Goal: Information Seeking & Learning: Find contact information

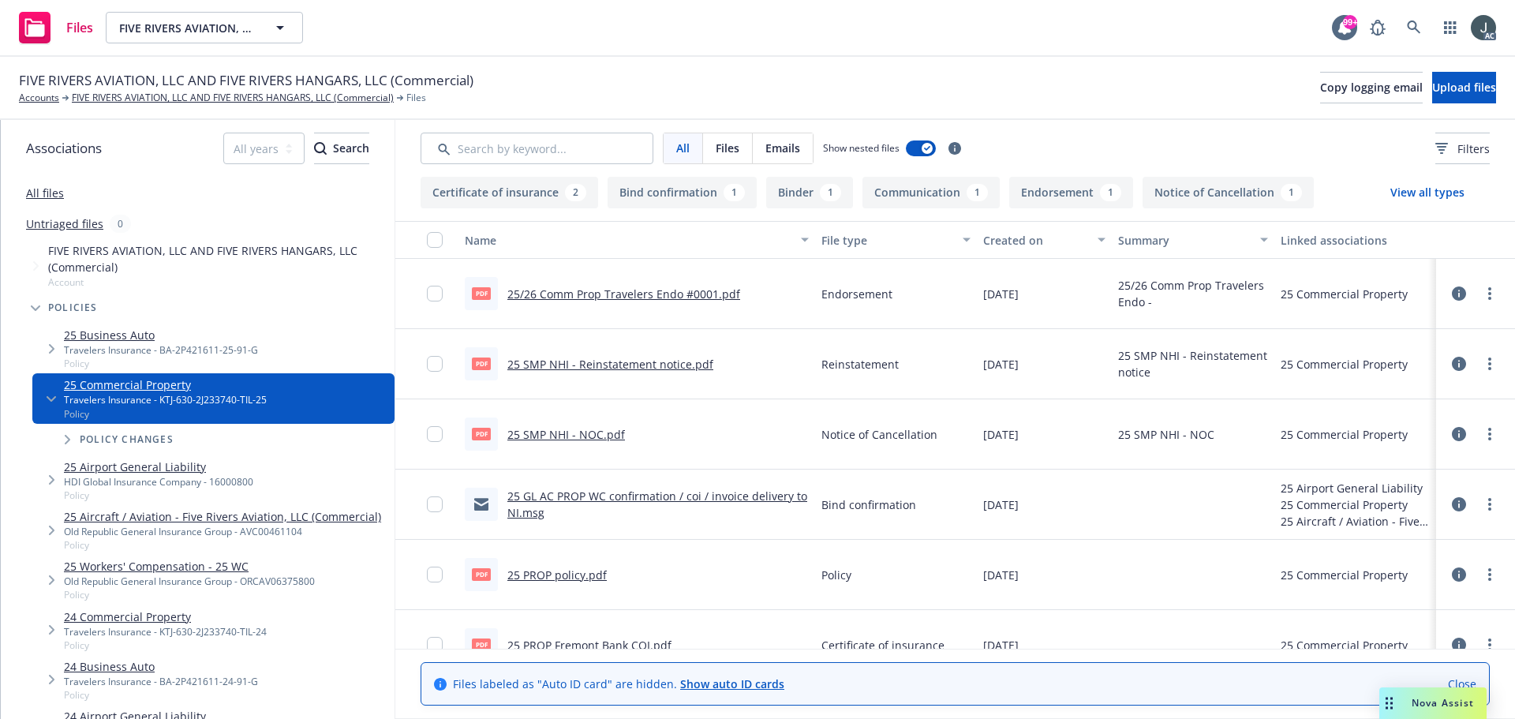
click at [612, 293] on link "25/26 Comm Prop Travelers Endo #0001.pdf" at bounding box center [623, 293] width 233 height 15
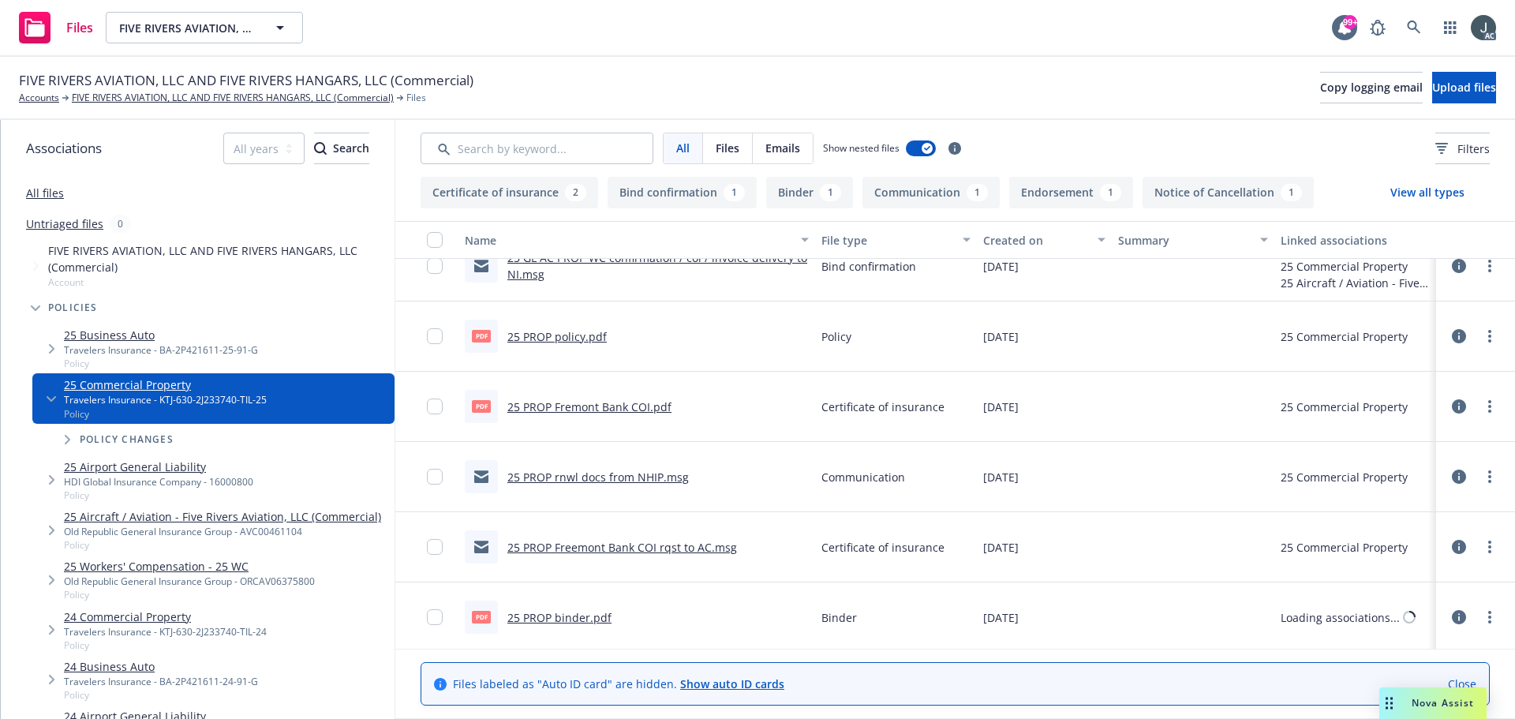
scroll to position [241, 0]
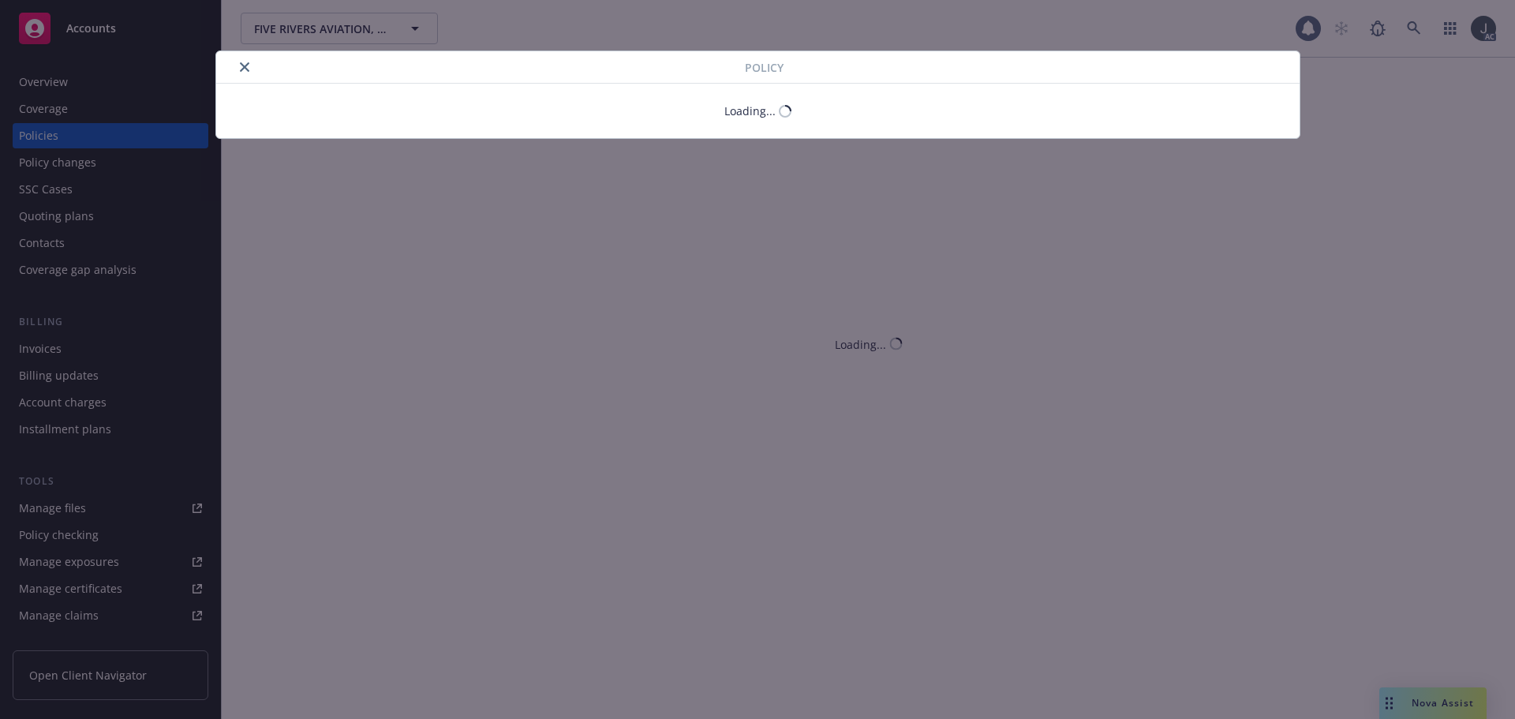
click at [245, 66] on icon "close" at bounding box center [244, 66] width 9 height 9
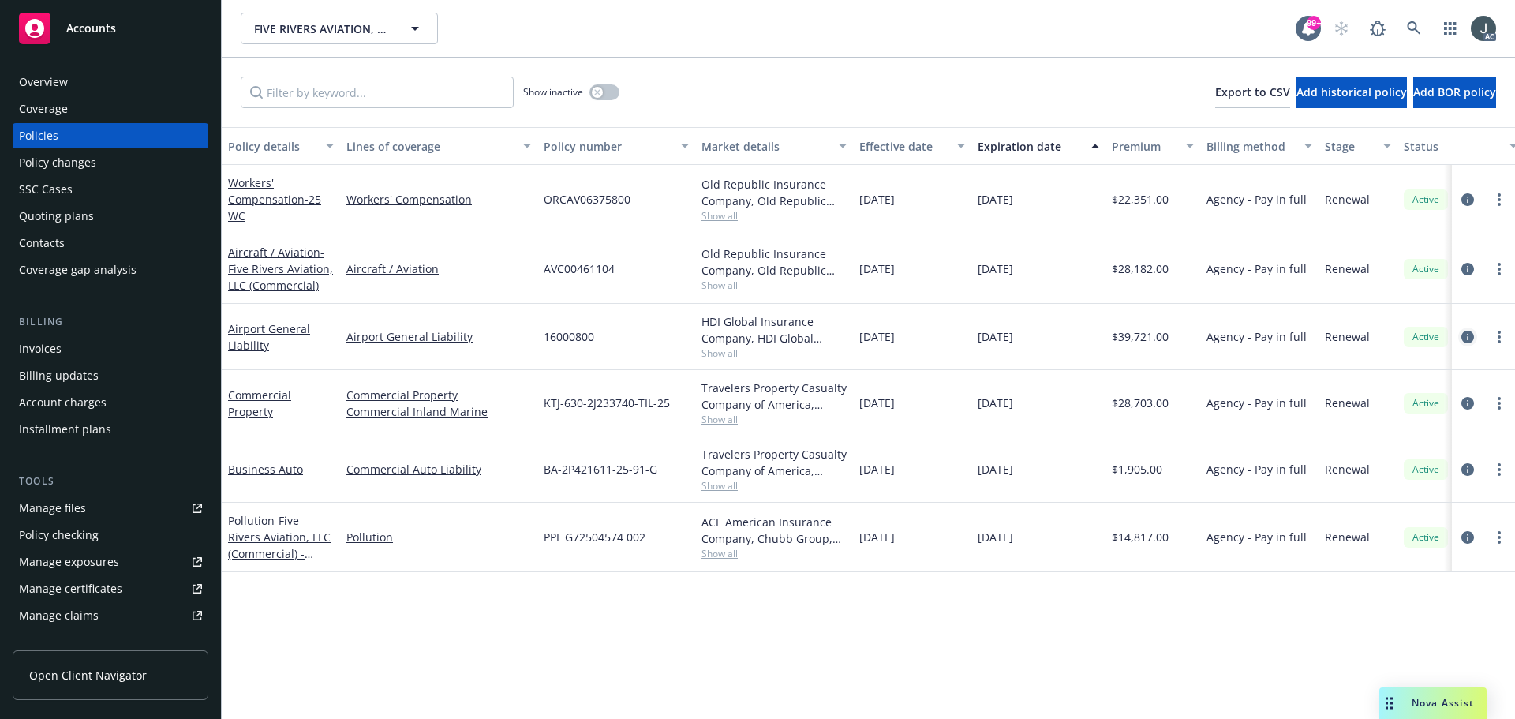
click at [1464, 335] on icon "circleInformation" at bounding box center [1467, 337] width 13 height 13
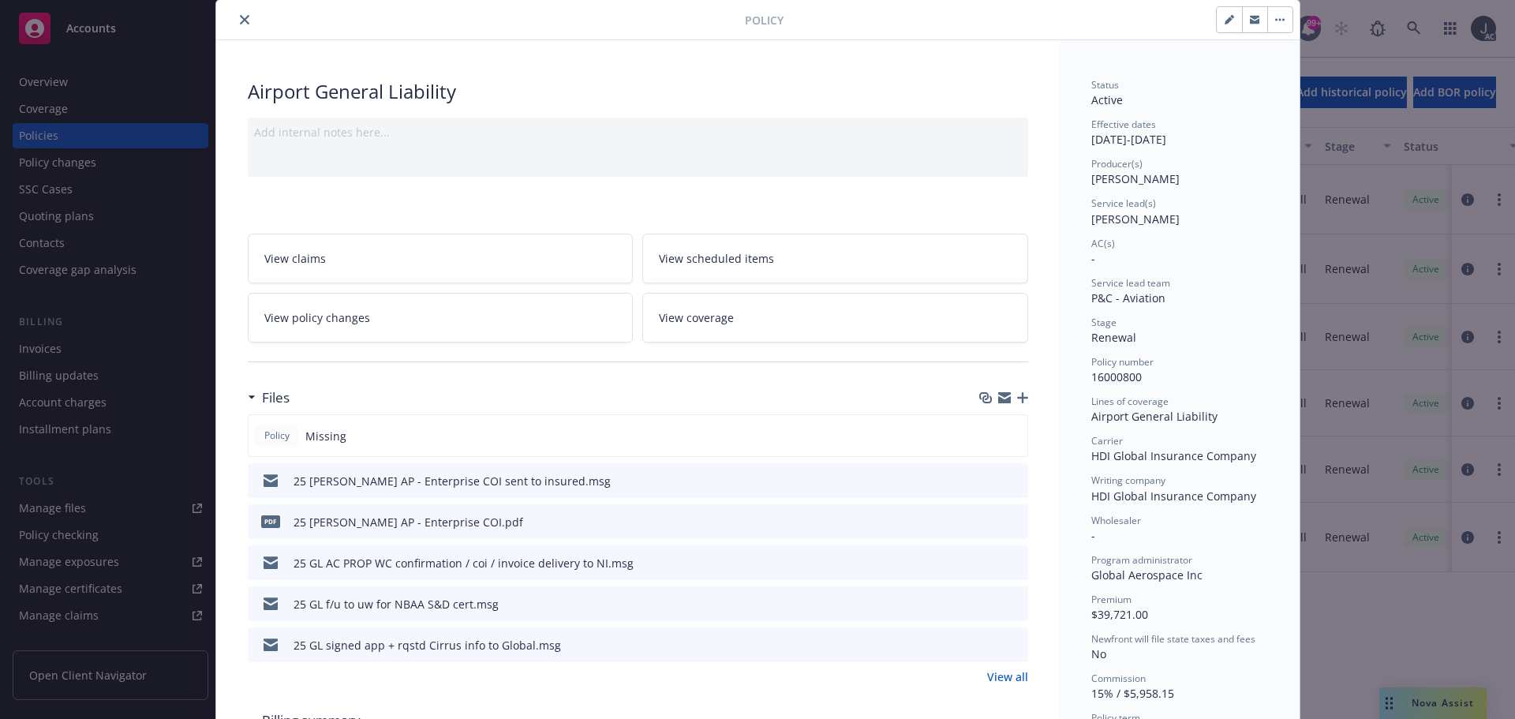
scroll to position [79, 0]
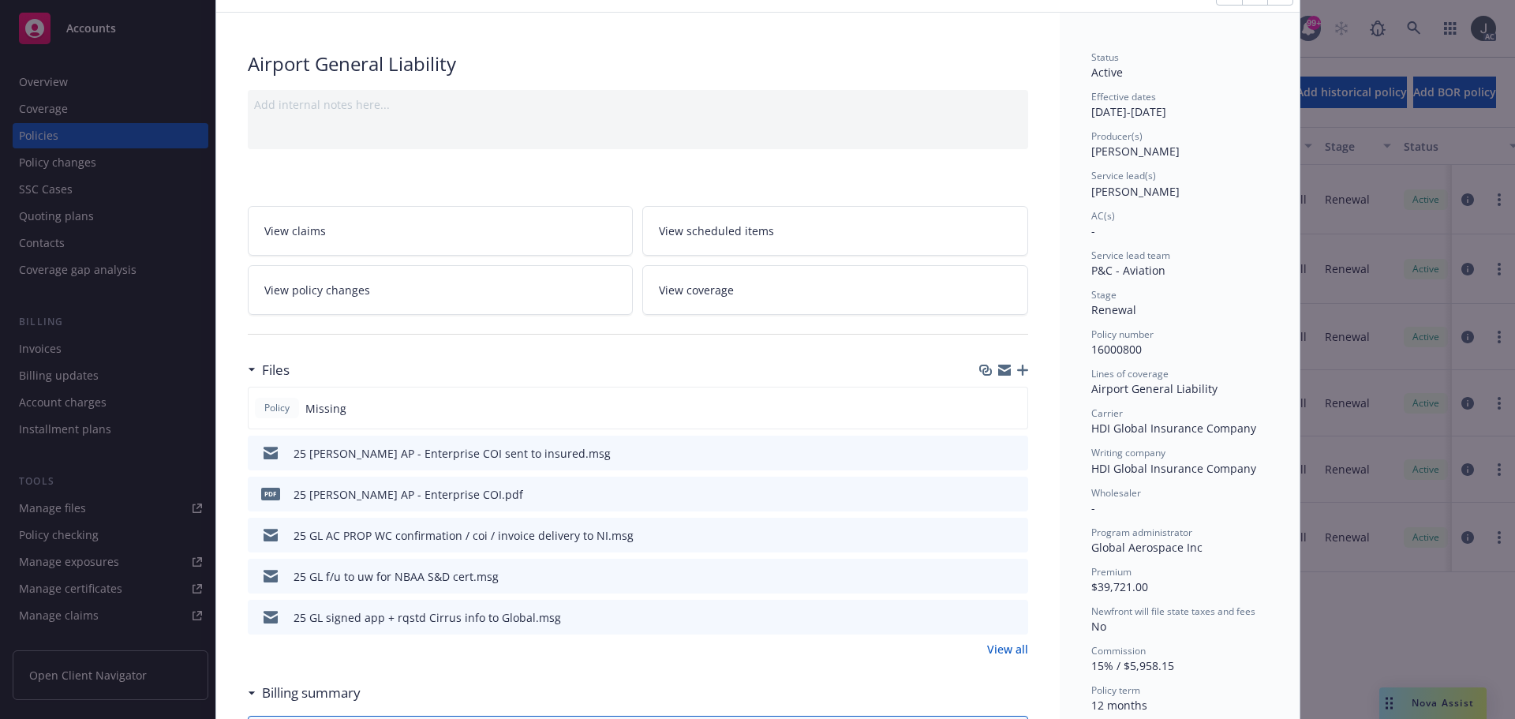
click at [987, 644] on link "View all" at bounding box center [1007, 649] width 41 height 17
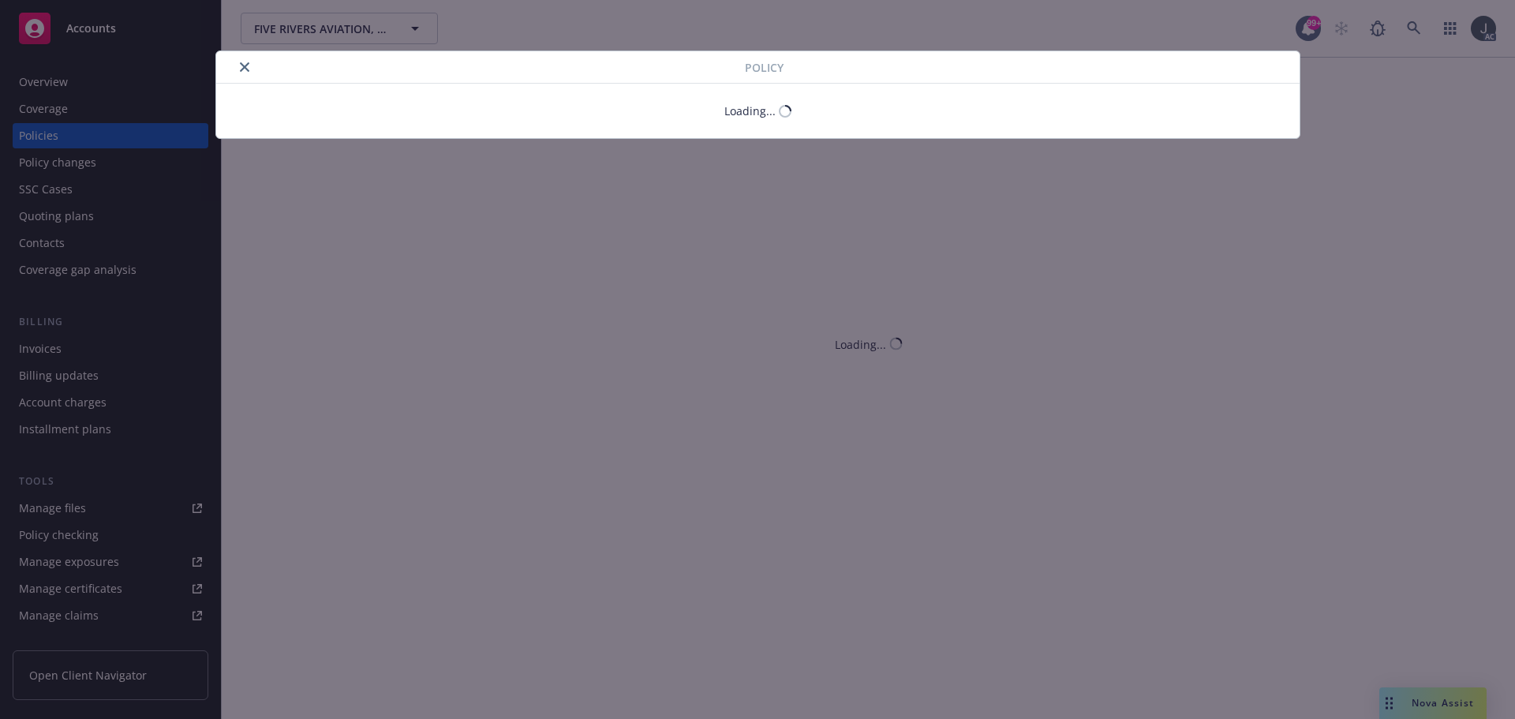
click at [245, 65] on button "close" at bounding box center [244, 67] width 19 height 19
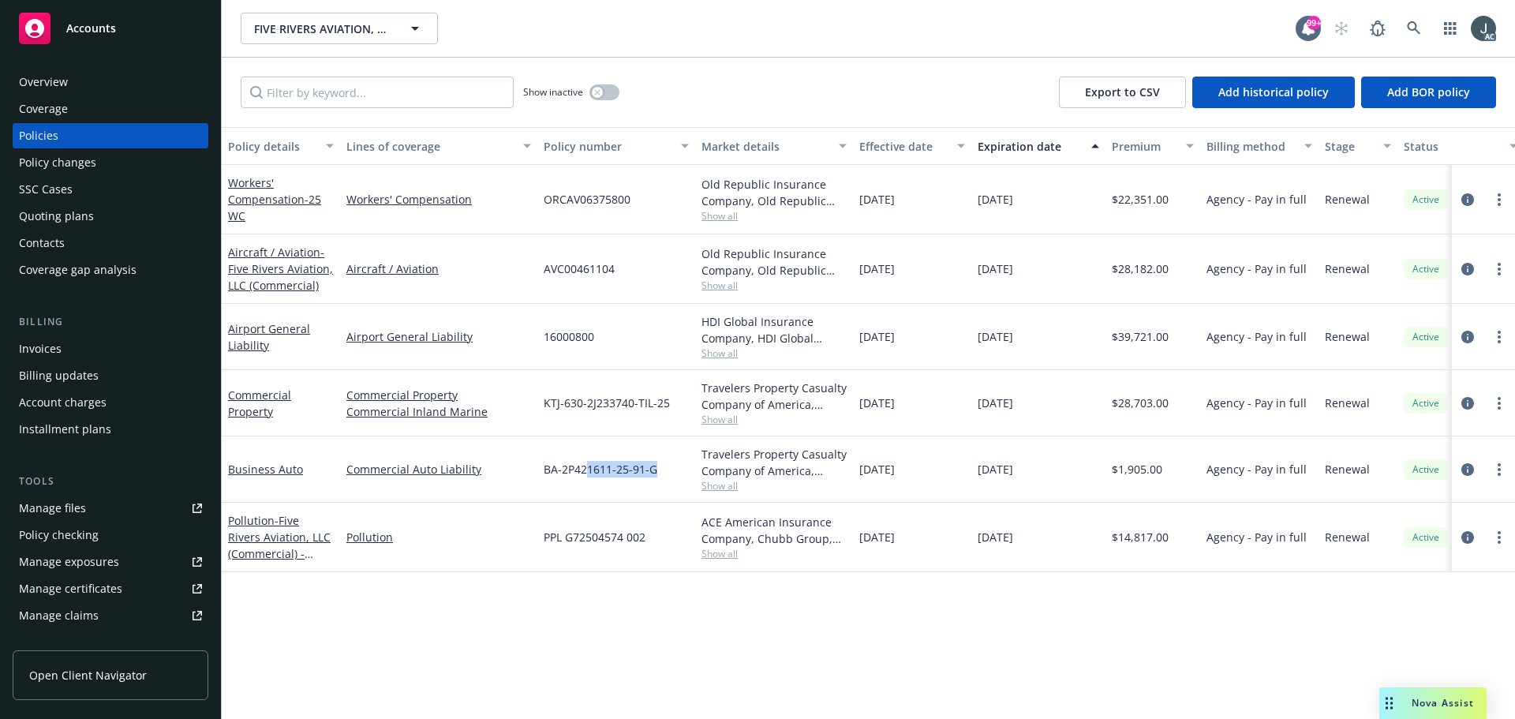
drag, startPoint x: 584, startPoint y: 469, endPoint x: 653, endPoint y: 477, distance: 69.2
click at [653, 477] on span "BA-2P421611-25-91-G" at bounding box center [601, 469] width 114 height 17
click at [1464, 466] on icon "circleInformation" at bounding box center [1467, 469] width 13 height 13
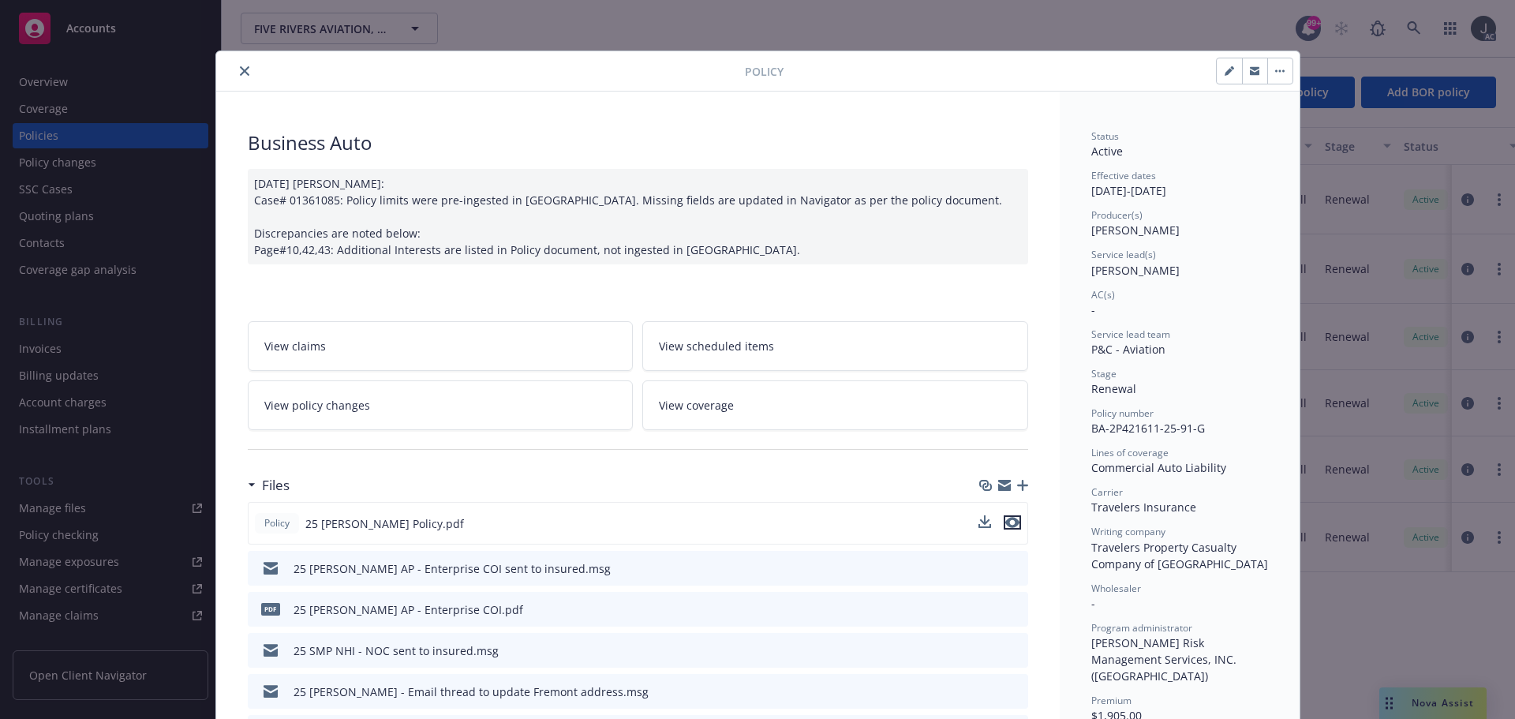
click at [1008, 521] on icon "preview file" at bounding box center [1012, 522] width 14 height 11
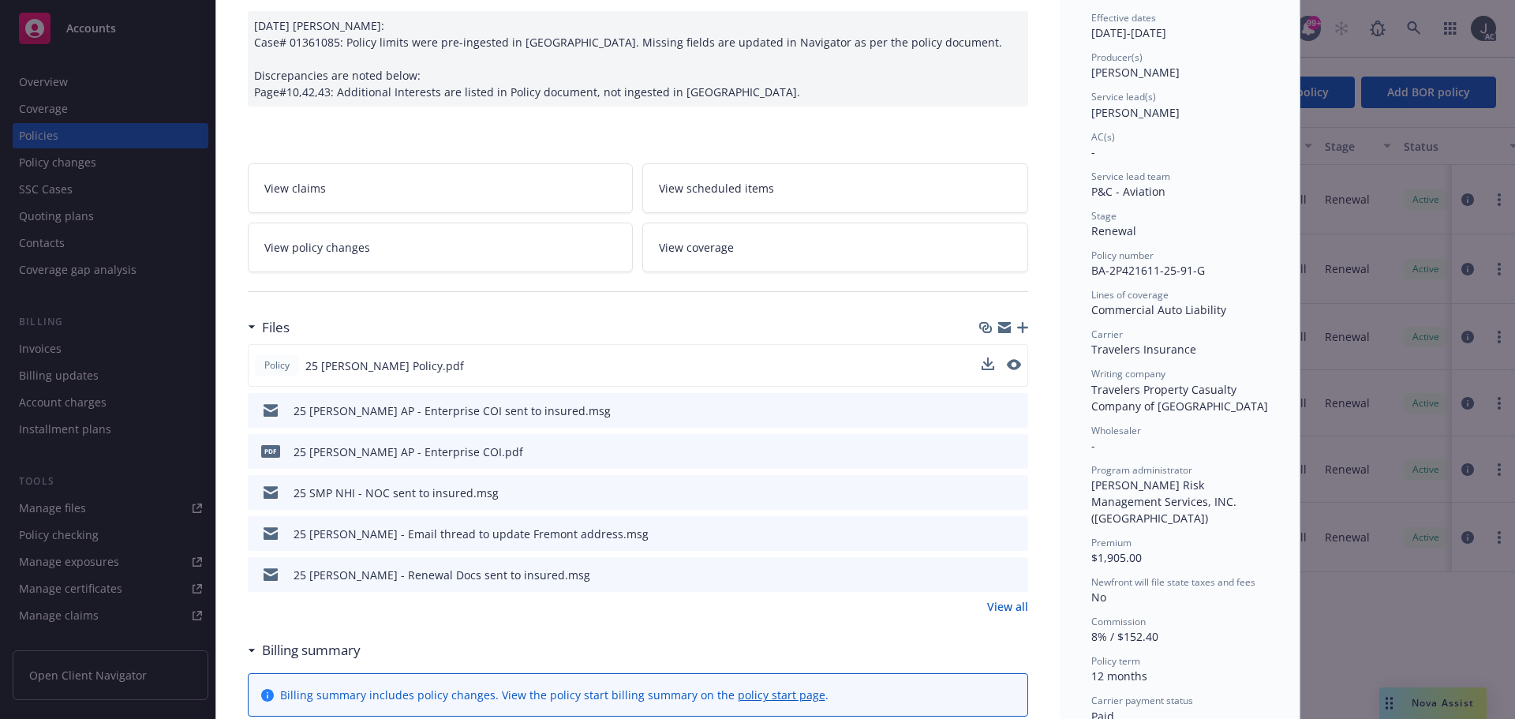
click at [1000, 610] on link "View all" at bounding box center [1007, 606] width 41 height 17
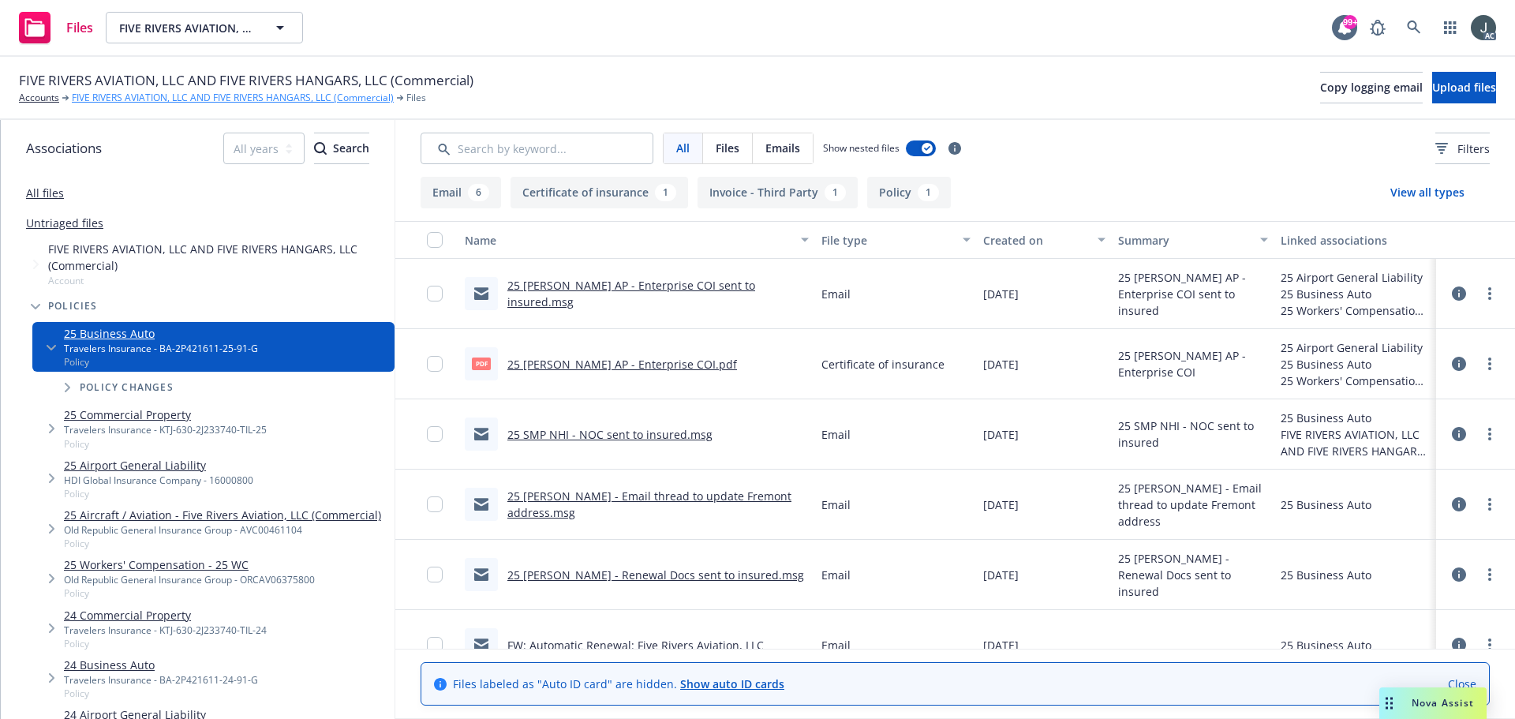
click at [120, 98] on link "FIVE RIVERS AVIATION, LLC AND FIVE RIVERS HANGARS, LLC (Commercial)" at bounding box center [233, 98] width 322 height 14
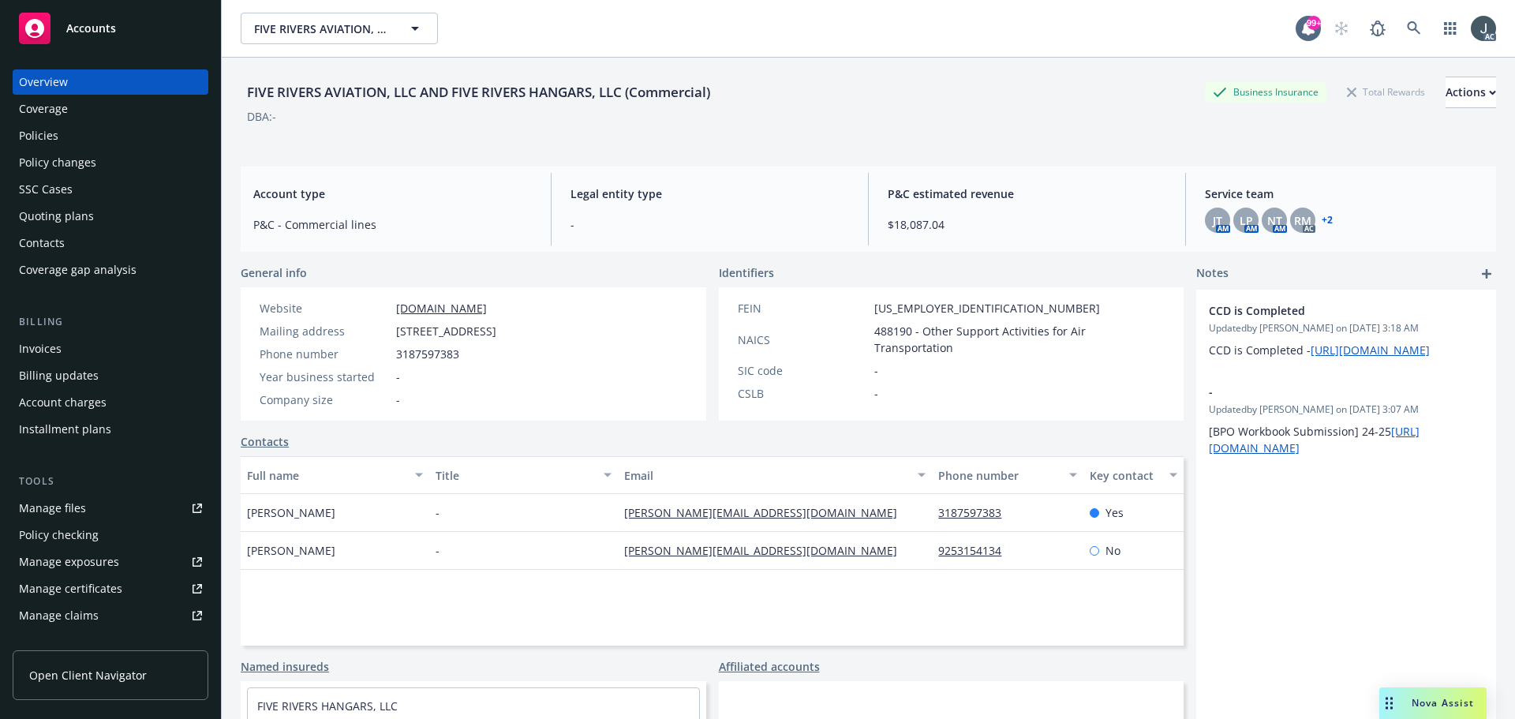
drag, startPoint x: 397, startPoint y: 331, endPoint x: 493, endPoint y: 332, distance: 96.3
click at [493, 332] on span "[STREET_ADDRESS]" at bounding box center [446, 331] width 100 height 17
copy span "[STREET_ADDRESS]"
drag, startPoint x: 331, startPoint y: 511, endPoint x: 245, endPoint y: 514, distance: 86.8
click at [245, 514] on div "[PERSON_NAME]" at bounding box center [335, 513] width 189 height 38
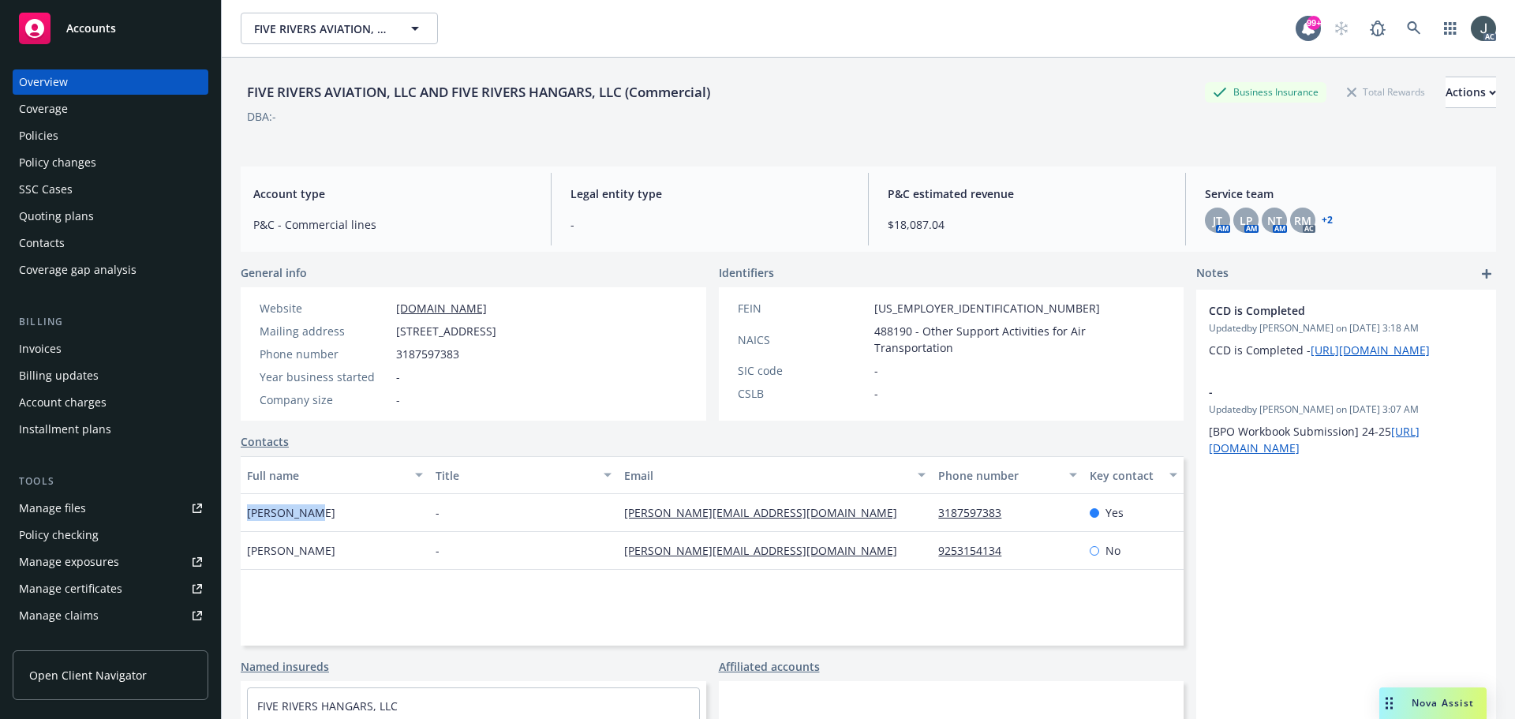
copy span "[PERSON_NAME]"
drag, startPoint x: 1015, startPoint y: 511, endPoint x: 932, endPoint y: 511, distance: 82.9
click at [932, 511] on div "3187597383" at bounding box center [1007, 513] width 151 height 38
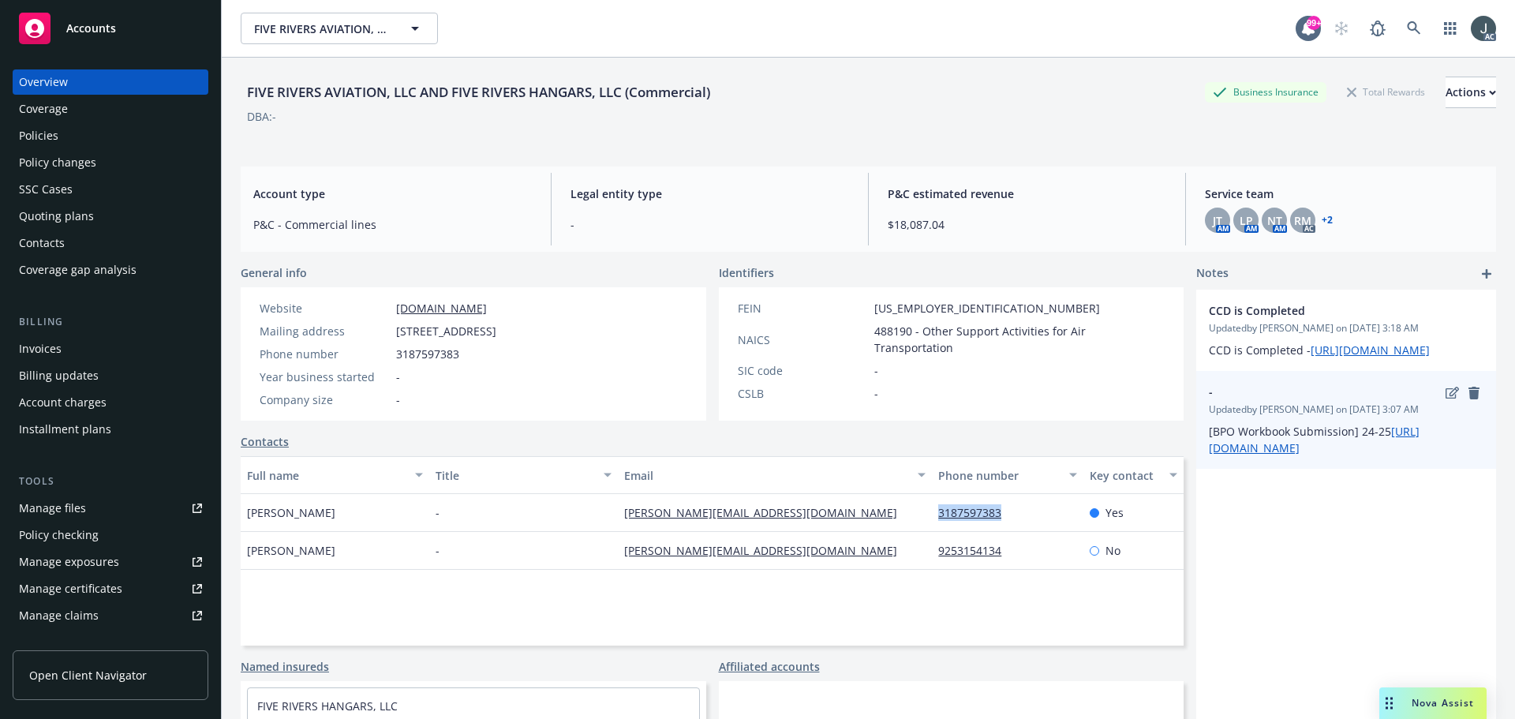
copy link "3187597383"
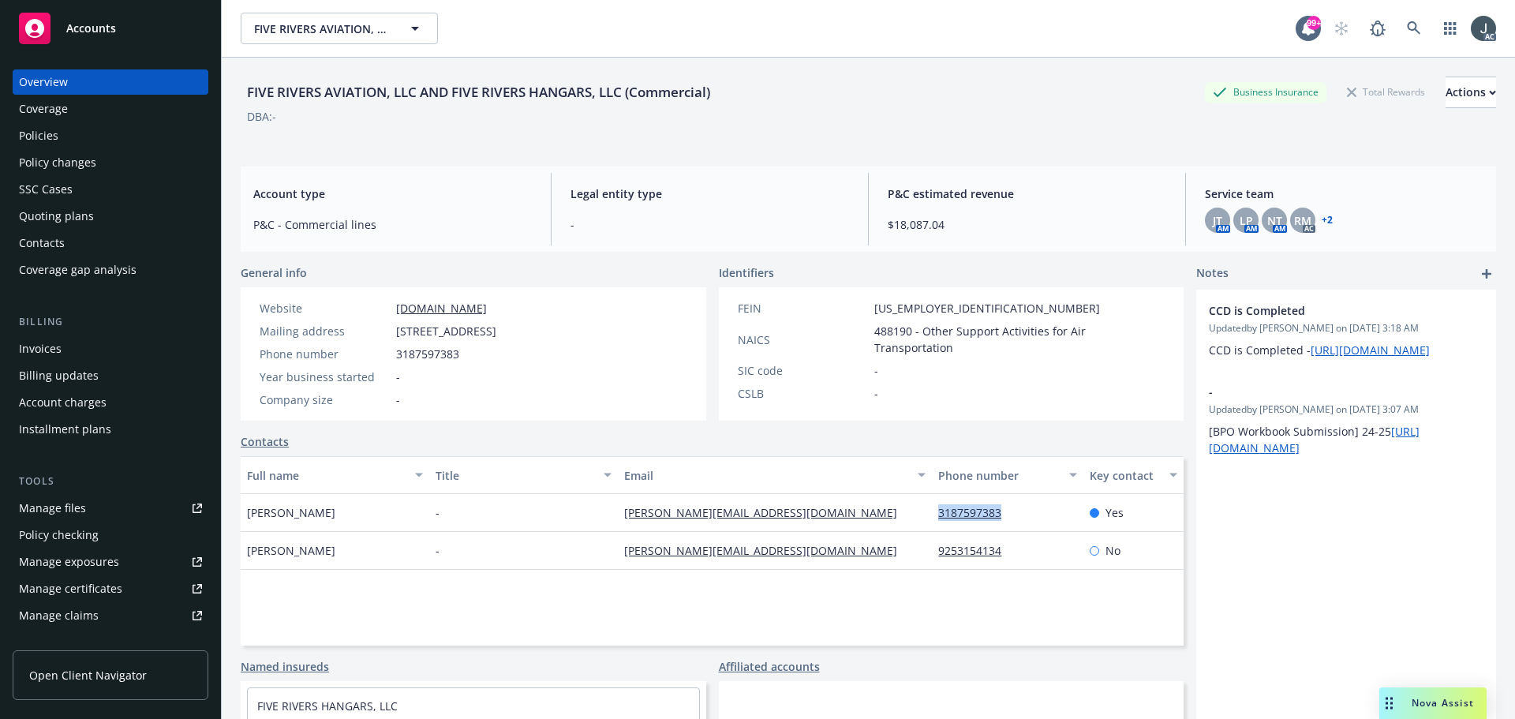
click at [72, 135] on div "Policies" at bounding box center [110, 135] width 183 height 25
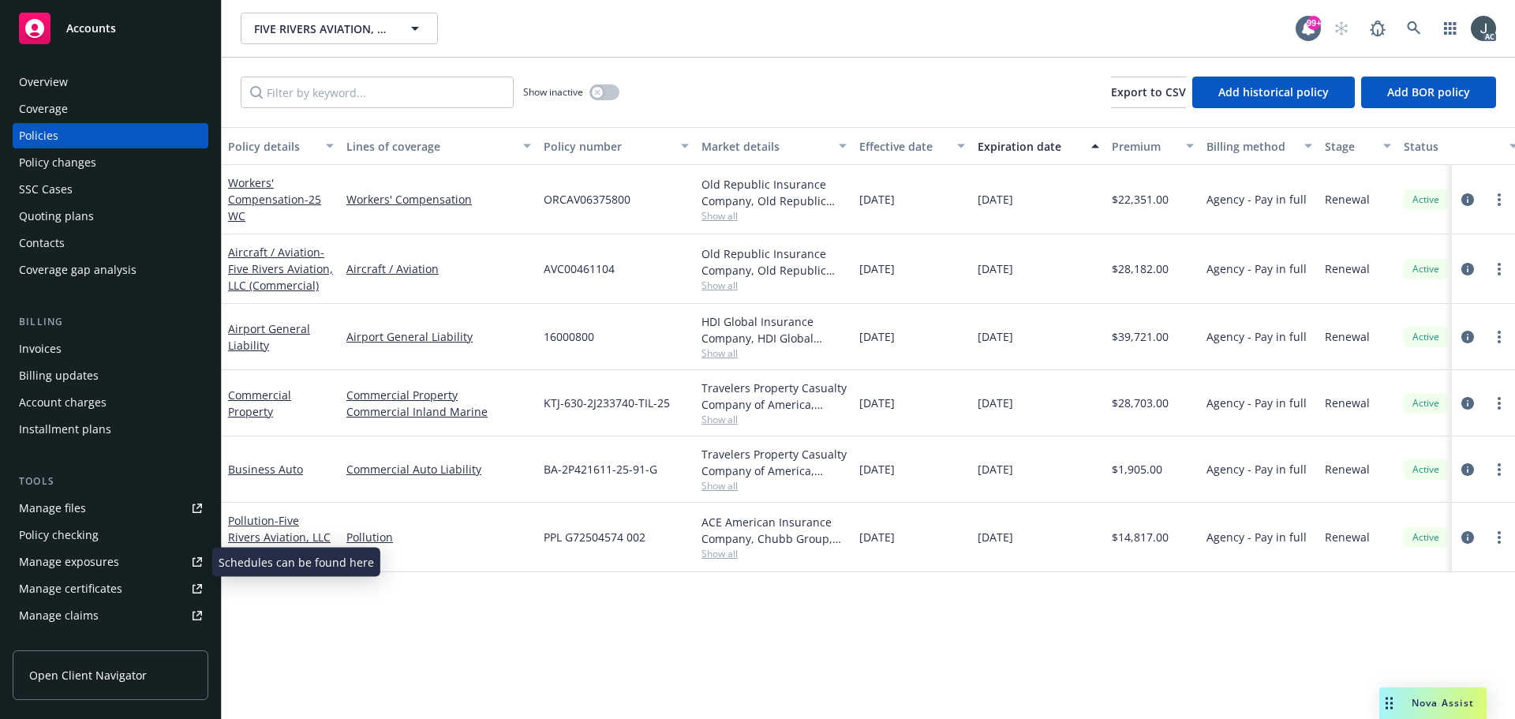
click at [93, 567] on div "Manage exposures" at bounding box center [69, 561] width 100 height 25
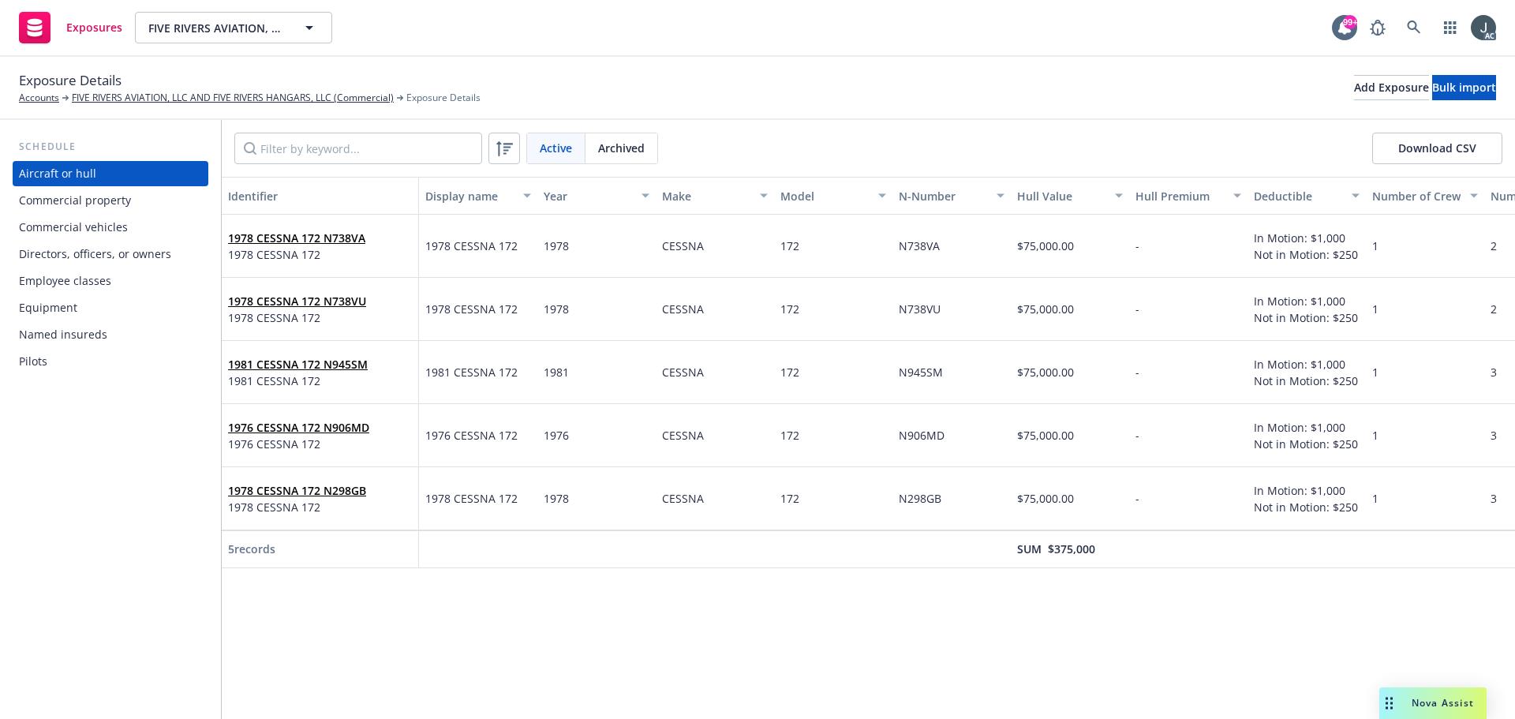
click at [125, 208] on div "Commercial property" at bounding box center [75, 200] width 112 height 25
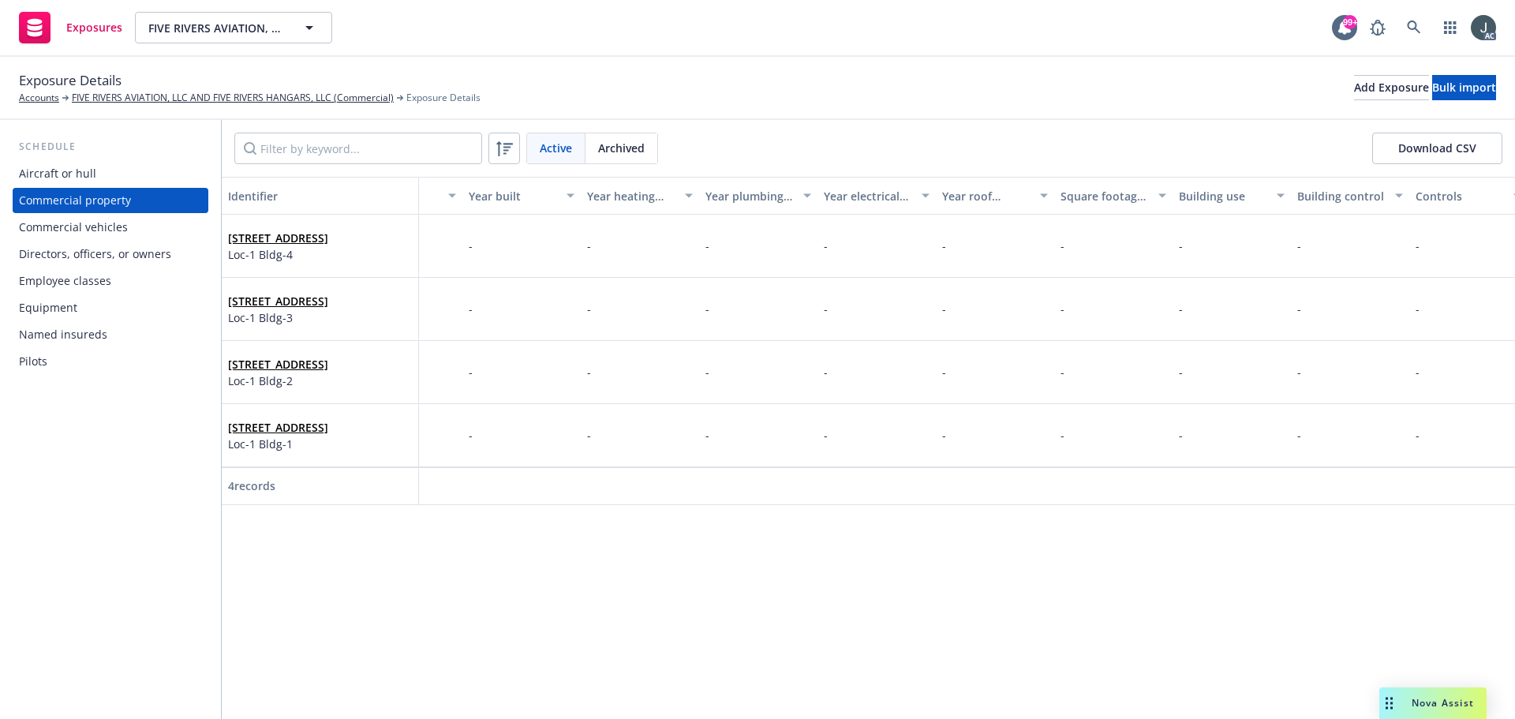
scroll to position [0, 3402]
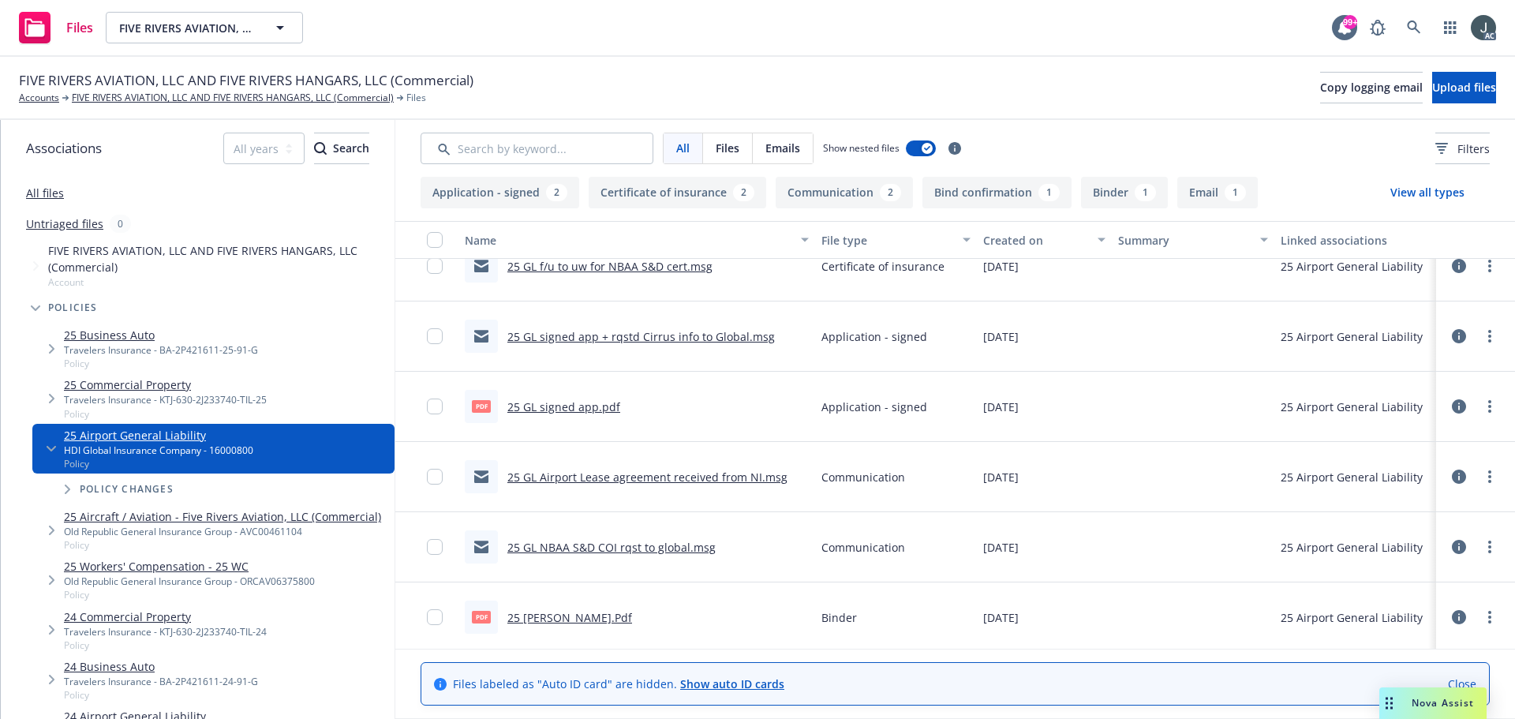
scroll to position [241, 0]
click at [574, 612] on link "25 GL binder.Pdf" at bounding box center [569, 613] width 125 height 15
click at [140, 88] on span "FIVE RIVERS AVIATION, LLC AND FIVE RIVERS HANGARS, LLC (Commercial)" at bounding box center [246, 80] width 454 height 21
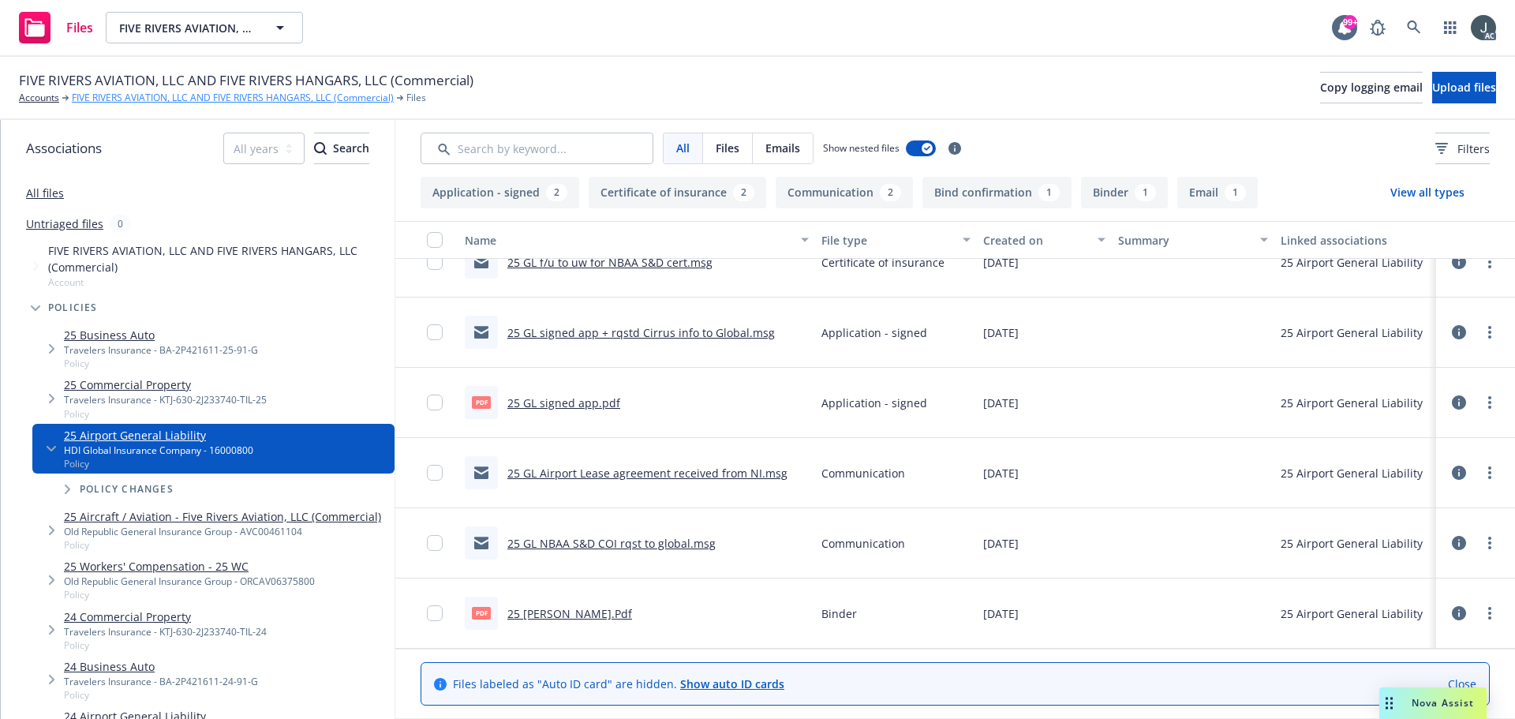
click at [140, 96] on link "FIVE RIVERS AVIATION, LLC AND FIVE RIVERS HANGARS, LLC (Commercial)" at bounding box center [233, 98] width 322 height 14
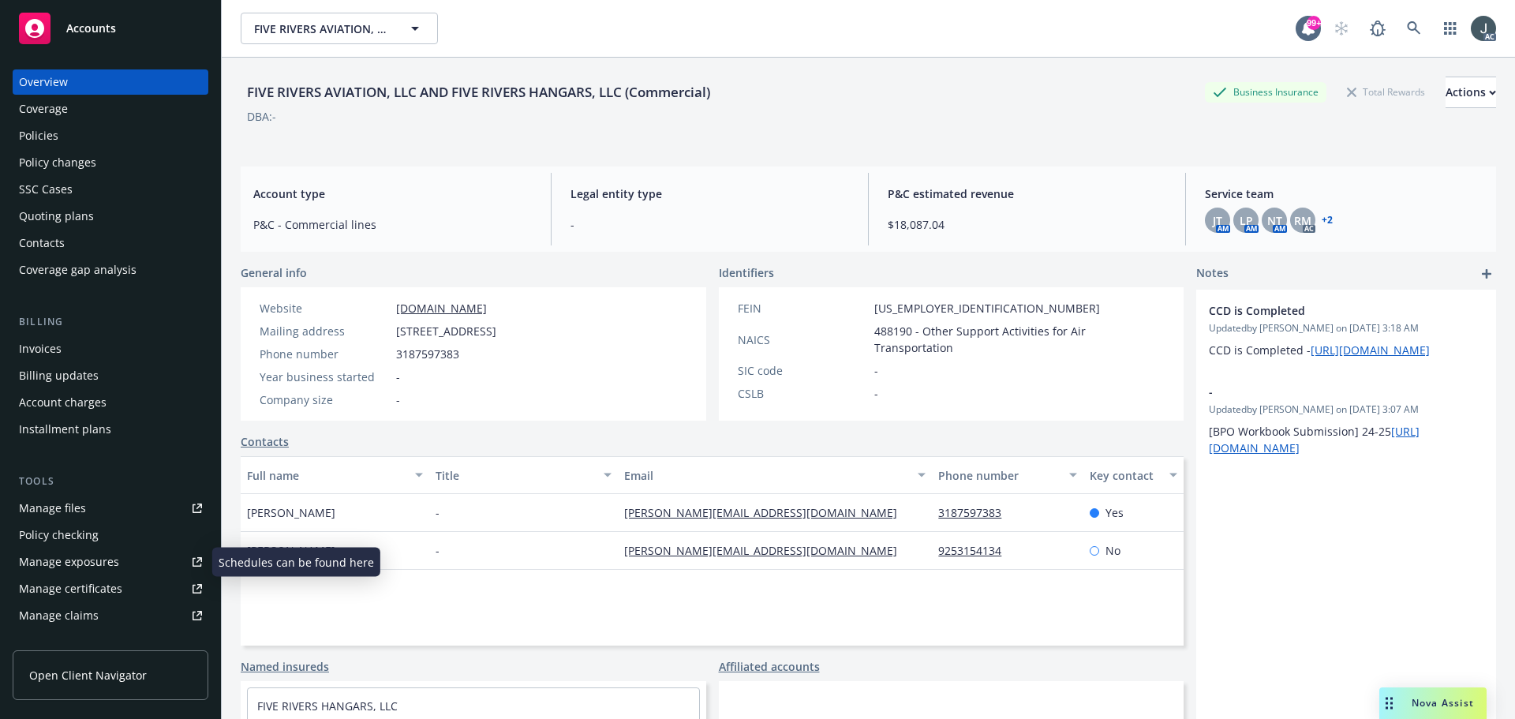
click at [88, 551] on div "Manage exposures" at bounding box center [69, 561] width 100 height 25
click at [39, 137] on div "Policies" at bounding box center [38, 135] width 39 height 25
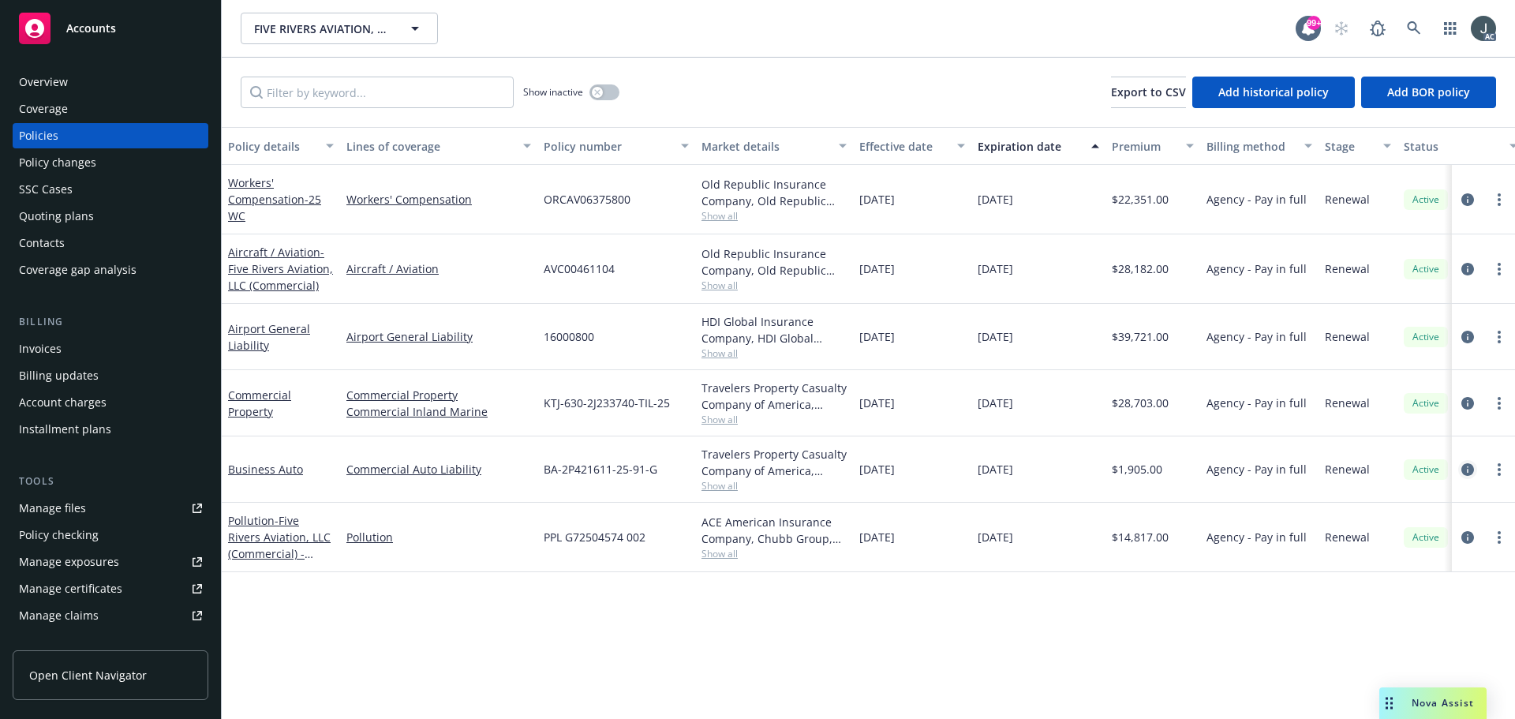
click at [1459, 469] on link "circleInformation" at bounding box center [1467, 469] width 19 height 19
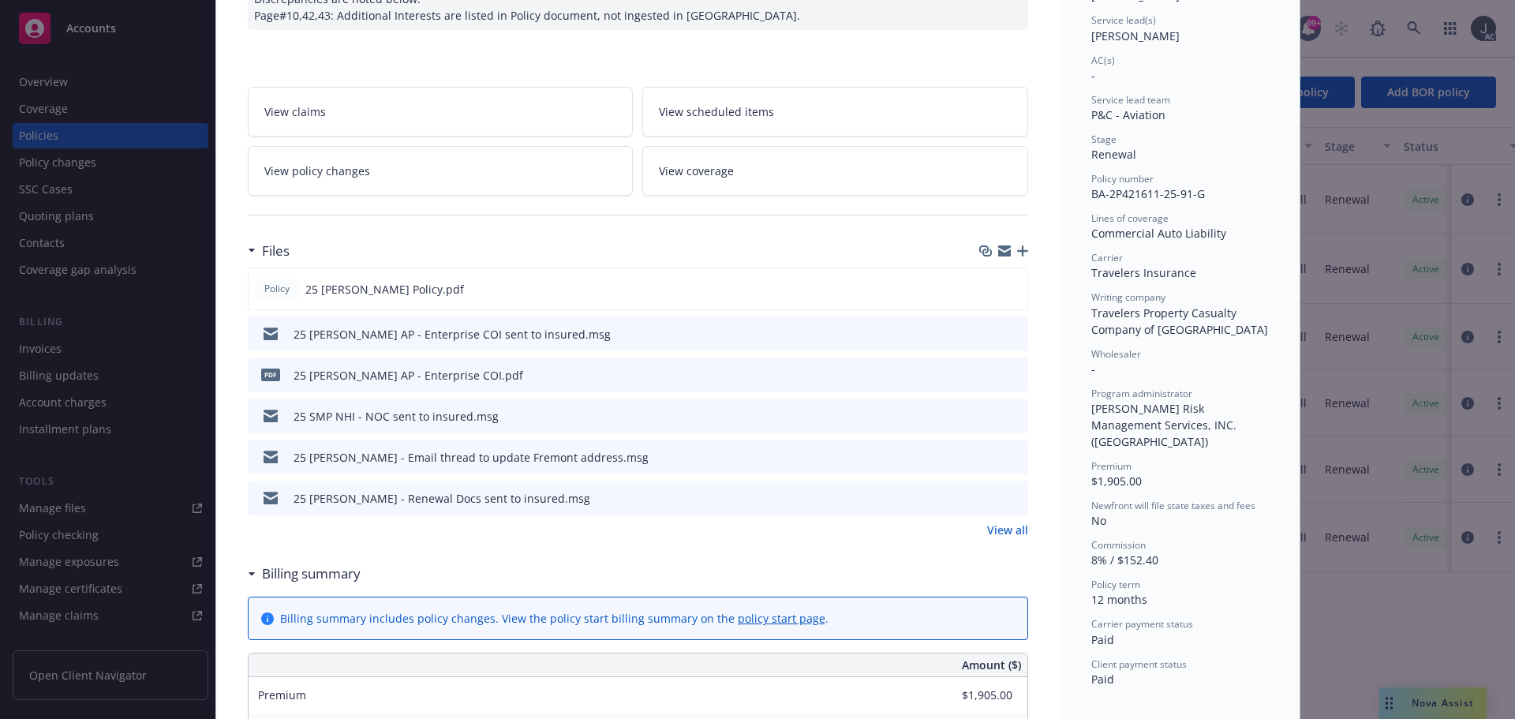
scroll to position [237, 0]
click at [995, 523] on link "View all" at bounding box center [1007, 527] width 41 height 17
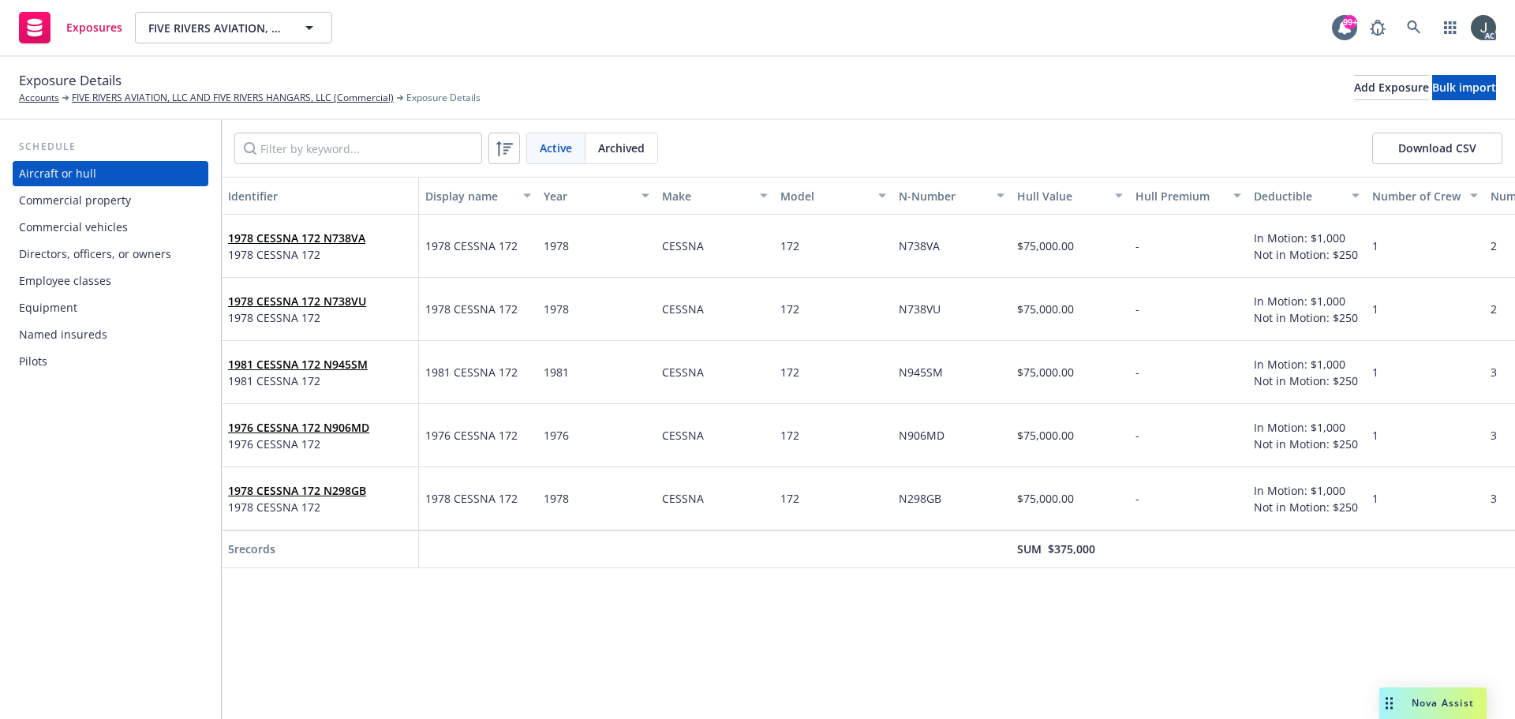
click at [130, 202] on div "Commercial property" at bounding box center [110, 200] width 183 height 25
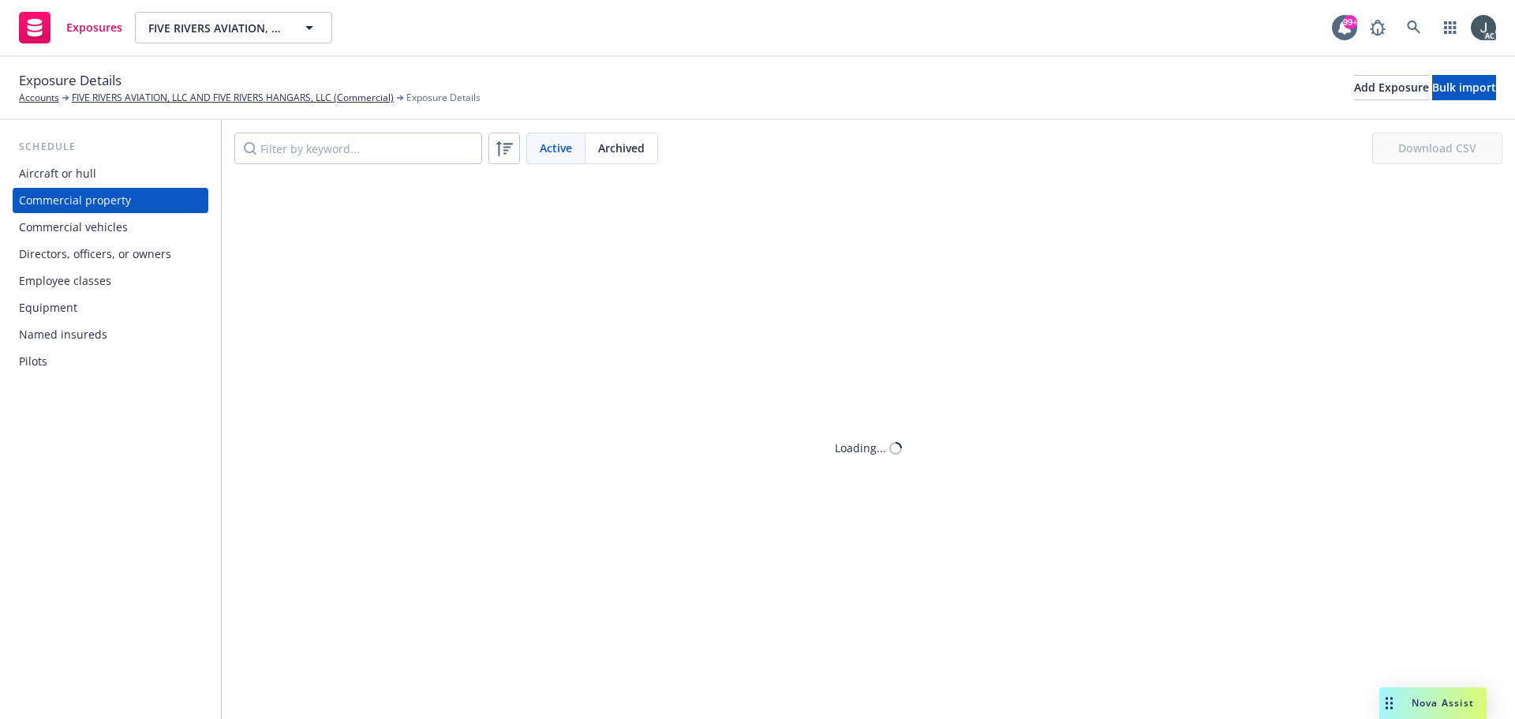
click at [114, 226] on div "Commercial vehicles" at bounding box center [73, 227] width 109 height 25
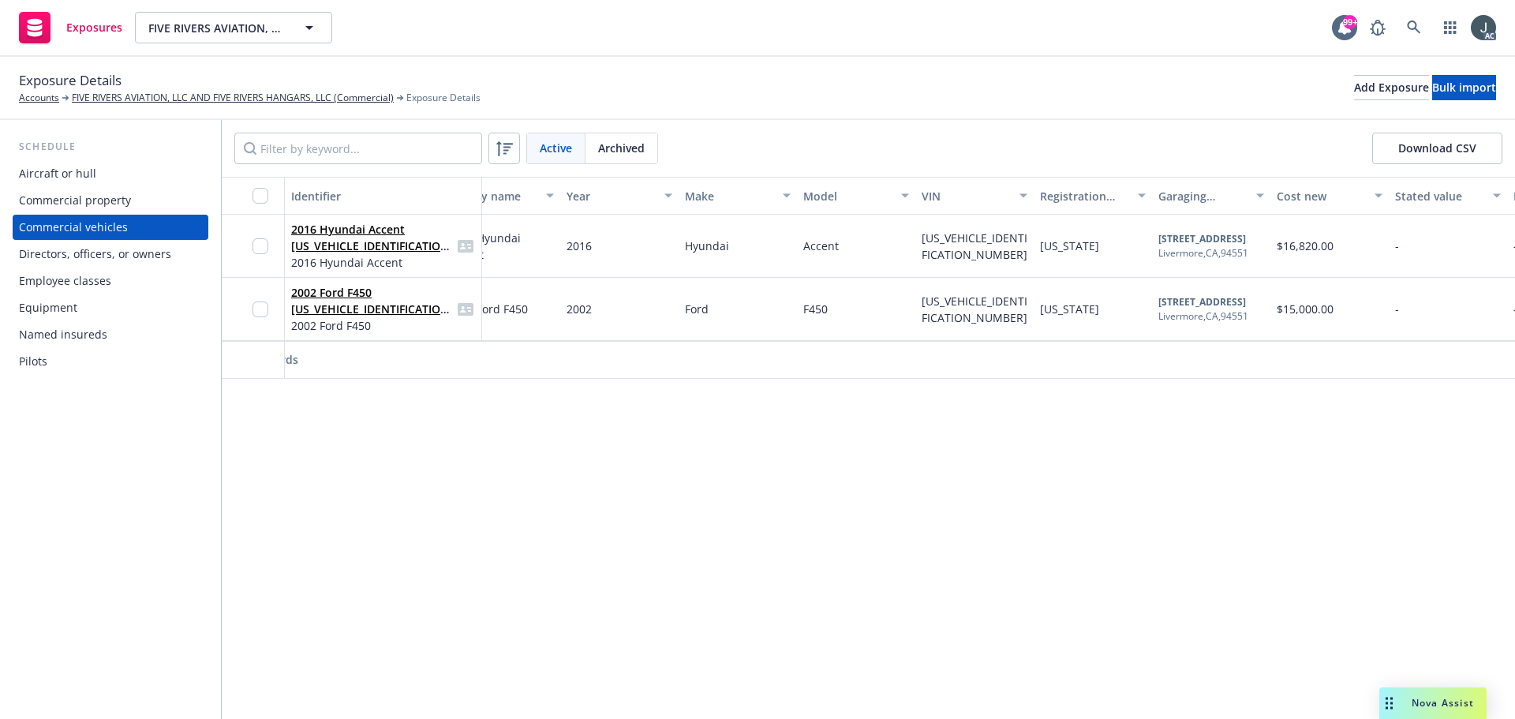
scroll to position [0, 69]
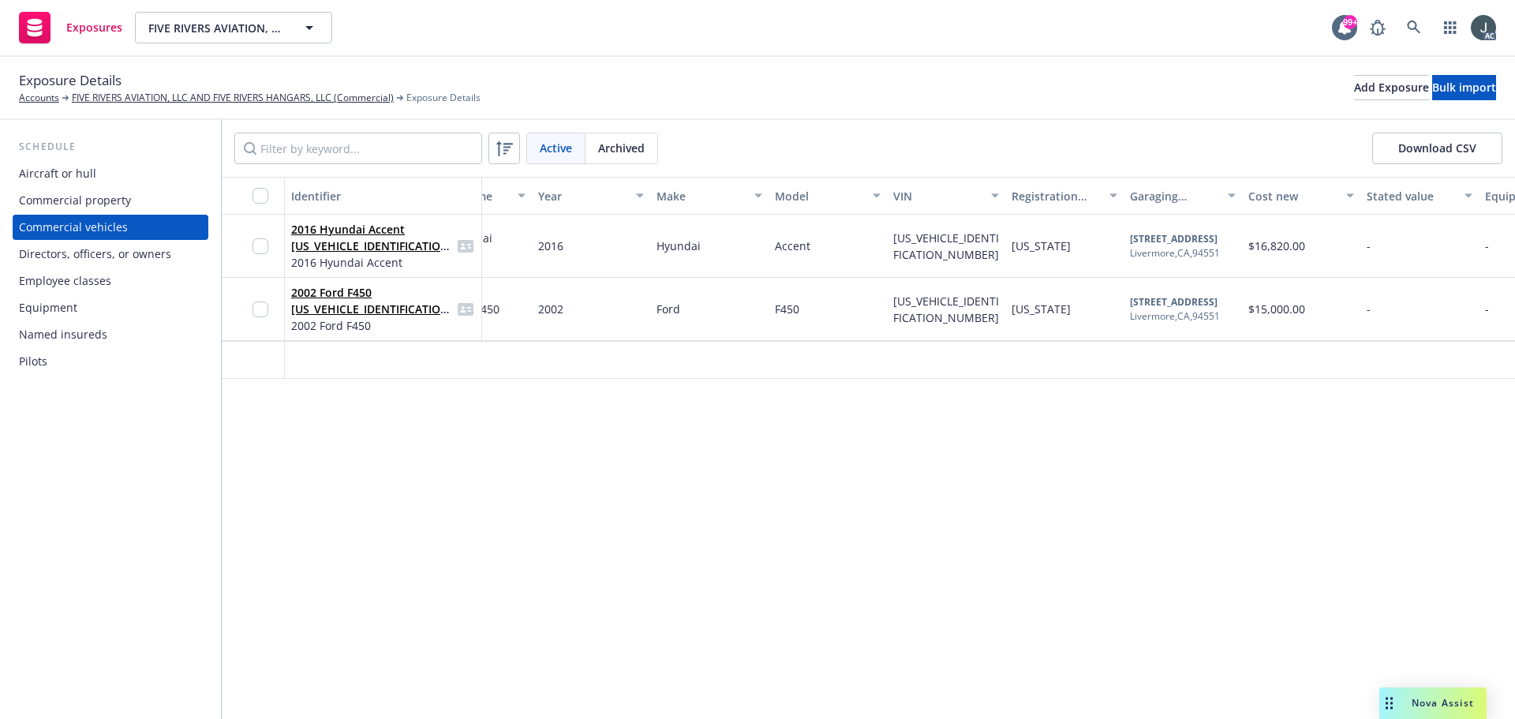
drag, startPoint x: 615, startPoint y: 379, endPoint x: 733, endPoint y: 386, distance: 117.8
click at [731, 380] on div "Identifier Display name Year Make Model VIN Registration state Garaging address…" at bounding box center [868, 278] width 1293 height 203
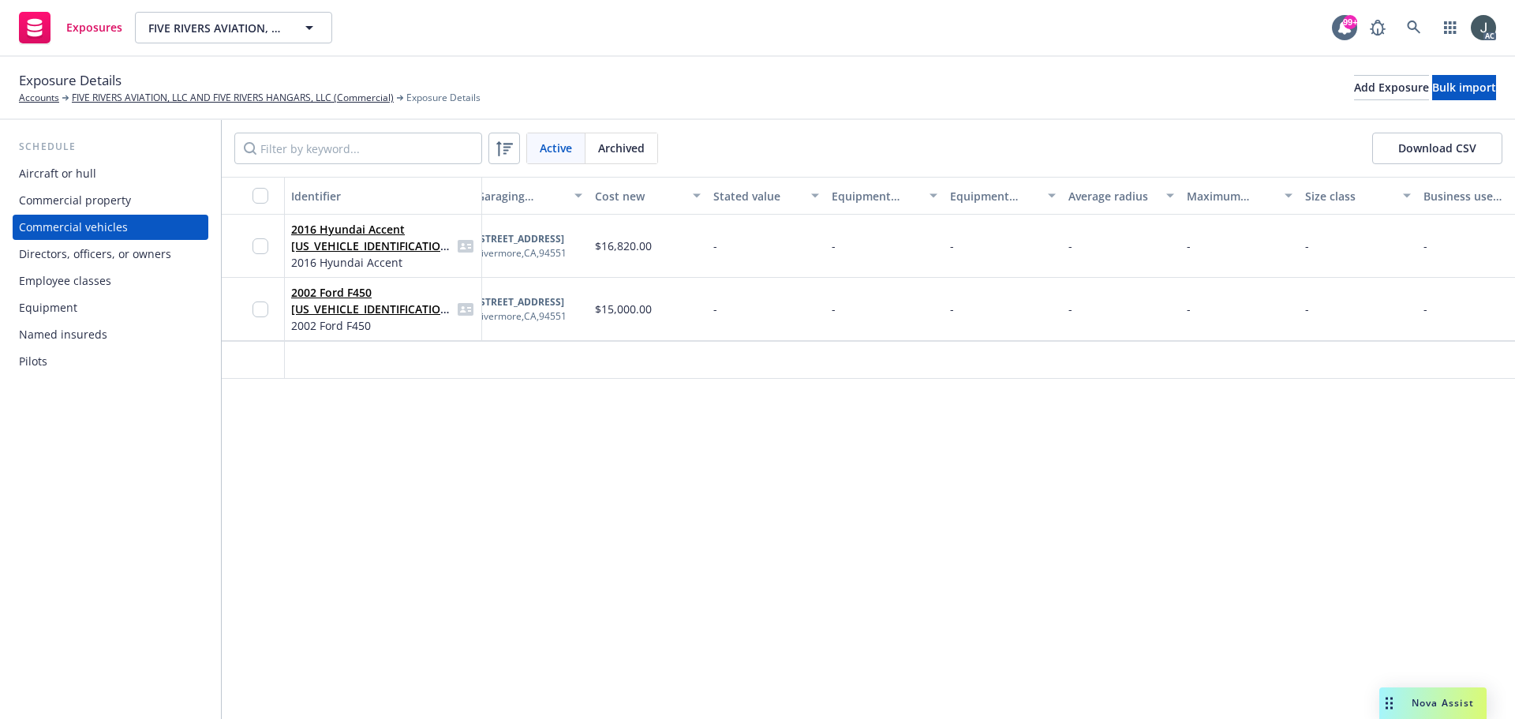
scroll to position [0, 743]
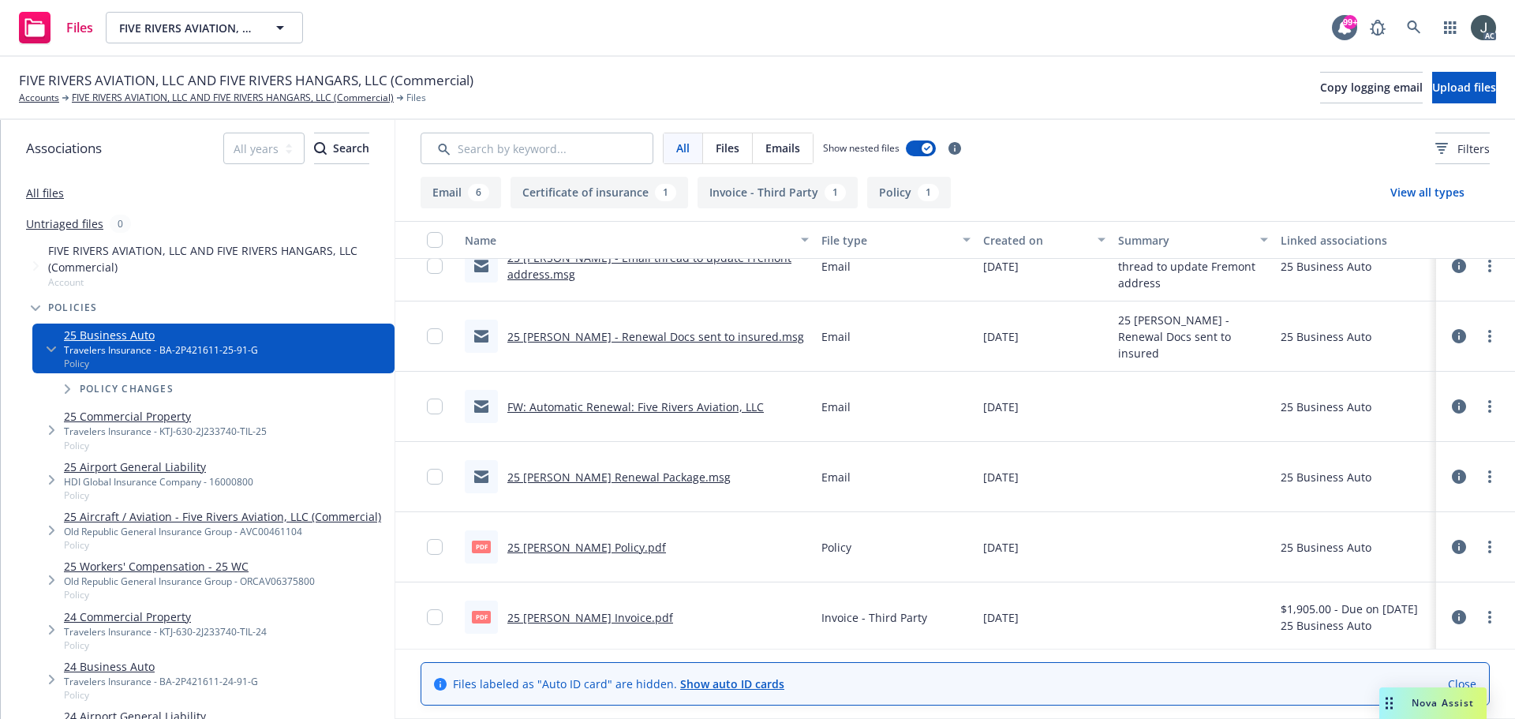
scroll to position [241, 0]
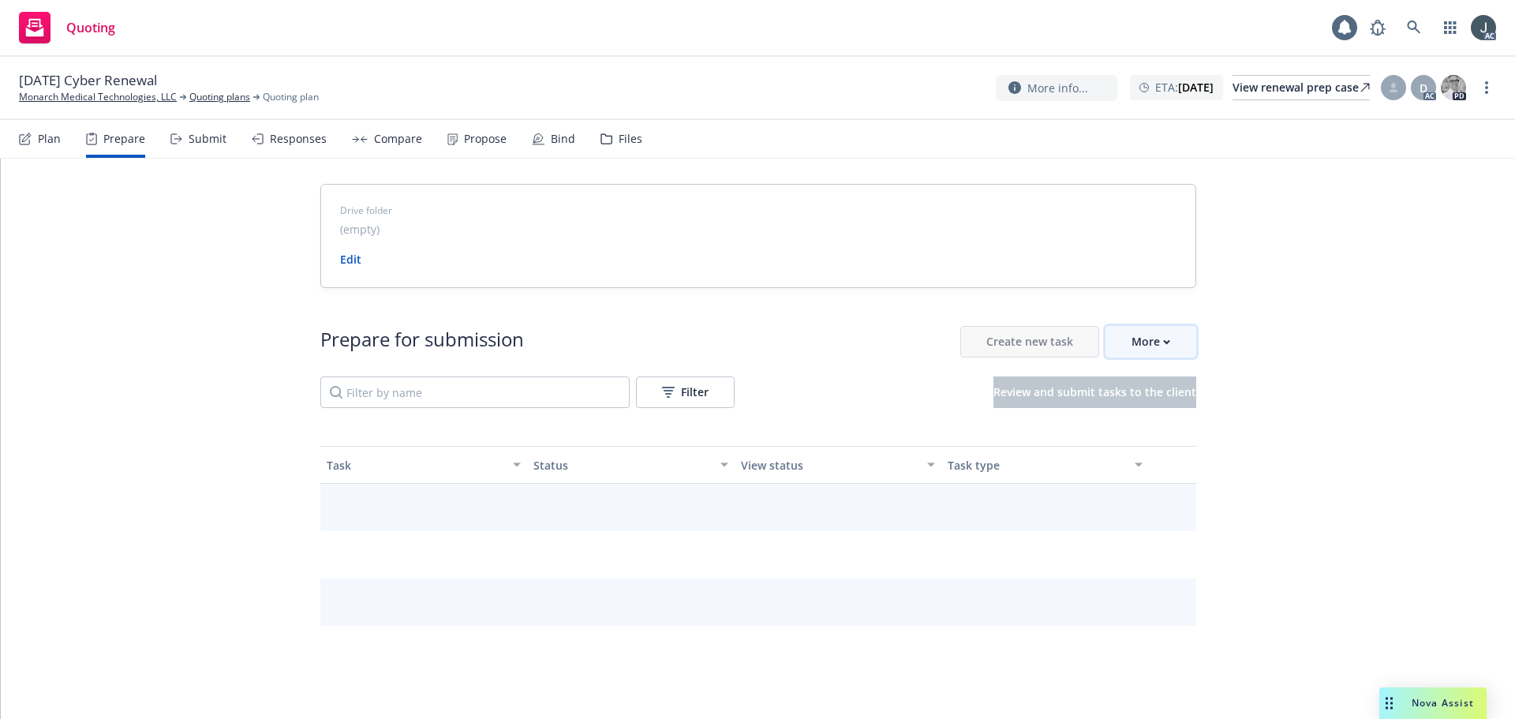
click at [1150, 346] on div "More" at bounding box center [1151, 342] width 39 height 30
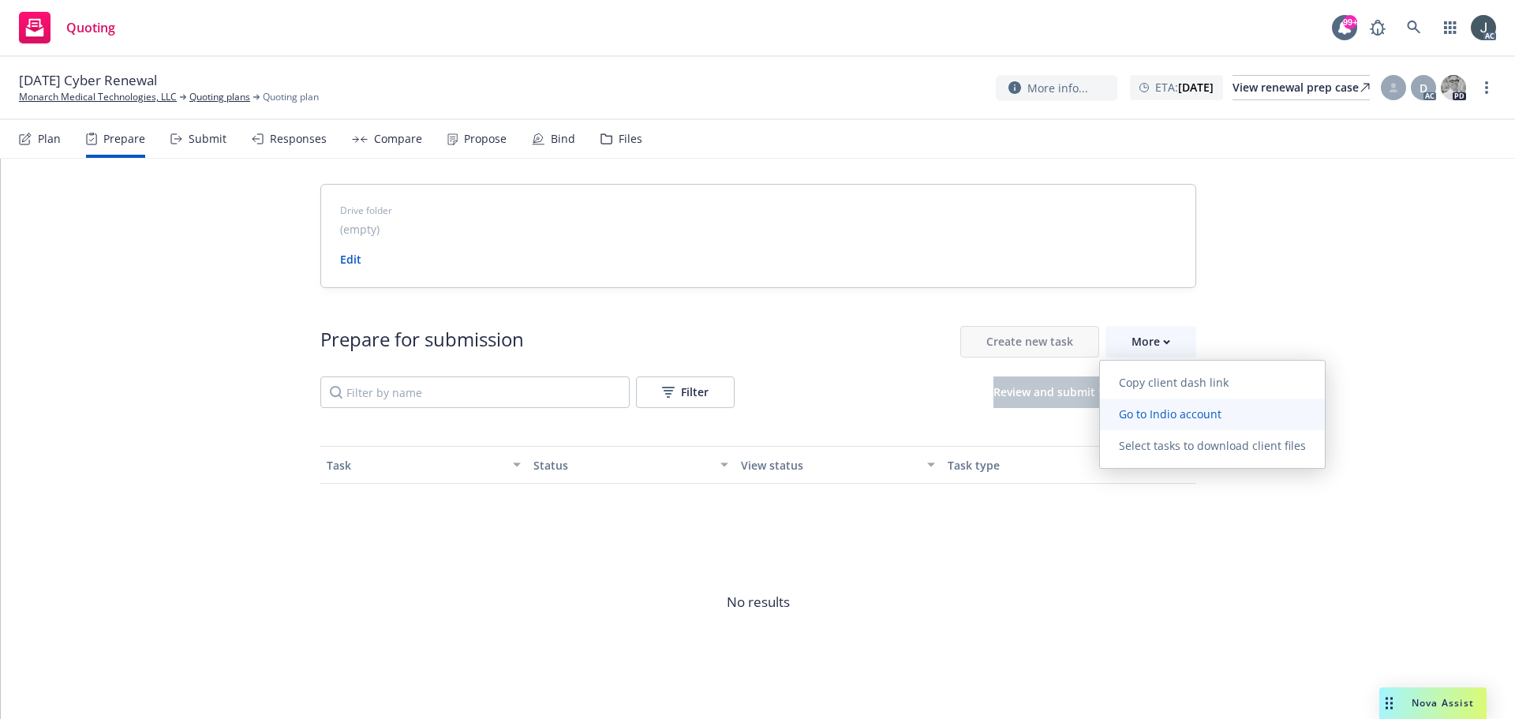
click at [1162, 409] on span "Go to Indio account" at bounding box center [1170, 413] width 140 height 15
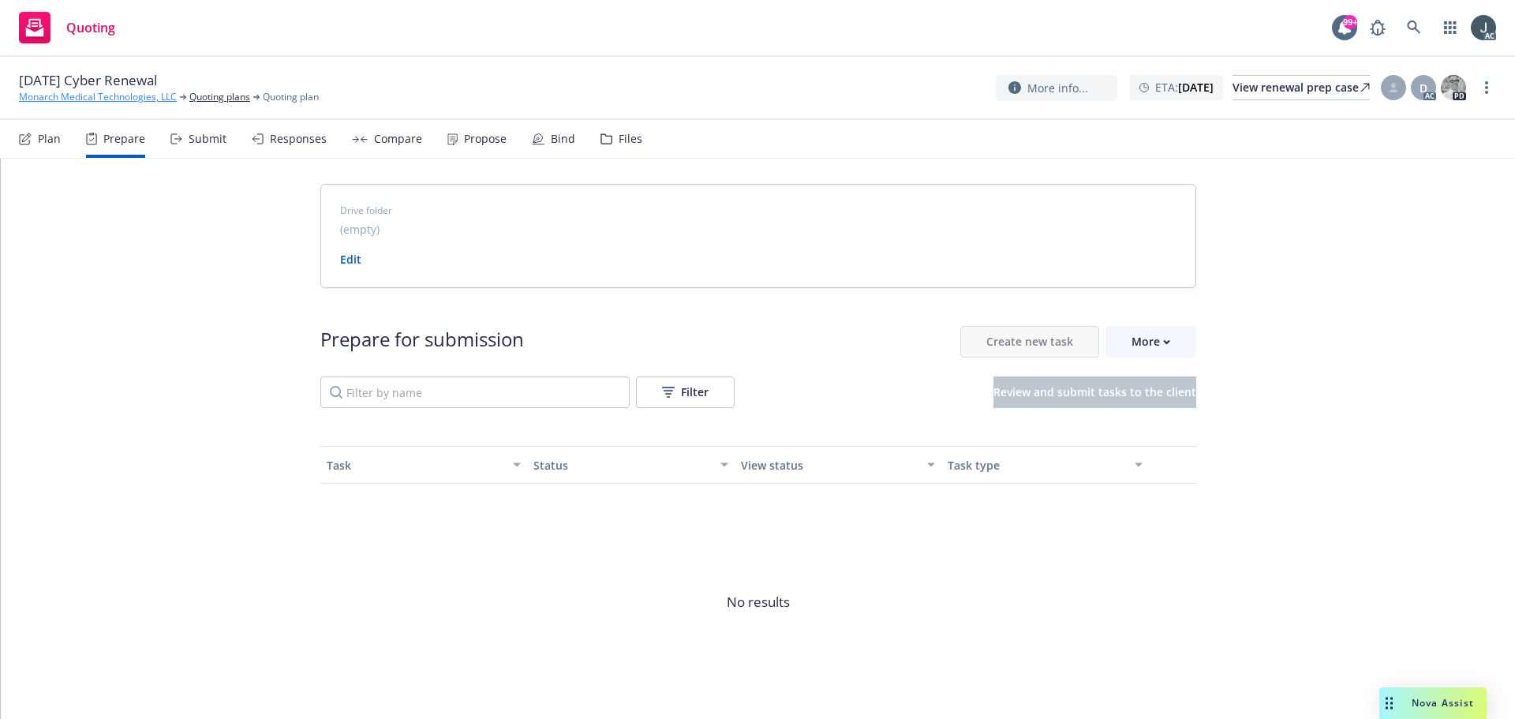
click at [65, 95] on link "Monarch Medical Technologies, LLC" at bounding box center [98, 97] width 158 height 14
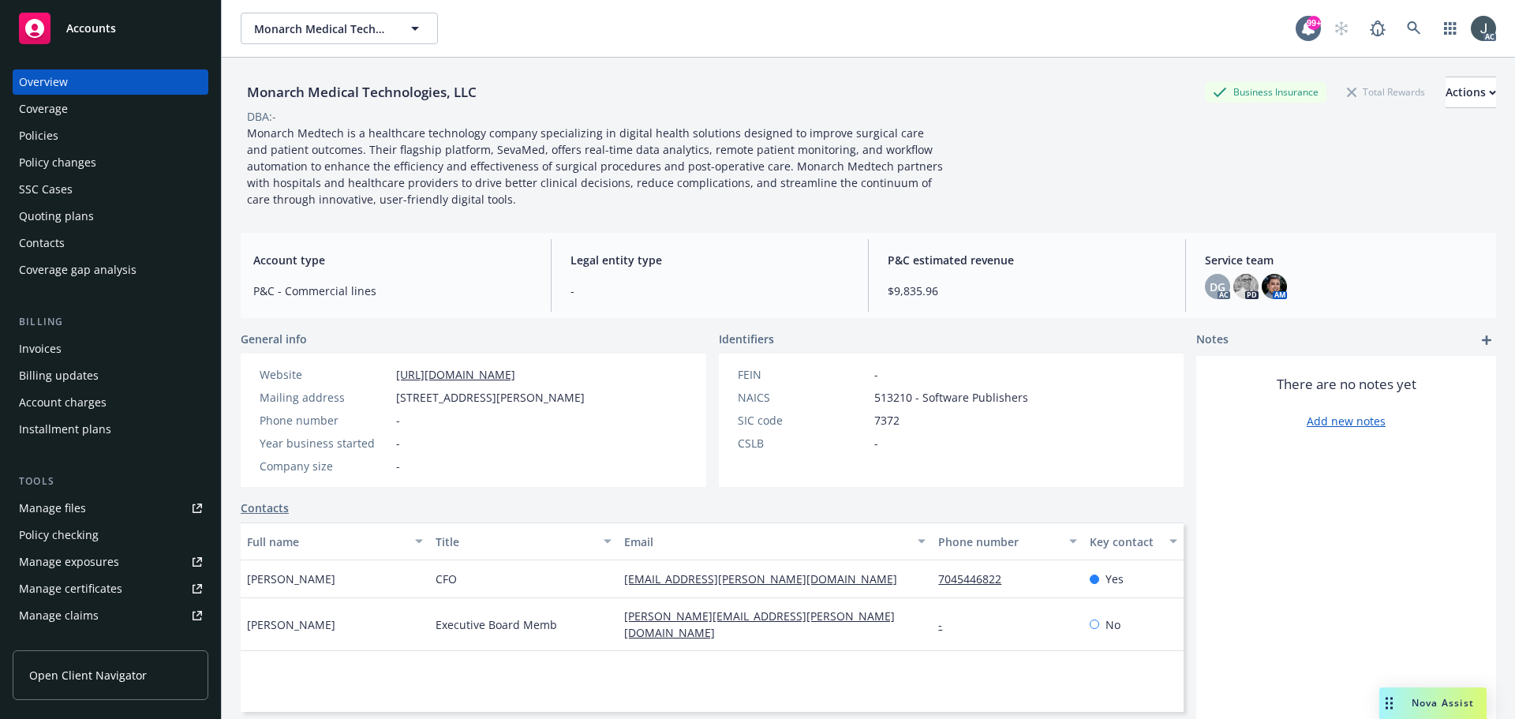
scroll to position [309, 0]
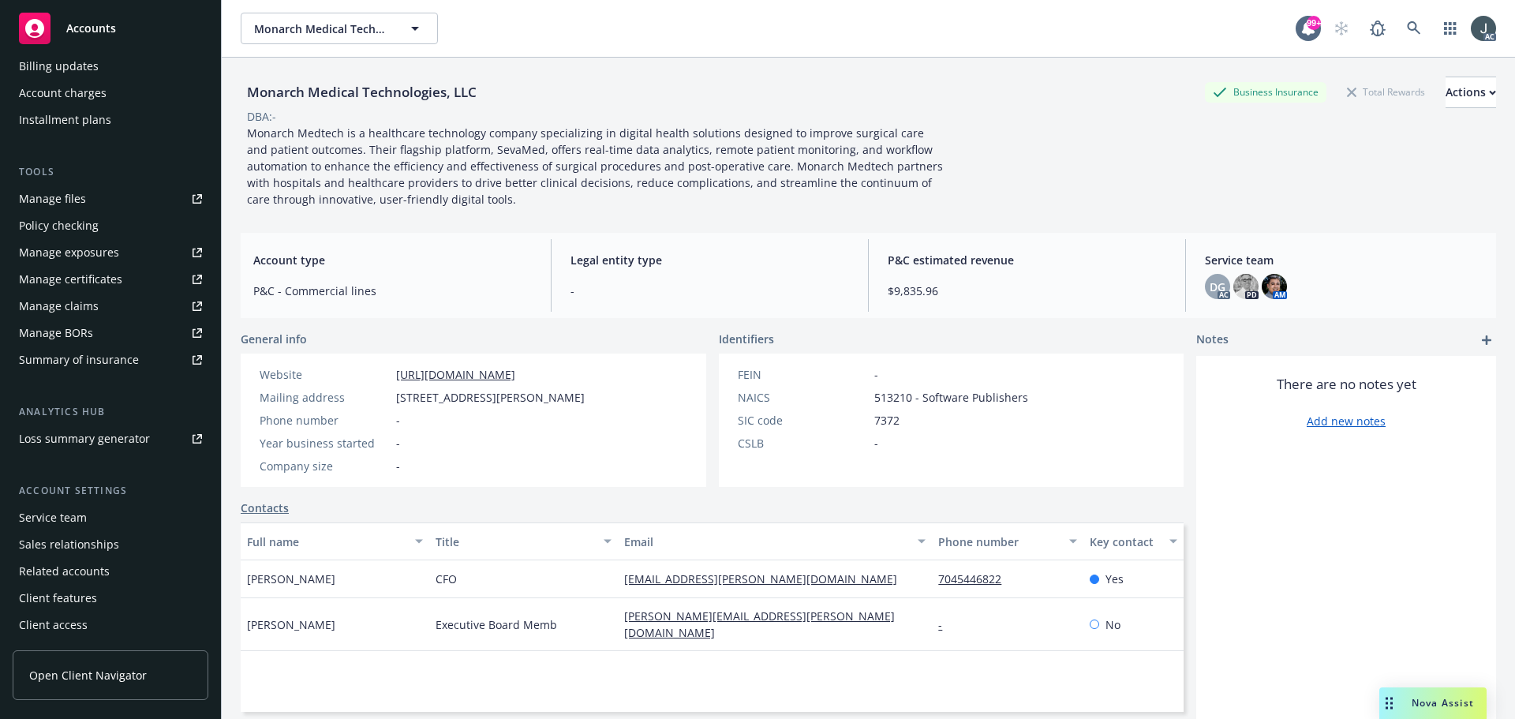
click at [82, 518] on div "Service team" at bounding box center [53, 517] width 68 height 25
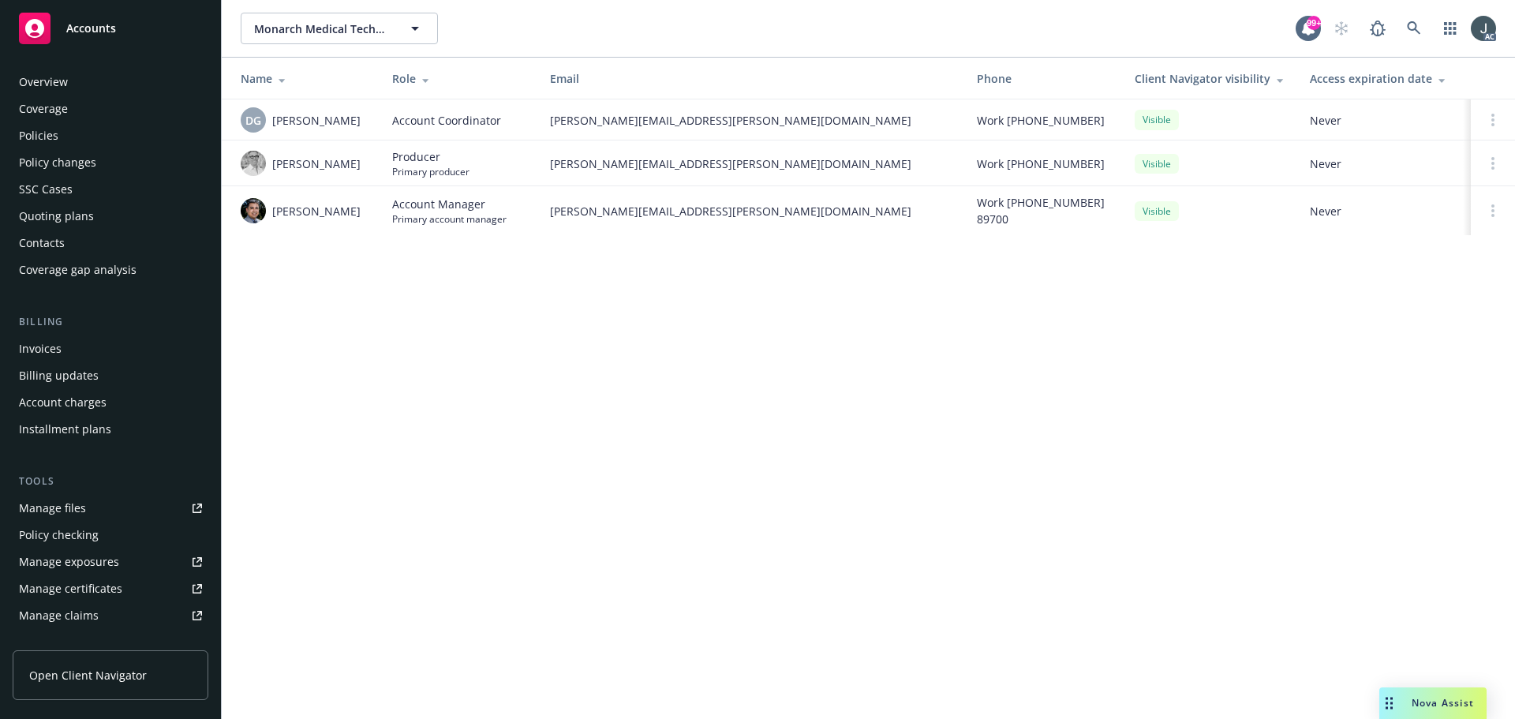
click at [43, 137] on div "Policies" at bounding box center [38, 135] width 39 height 25
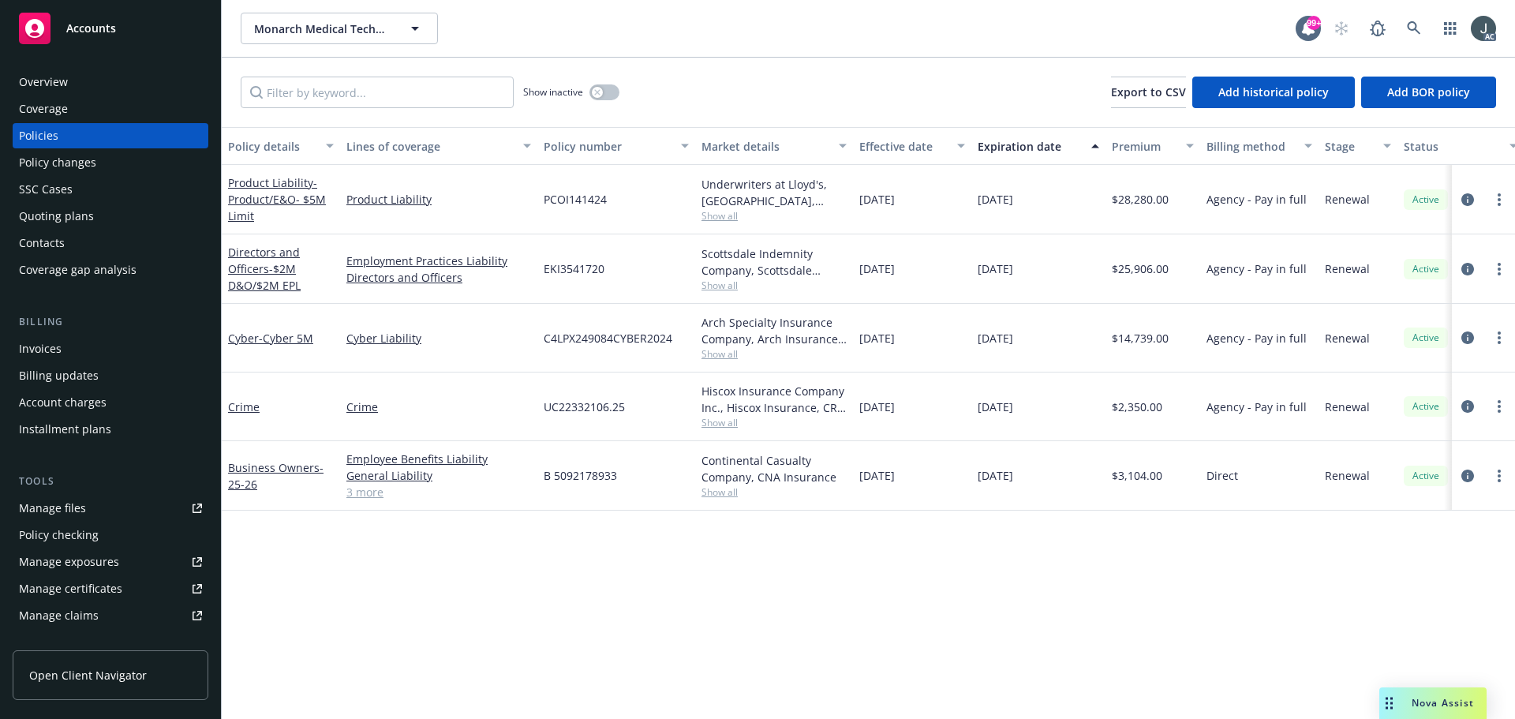
drag, startPoint x: 983, startPoint y: 339, endPoint x: 1049, endPoint y: 341, distance: 66.3
click at [1049, 341] on div "[DATE]" at bounding box center [1038, 338] width 134 height 69
click at [982, 349] on div "[DATE]" at bounding box center [1038, 338] width 134 height 69
drag, startPoint x: 979, startPoint y: 339, endPoint x: 1048, endPoint y: 341, distance: 68.7
click at [1048, 341] on div "[DATE]" at bounding box center [1038, 338] width 134 height 69
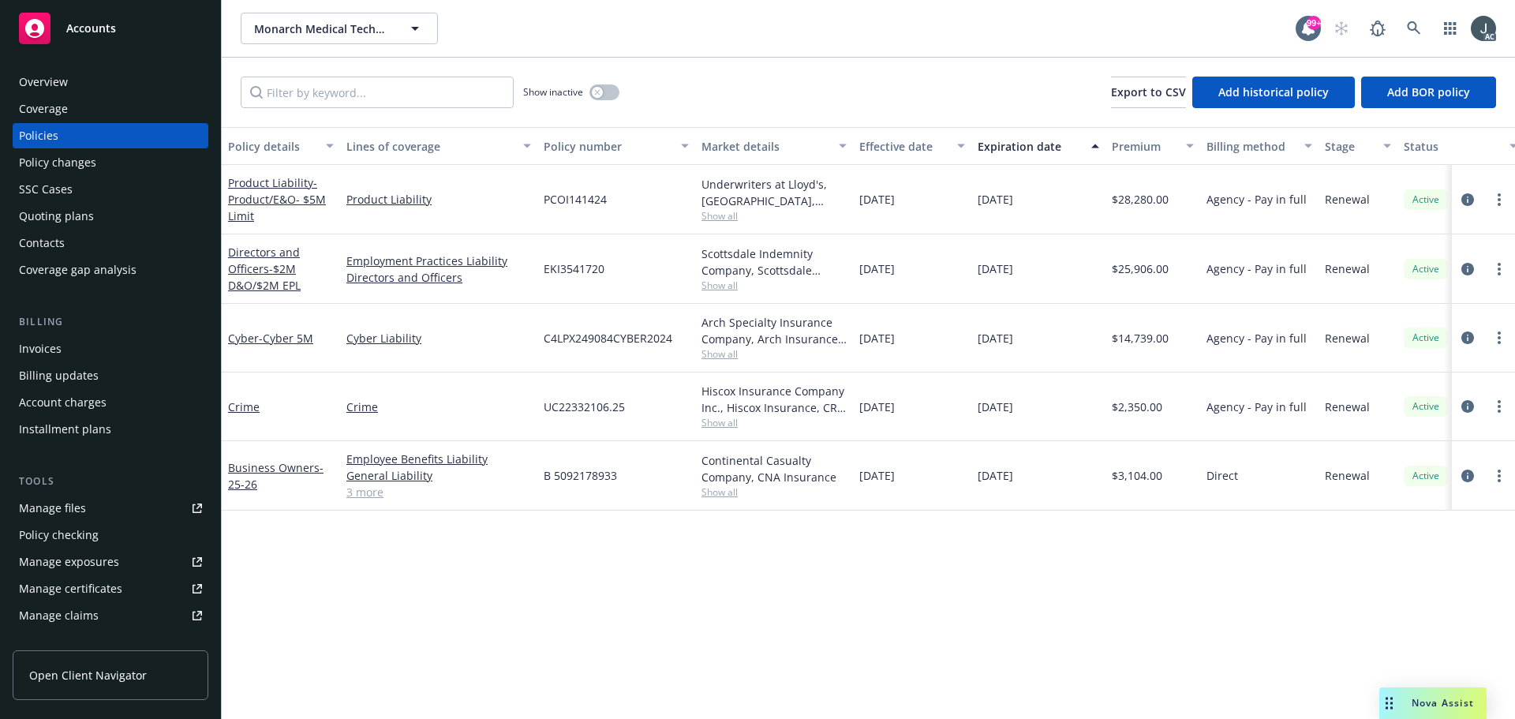
copy span "[DATE]"
click at [1475, 336] on link "circleInformation" at bounding box center [1467, 337] width 19 height 19
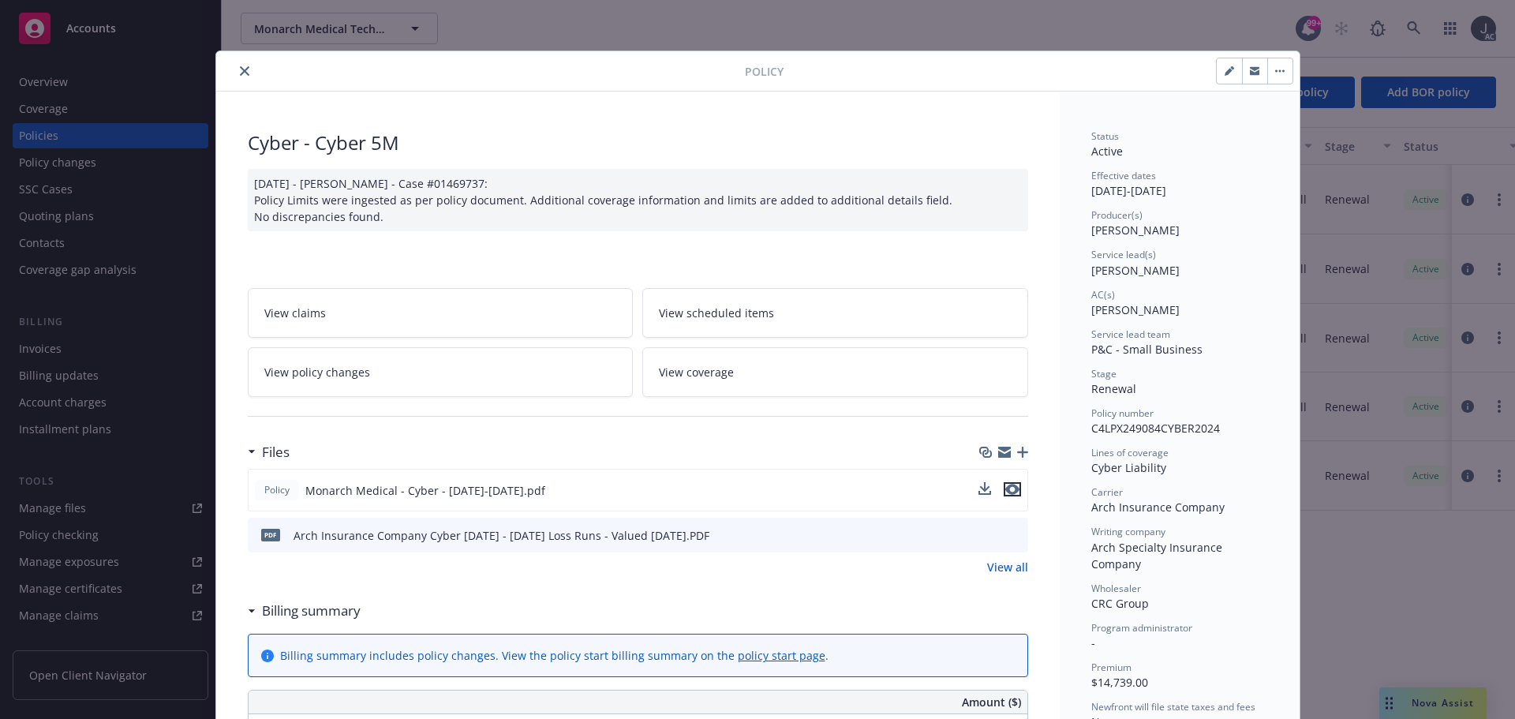
click at [1005, 486] on icon "preview file" at bounding box center [1012, 489] width 14 height 11
click at [240, 74] on icon "close" at bounding box center [244, 70] width 9 height 9
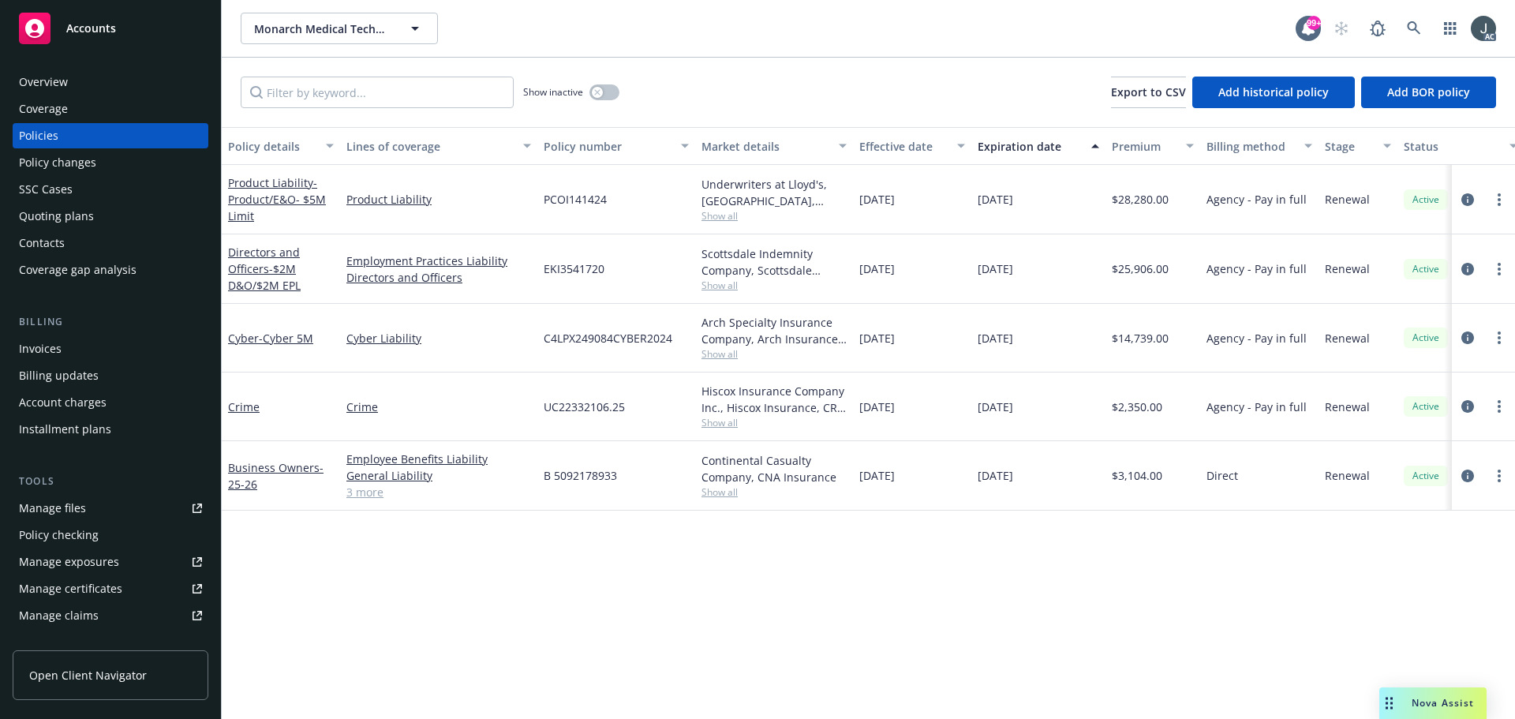
click at [66, 77] on div "Overview" at bounding box center [43, 81] width 49 height 25
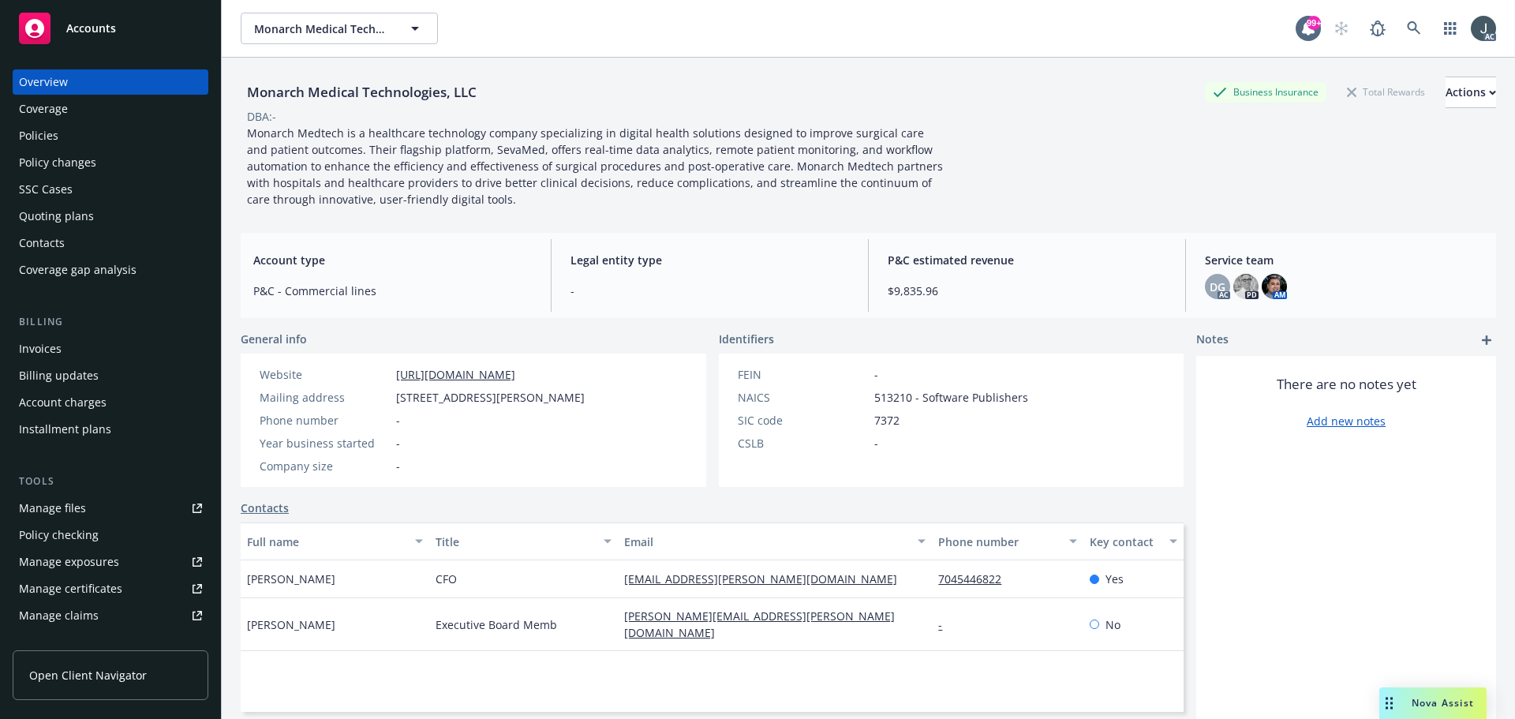
drag, startPoint x: 398, startPoint y: 395, endPoint x: 567, endPoint y: 397, distance: 168.9
click at [567, 397] on span "[STREET_ADDRESS][PERSON_NAME]" at bounding box center [490, 397] width 189 height 17
copy span "[STREET_ADDRESS][PERSON_NAME]"
click at [1012, 572] on div "7045446822" at bounding box center [1007, 579] width 151 height 38
drag, startPoint x: 336, startPoint y: 575, endPoint x: 246, endPoint y: 578, distance: 90.0
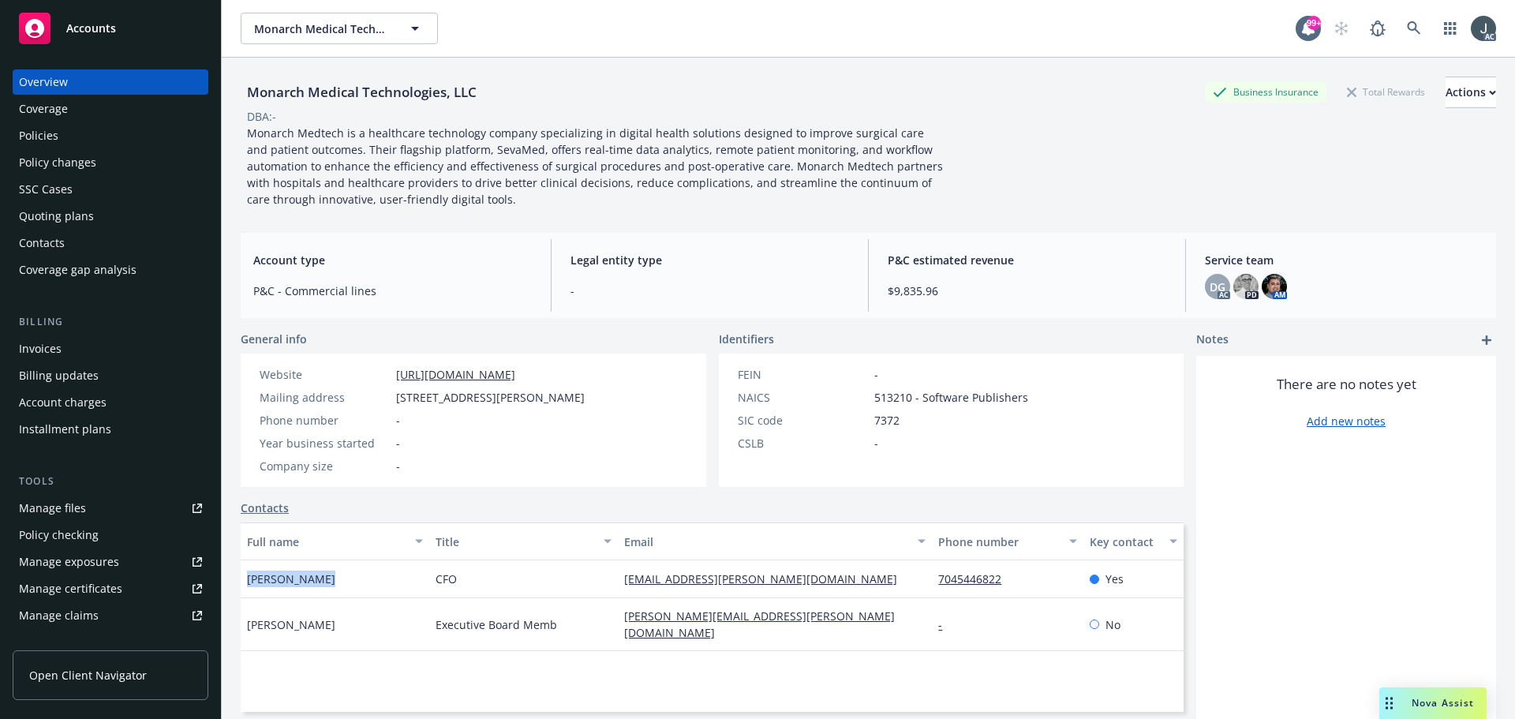
click at [244, 582] on div "[PERSON_NAME]" at bounding box center [335, 579] width 189 height 38
copy span "[PERSON_NAME]"
click at [442, 579] on span "CFO" at bounding box center [446, 578] width 21 height 17
copy span "CFO"
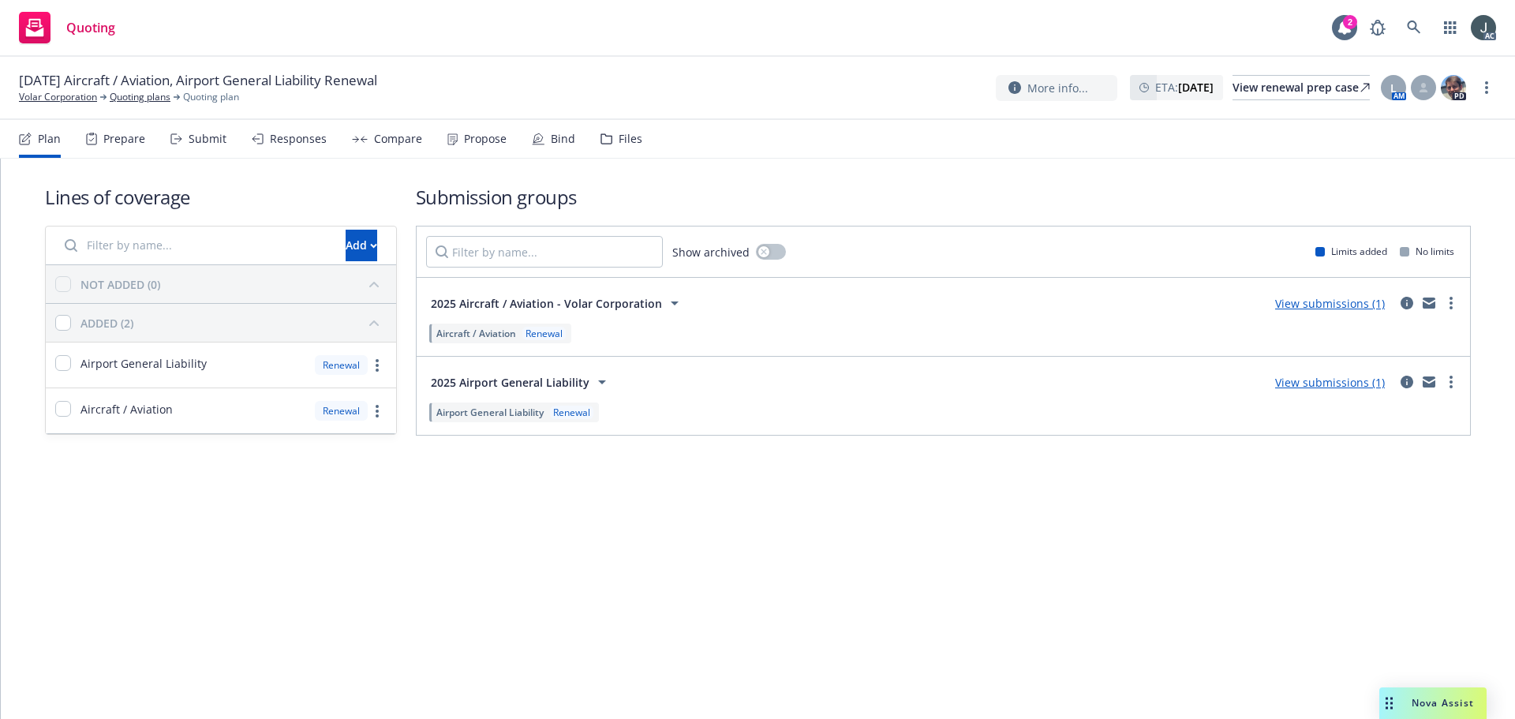
click at [137, 137] on div "Prepare" at bounding box center [124, 139] width 42 height 13
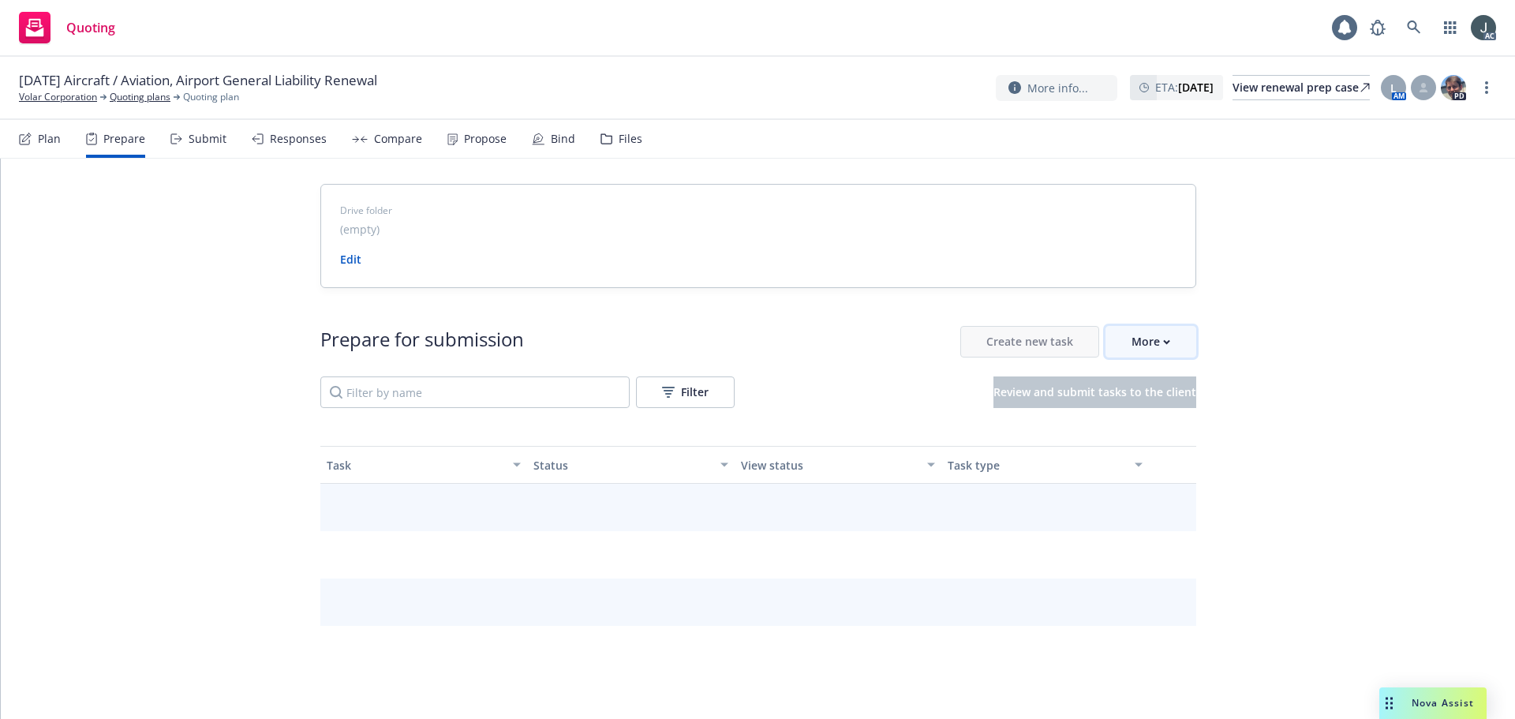
click at [1132, 346] on div "More" at bounding box center [1151, 342] width 39 height 30
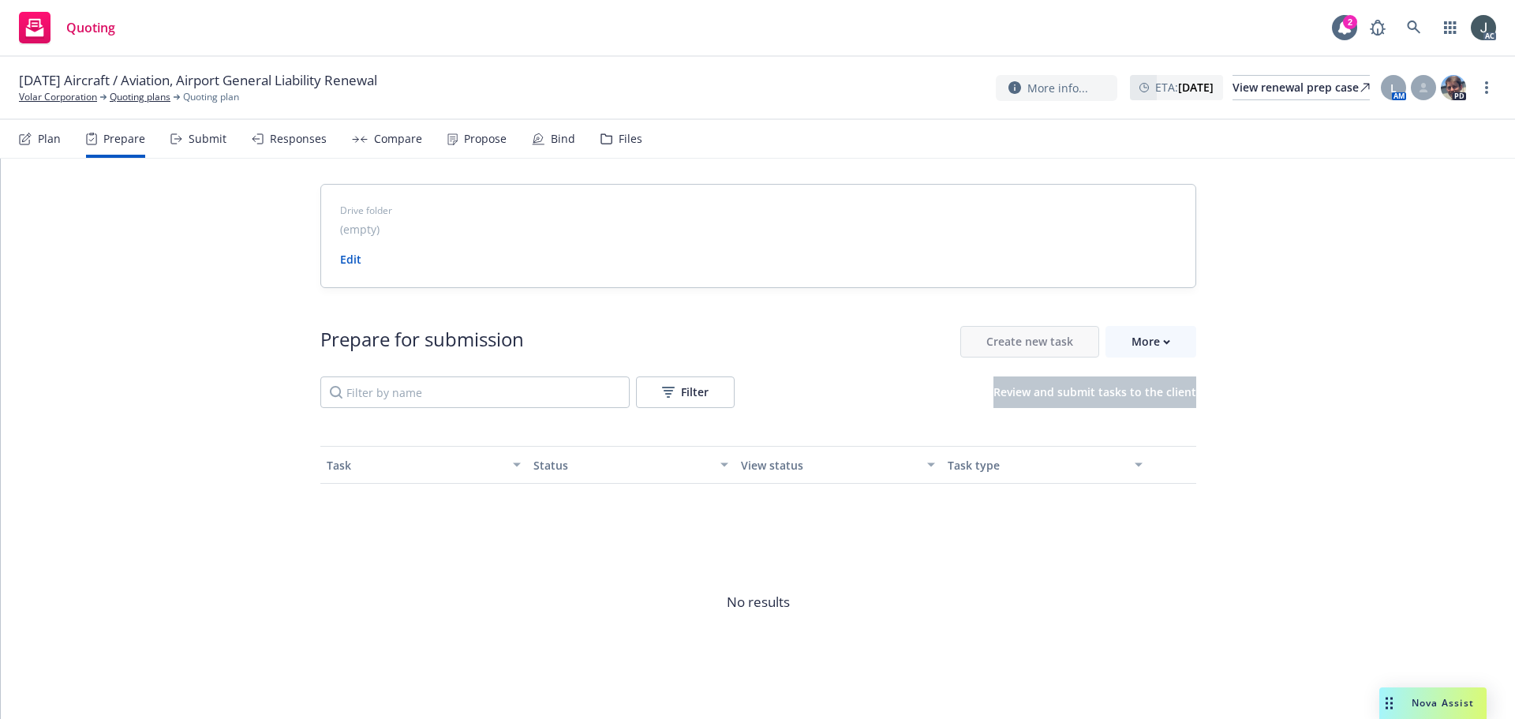
click at [1158, 410] on span "Go to Indio account" at bounding box center [1170, 413] width 140 height 15
click at [73, 99] on link "Volar Corporation" at bounding box center [58, 97] width 78 height 14
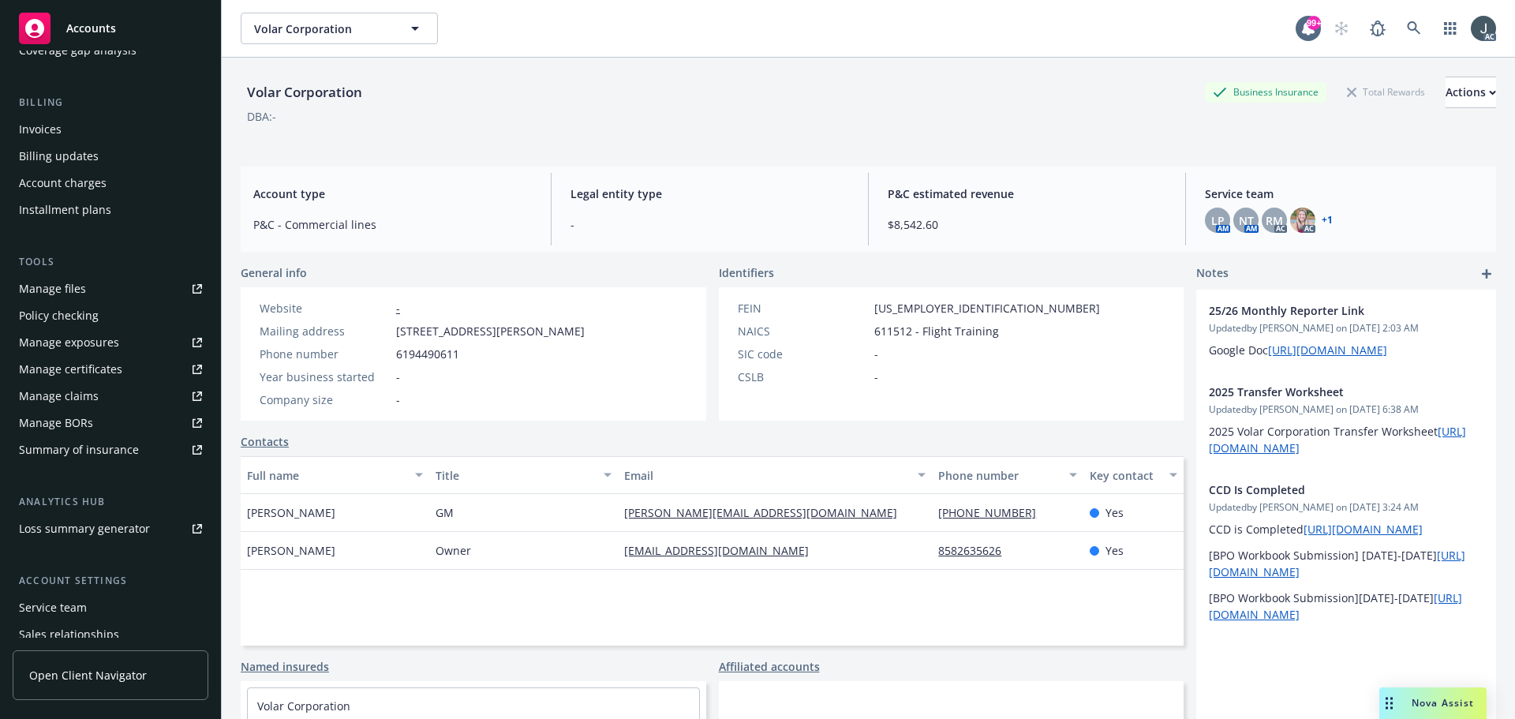
scroll to position [309, 0]
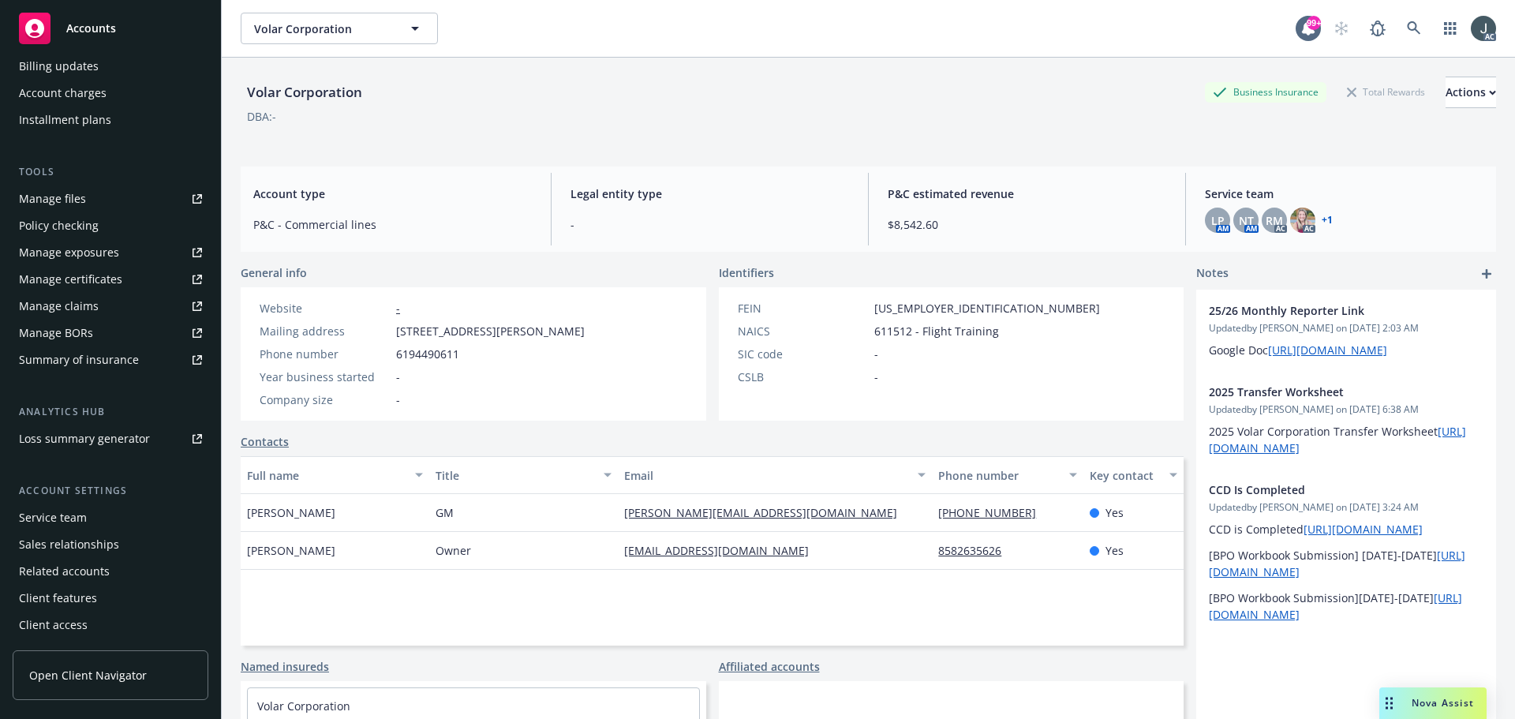
click at [85, 516] on div "Service team" at bounding box center [110, 517] width 183 height 25
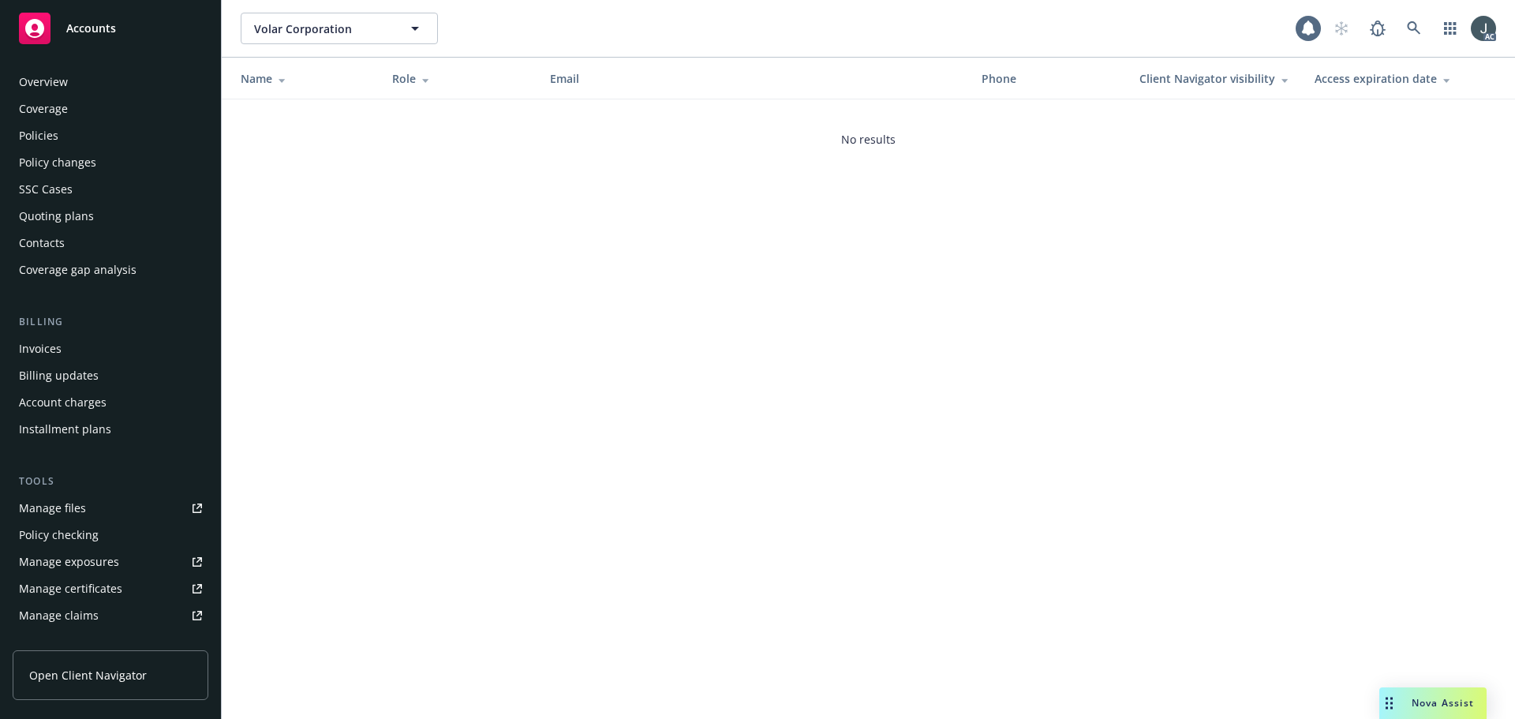
scroll to position [309, 0]
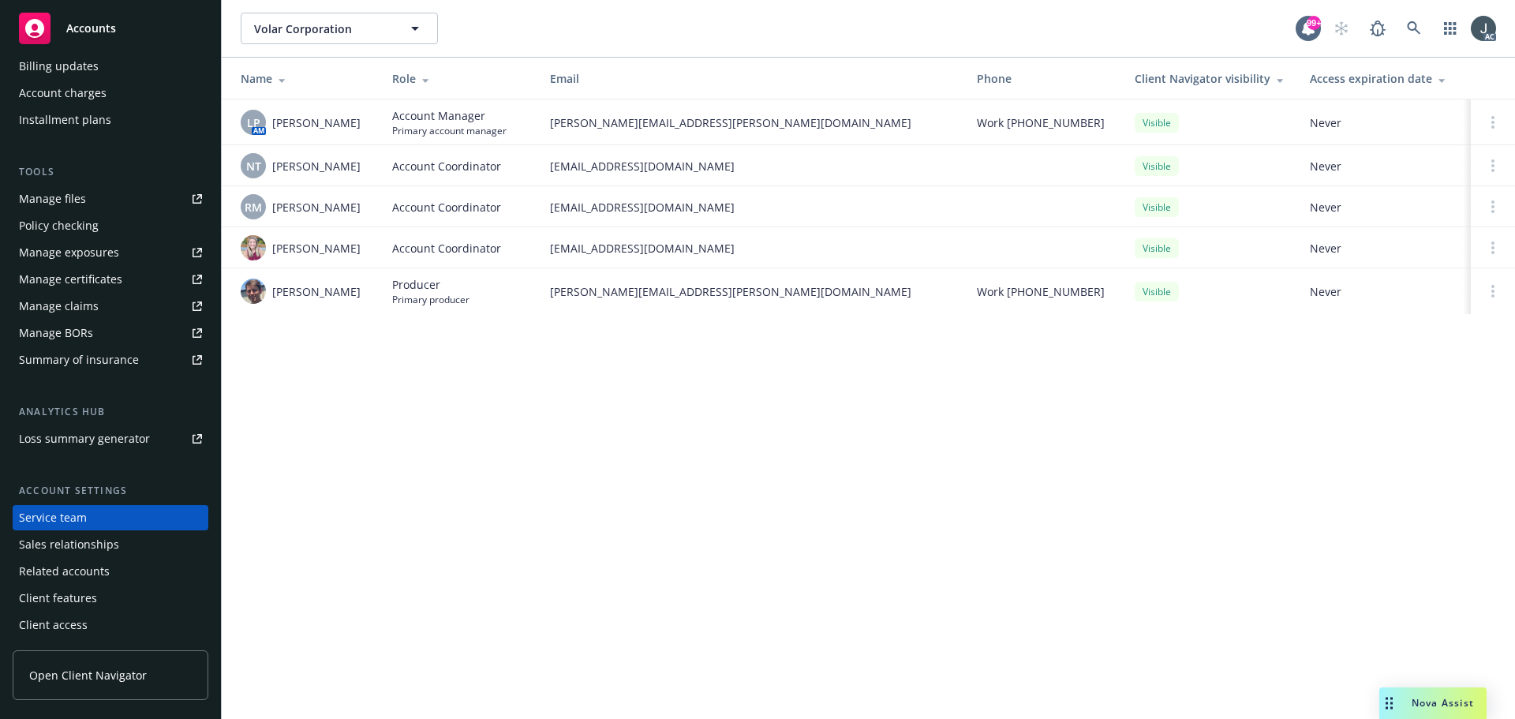
drag, startPoint x: 273, startPoint y: 121, endPoint x: 372, endPoint y: 121, distance: 99.4
click at [372, 121] on td "LP AM [PERSON_NAME]" at bounding box center [301, 122] width 158 height 46
copy span "[PERSON_NAME]"
drag, startPoint x: 274, startPoint y: 166, endPoint x: 360, endPoint y: 167, distance: 86.0
click at [360, 167] on div "NT [PERSON_NAME]" at bounding box center [304, 165] width 126 height 25
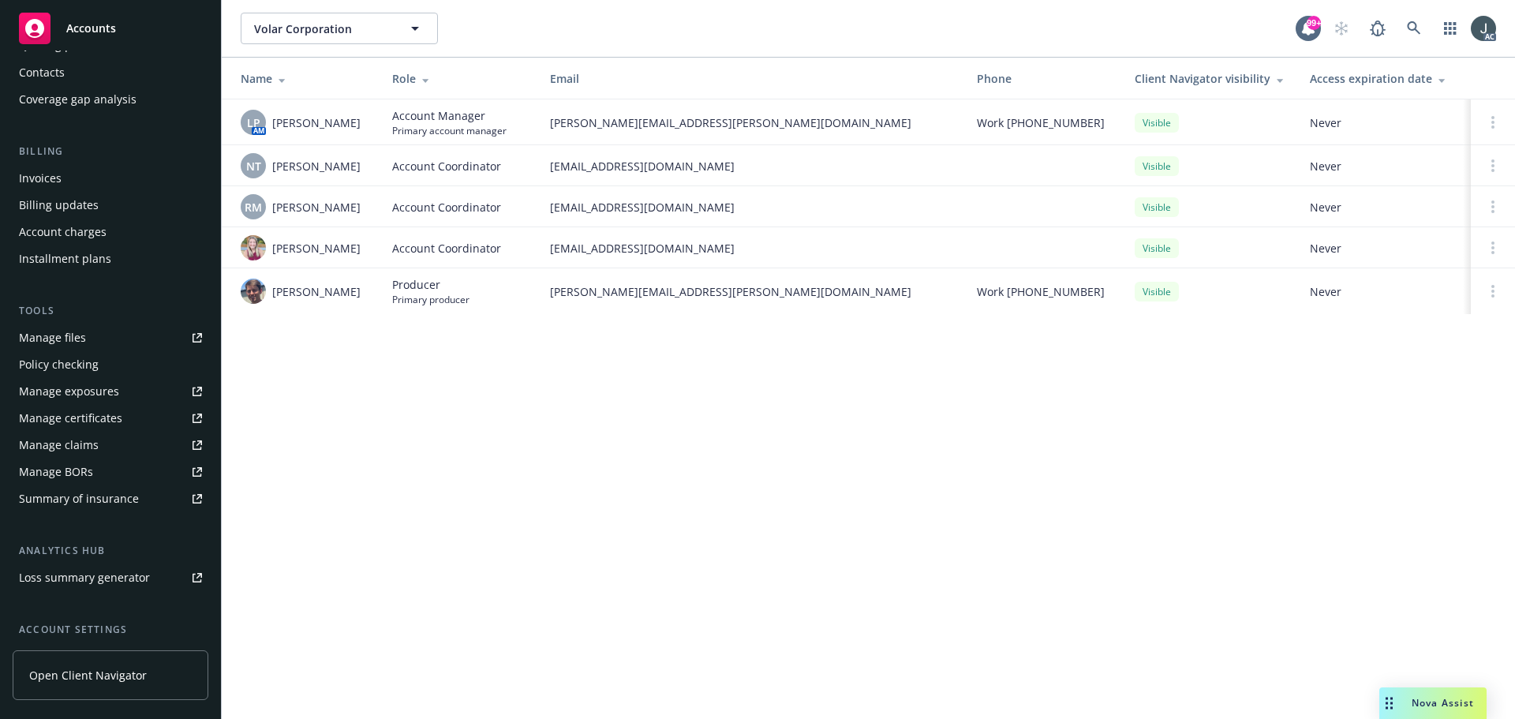
scroll to position [0, 0]
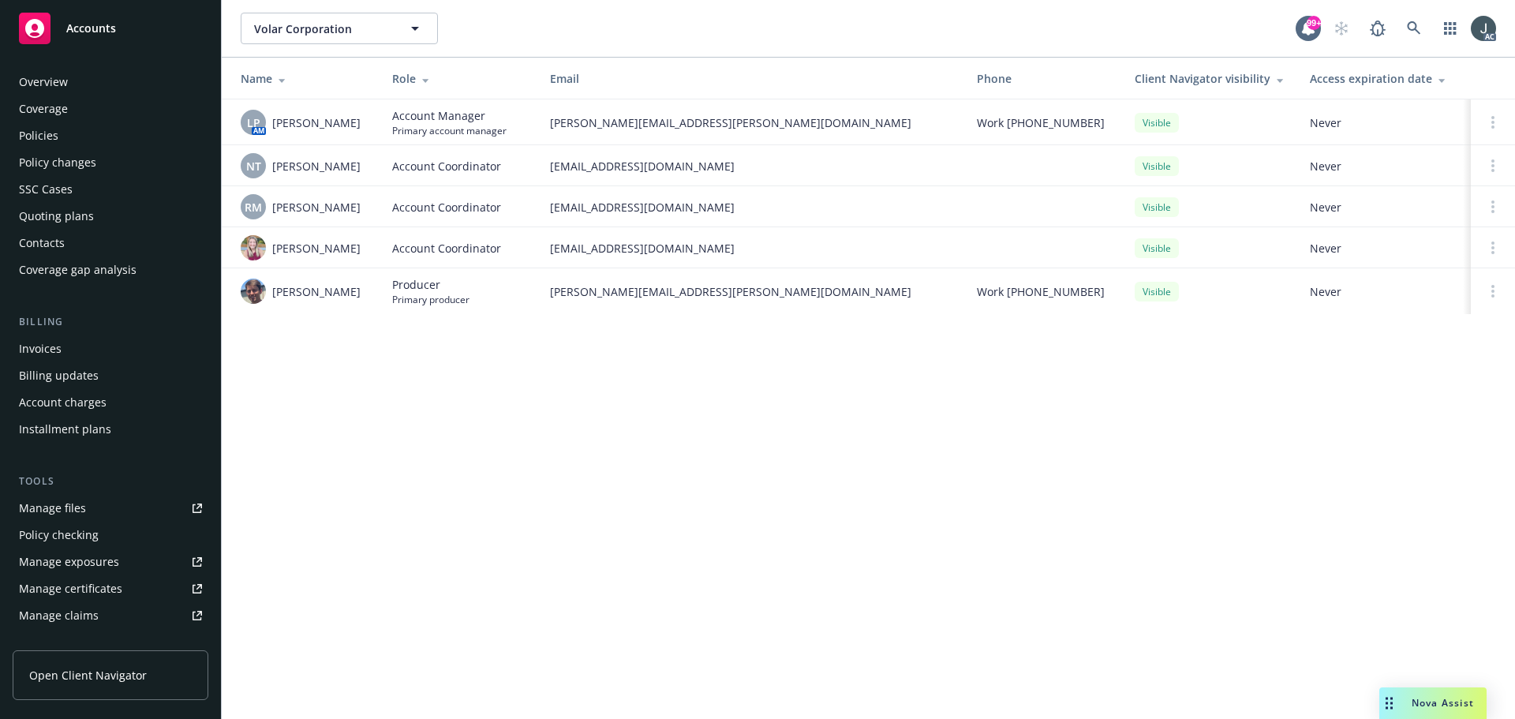
click at [61, 137] on div "Policies" at bounding box center [110, 135] width 183 height 25
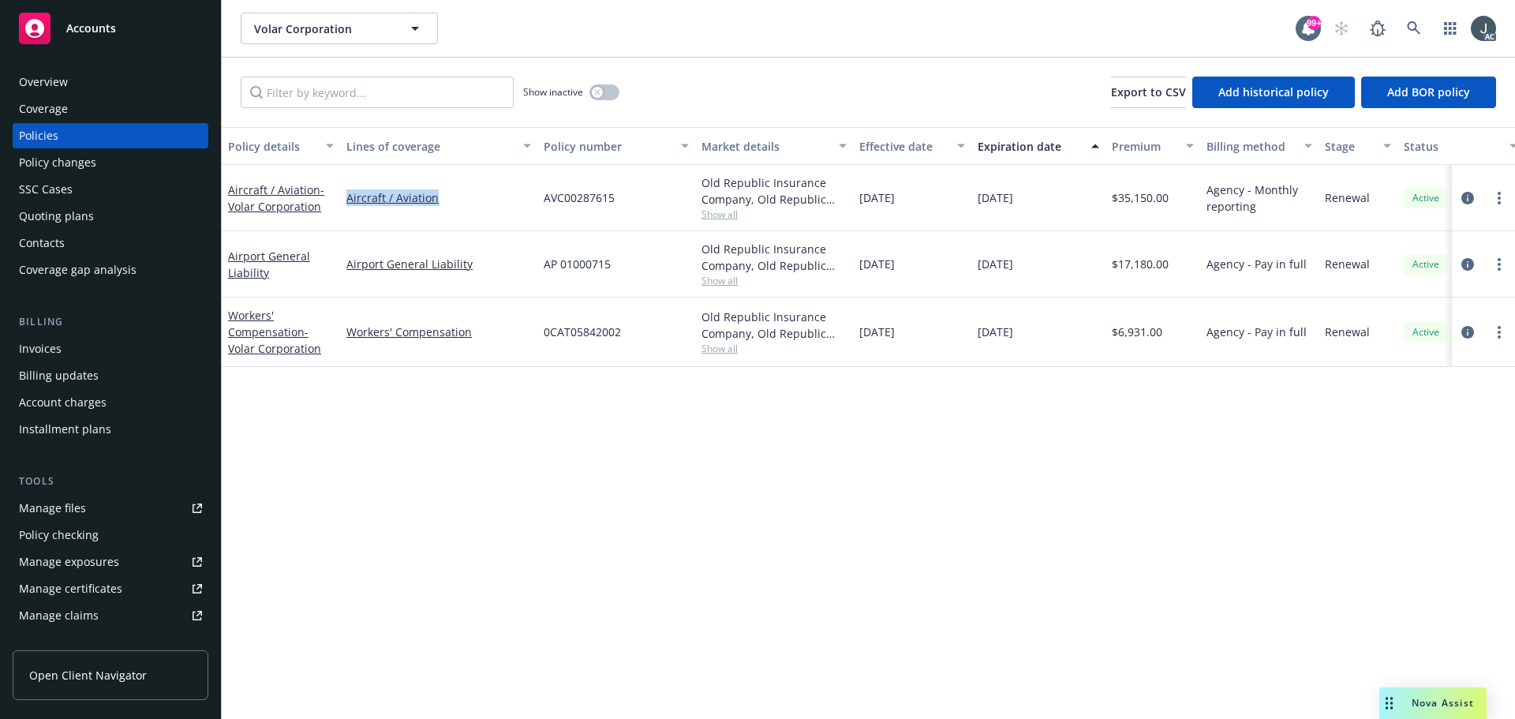
drag, startPoint x: 450, startPoint y: 217, endPoint x: 348, endPoint y: 210, distance: 102.0
click at [348, 210] on div "Aircraft / Aviation" at bounding box center [438, 198] width 197 height 66
copy link "Aircraft / Aviation"
drag, startPoint x: 491, startPoint y: 285, endPoint x: 346, endPoint y: 278, distance: 145.4
click at [346, 278] on div "Airport General Liability" at bounding box center [438, 264] width 197 height 66
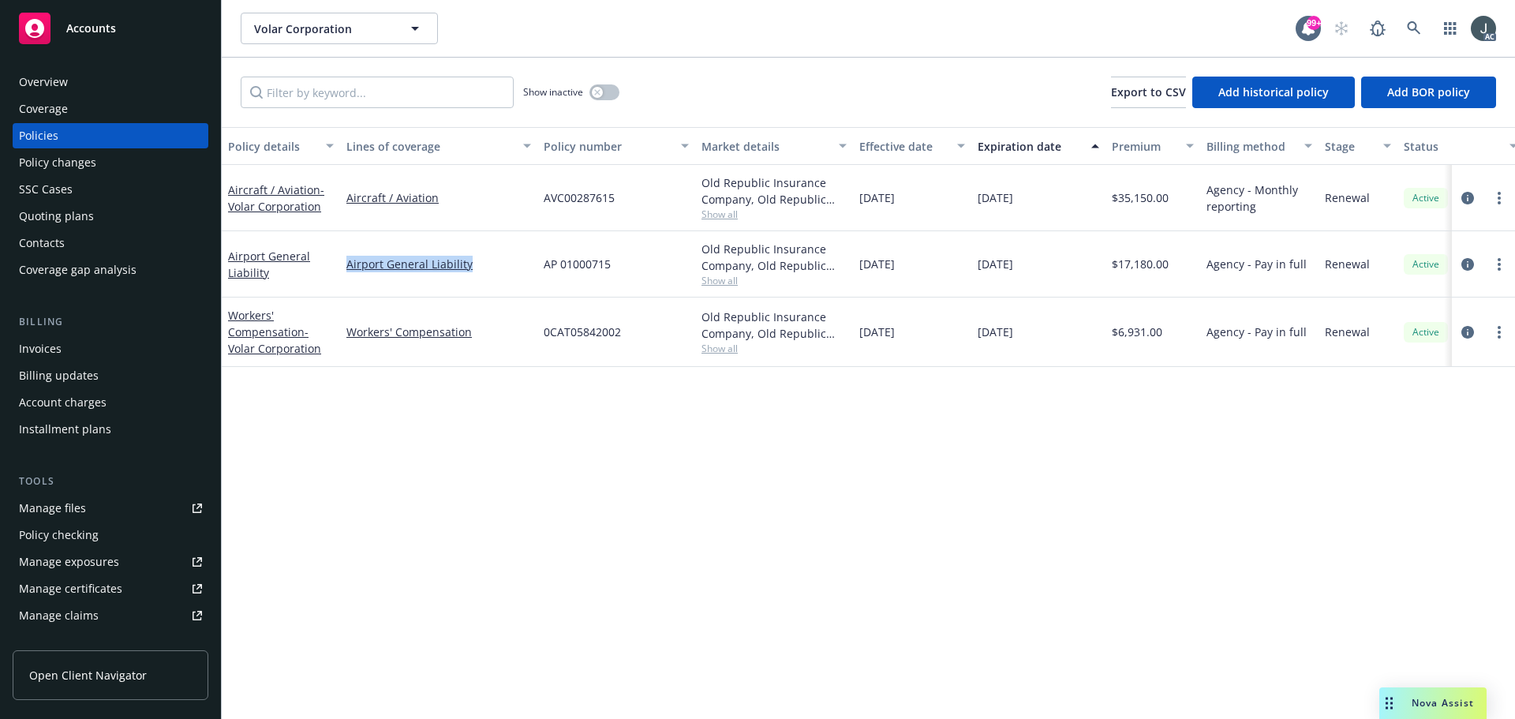
copy link "Airport General Liability"
click at [1465, 265] on icon "circleInformation" at bounding box center [1467, 264] width 13 height 13
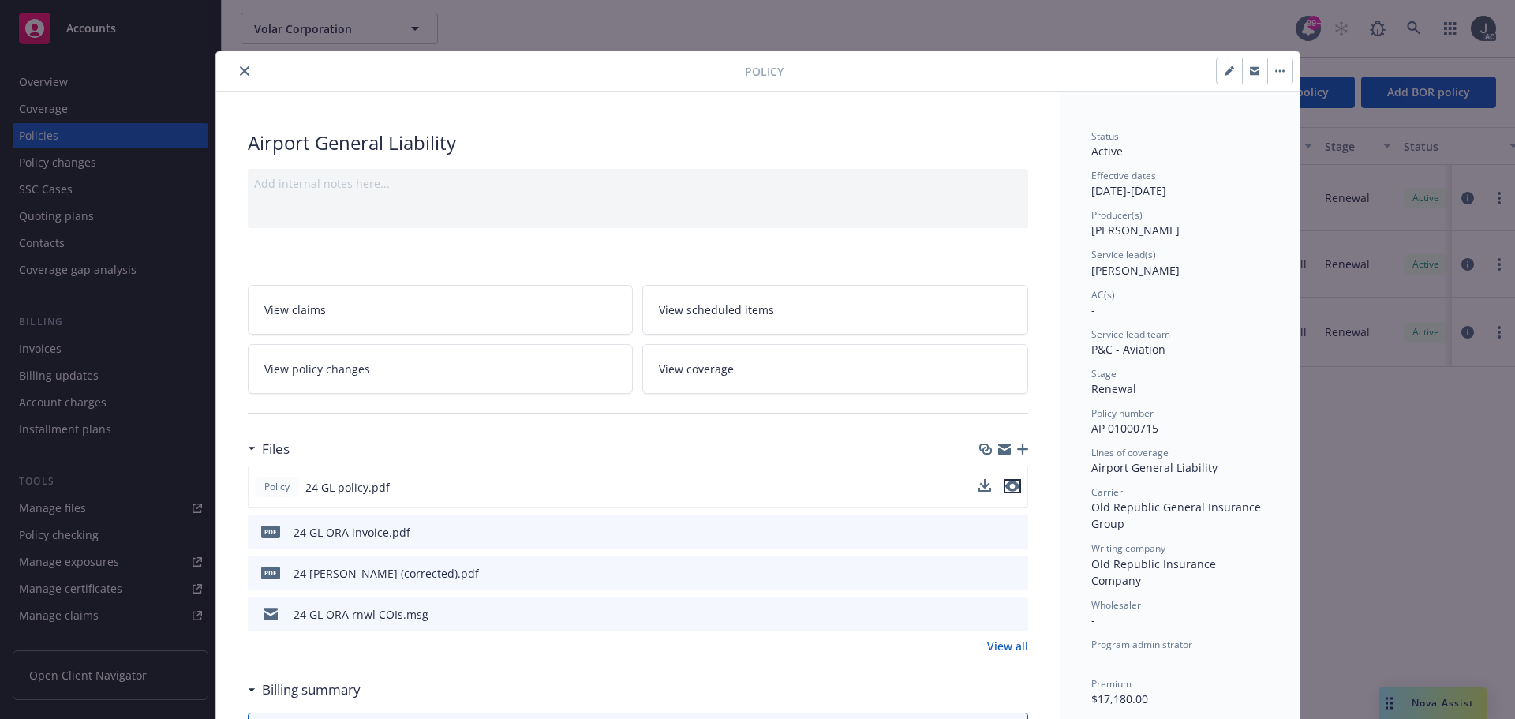
click at [1008, 484] on icon "preview file" at bounding box center [1012, 486] width 14 height 11
click at [240, 70] on icon "close" at bounding box center [244, 70] width 9 height 9
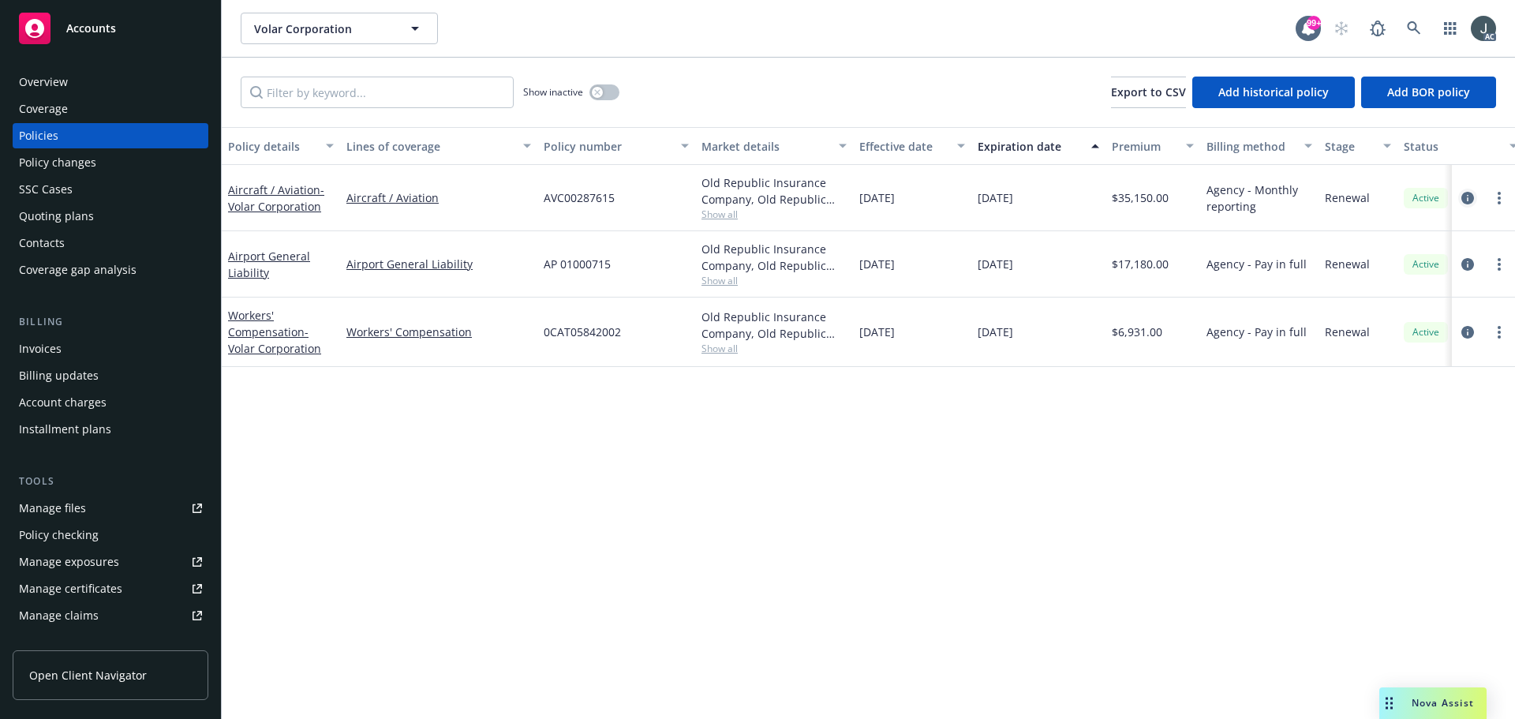
click at [1465, 198] on icon "circleInformation" at bounding box center [1467, 198] width 13 height 13
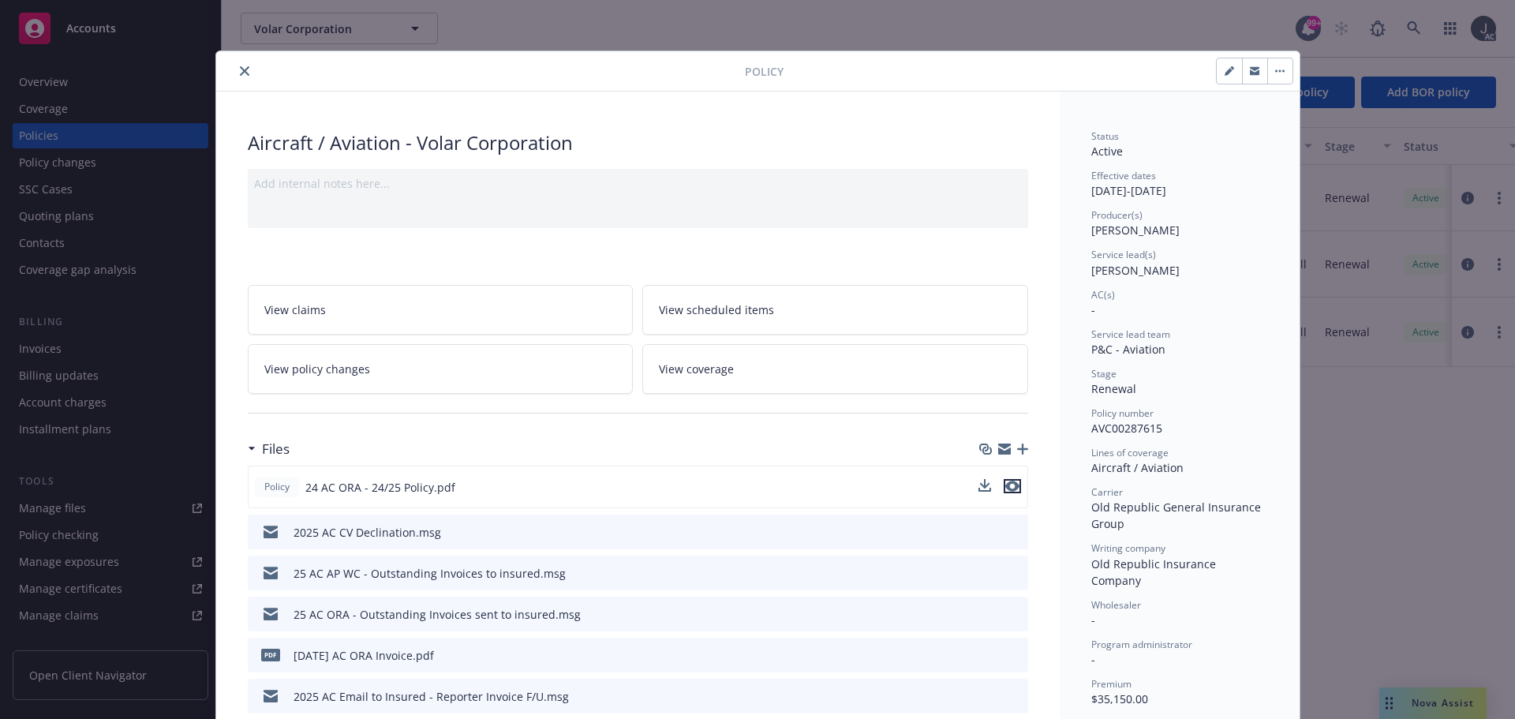
click at [1009, 484] on icon "preview file" at bounding box center [1012, 486] width 14 height 11
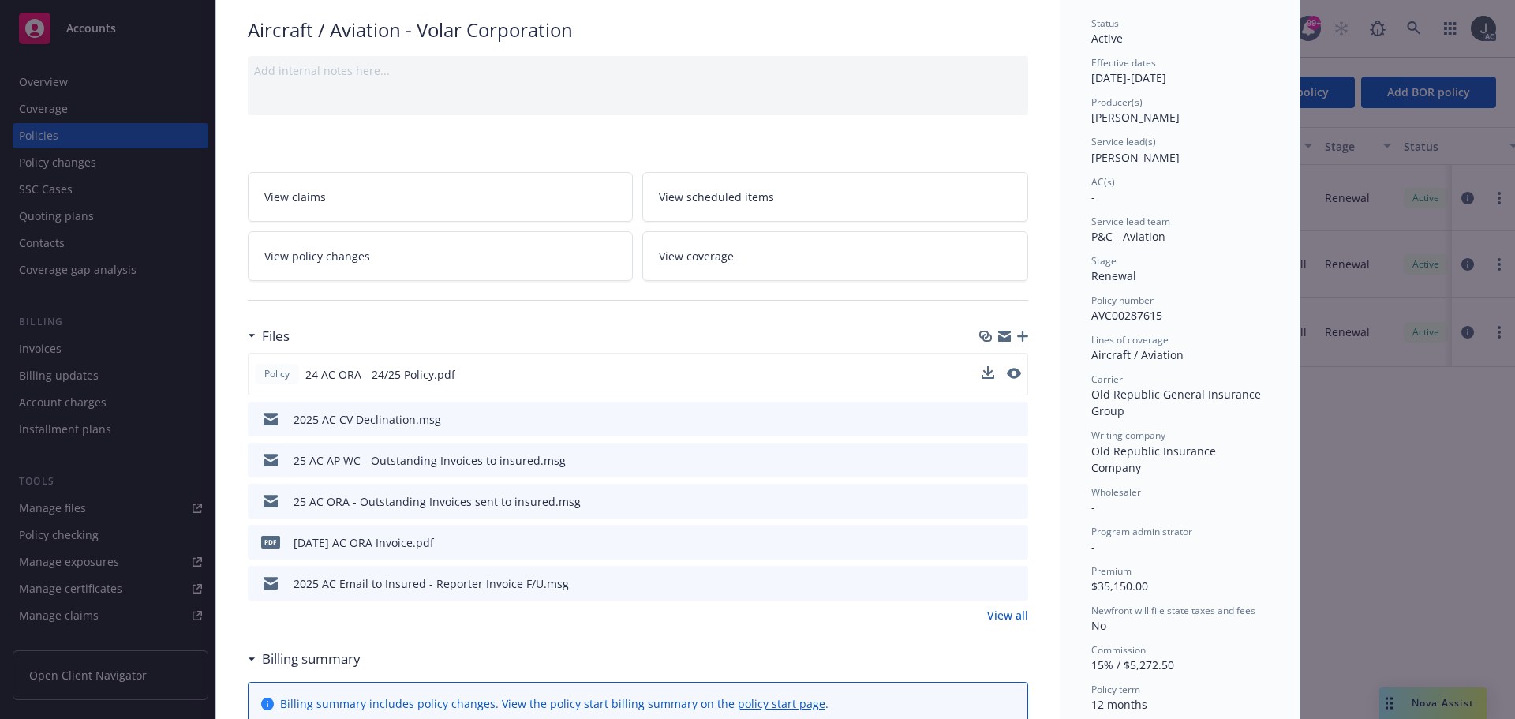
scroll to position [158, 0]
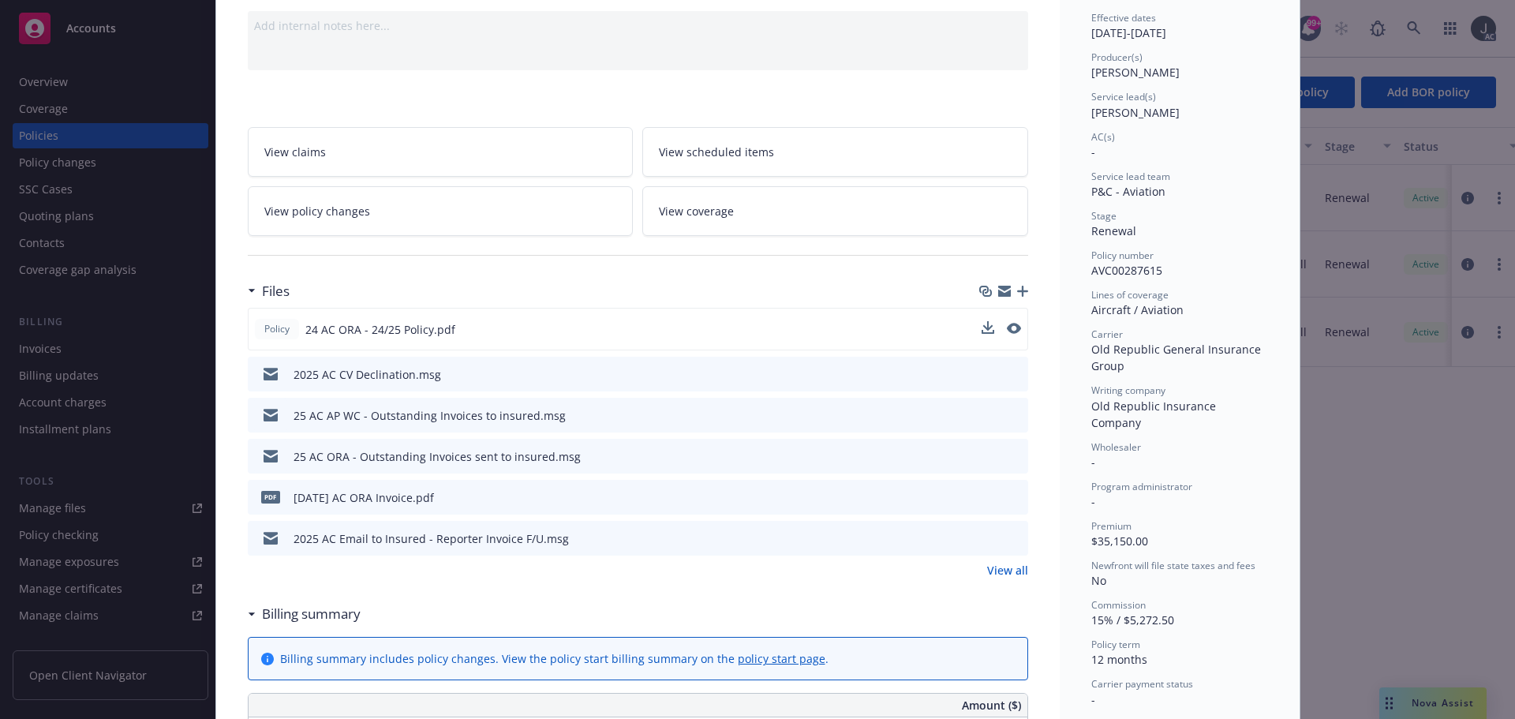
click at [987, 563] on link "View all" at bounding box center [1007, 570] width 41 height 17
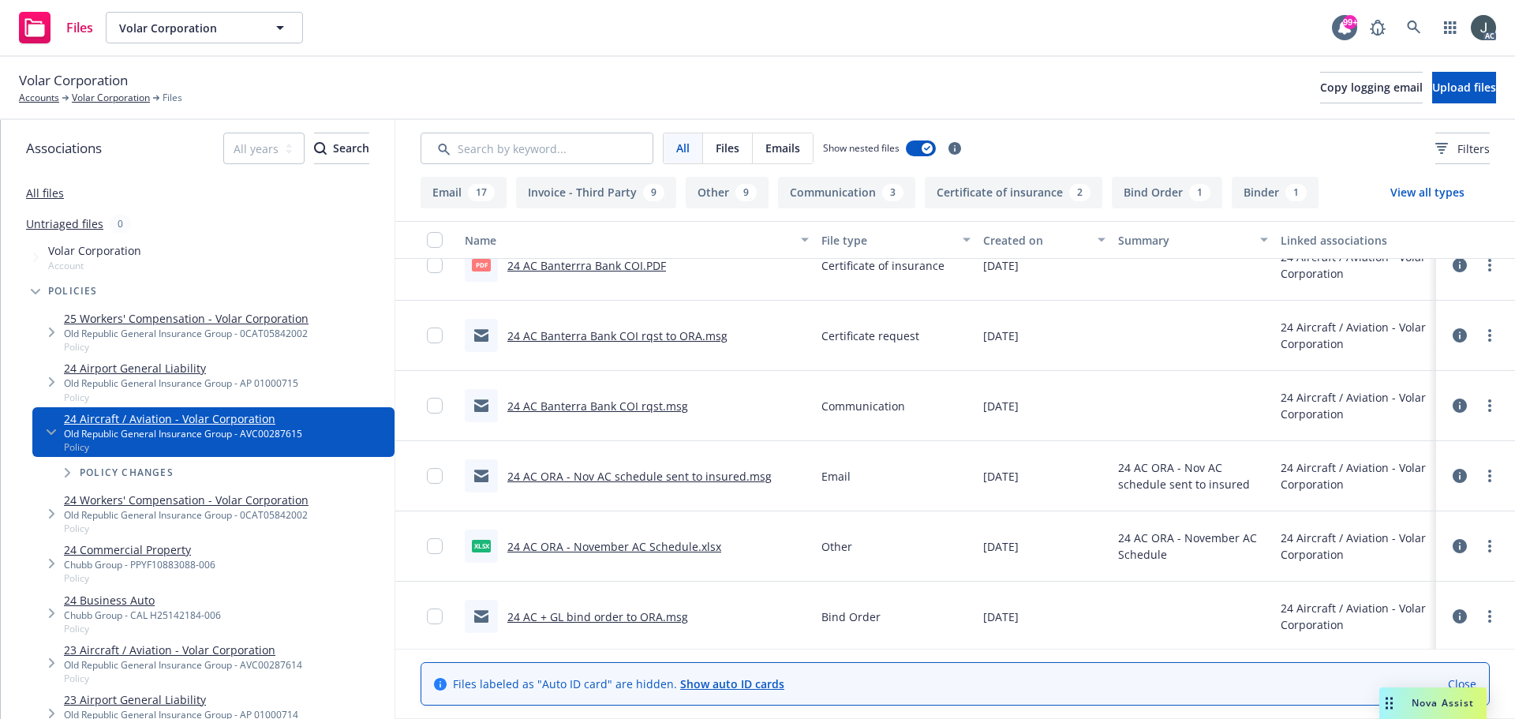
scroll to position [2879, 0]
click at [107, 104] on link "Volar Corporation" at bounding box center [111, 98] width 78 height 14
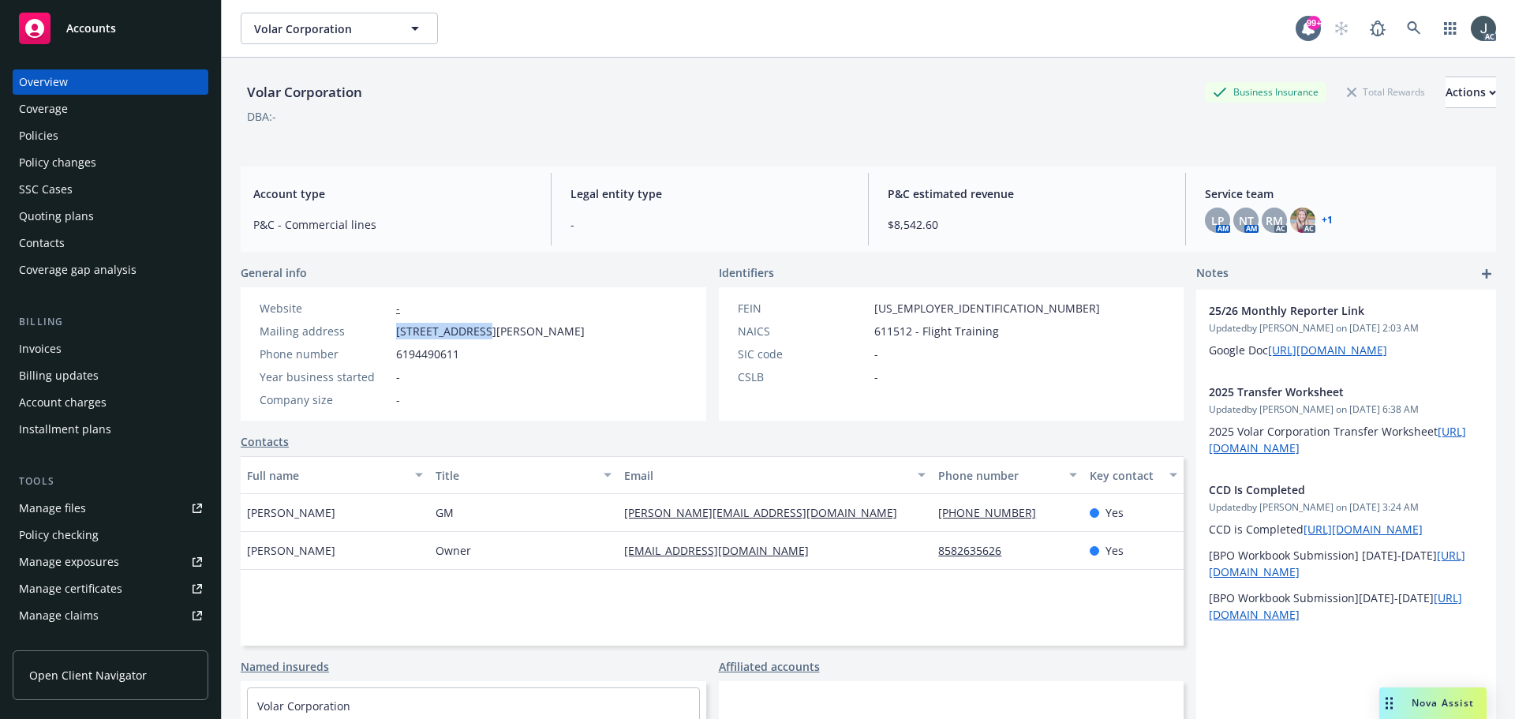
drag, startPoint x: 396, startPoint y: 331, endPoint x: 477, endPoint y: 330, distance: 81.3
click at [477, 330] on span "[STREET_ADDRESS][PERSON_NAME]" at bounding box center [490, 331] width 189 height 17
copy span "1640 [PERSON_NAME]"
click at [62, 116] on div "Coverage" at bounding box center [43, 108] width 49 height 25
click at [62, 124] on div "Policies" at bounding box center [110, 135] width 183 height 25
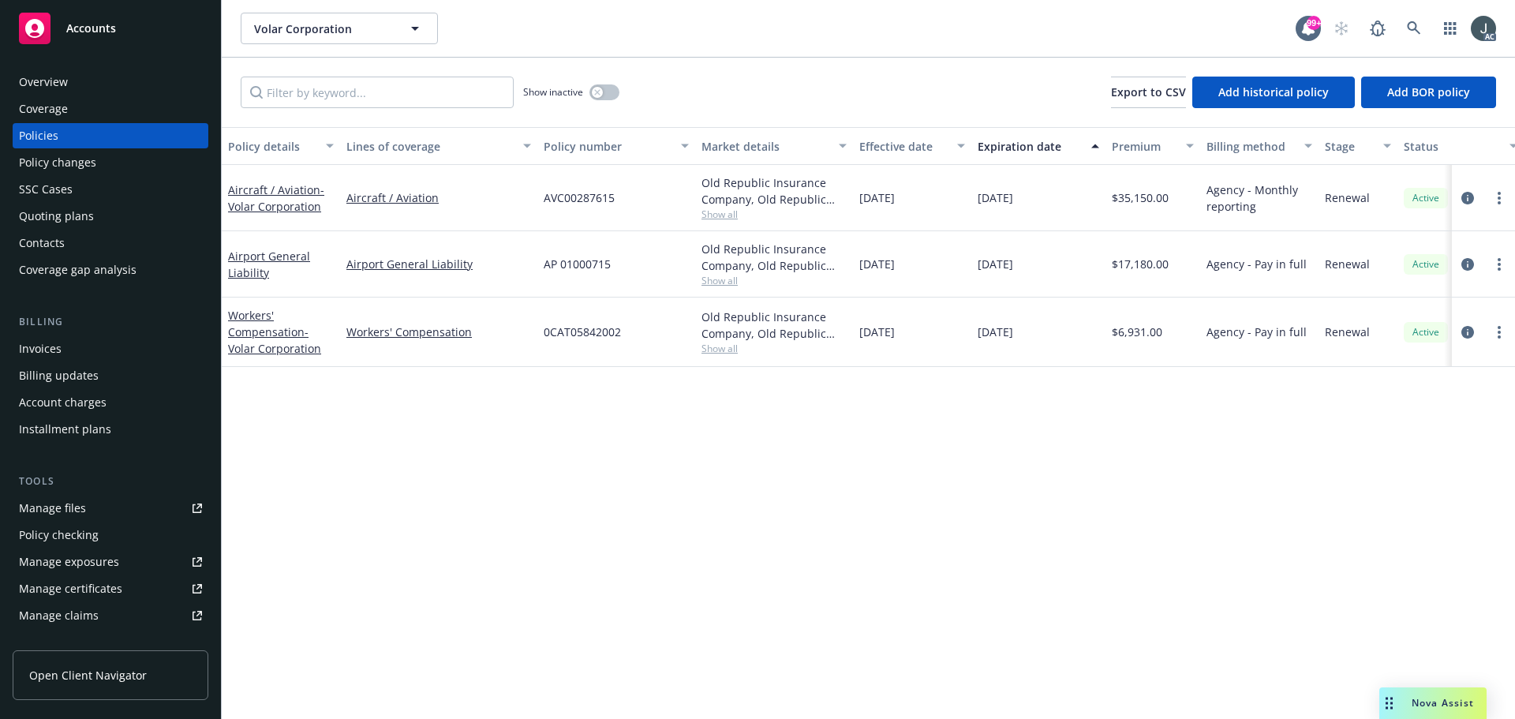
click at [1142, 263] on span "$17,180.00" at bounding box center [1140, 264] width 57 height 17
copy span "17,180.00"
click at [712, 283] on span "Show all" at bounding box center [773, 280] width 145 height 13
drag, startPoint x: 544, startPoint y: 372, endPoint x: 762, endPoint y: 373, distance: 218.6
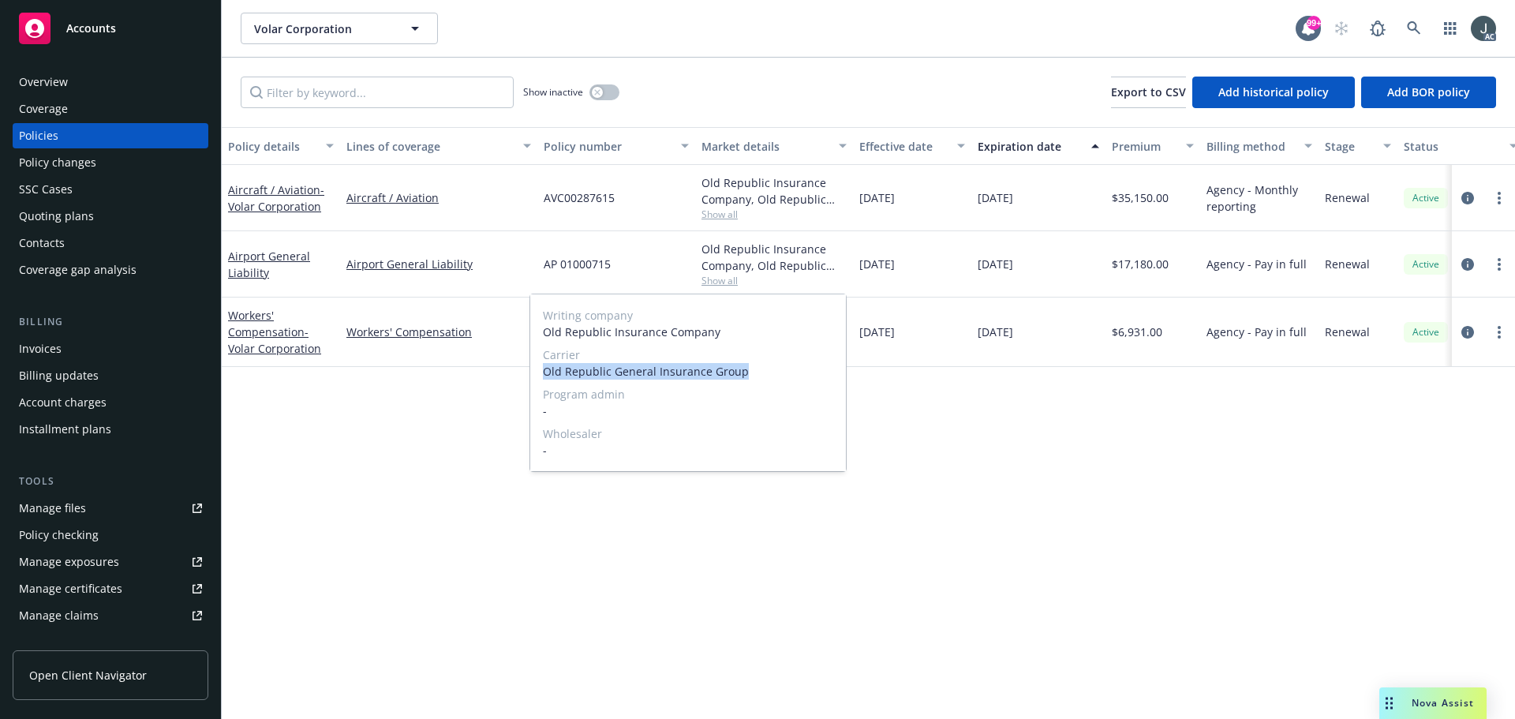
click at [762, 373] on span "Old Republic General Insurance Group" at bounding box center [688, 371] width 290 height 17
copy span "Old Republic General Insurance Group"
drag, startPoint x: 980, startPoint y: 264, endPoint x: 1046, endPoint y: 272, distance: 66.0
click at [1046, 272] on div "11/01/2025" at bounding box center [1038, 264] width 134 height 66
copy span "11/01/2025"
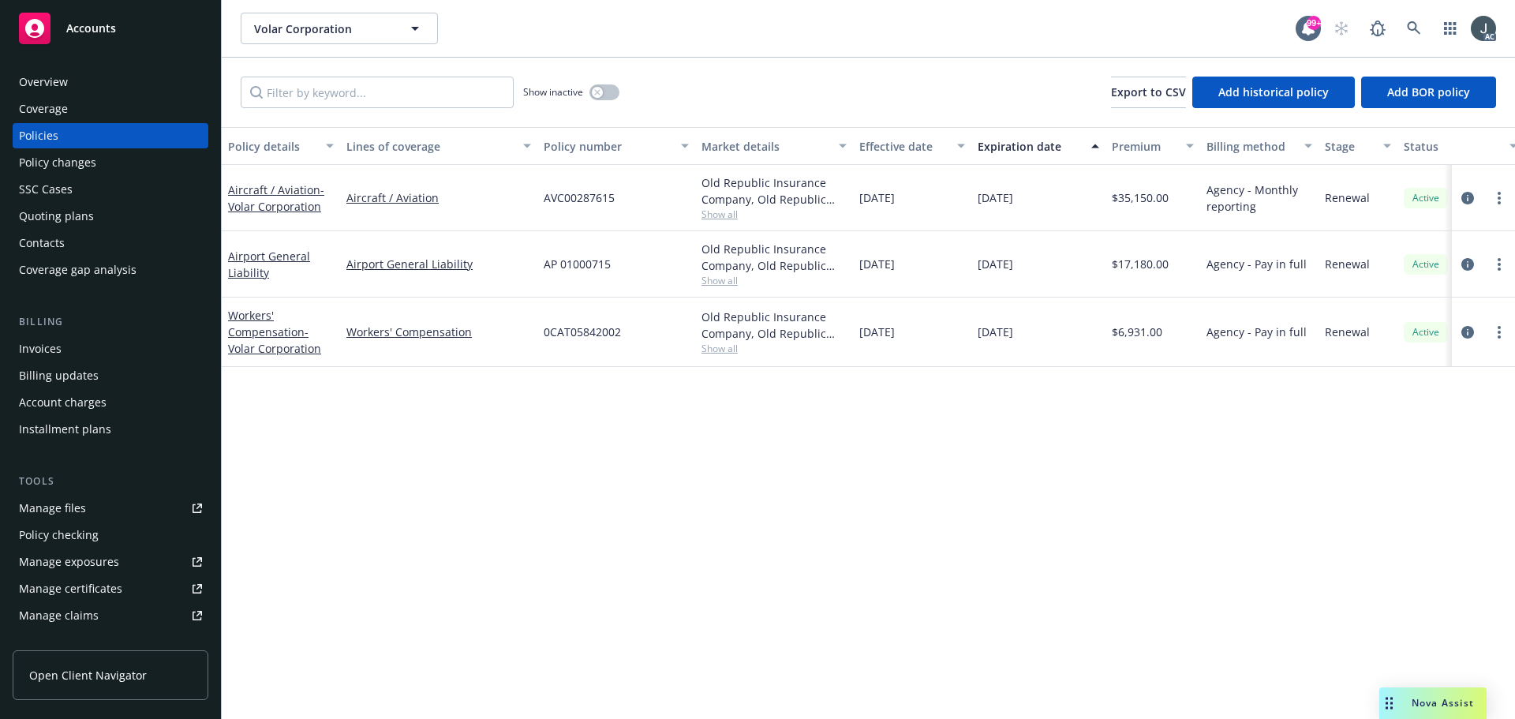
click at [76, 80] on div "Overview" at bounding box center [110, 81] width 183 height 25
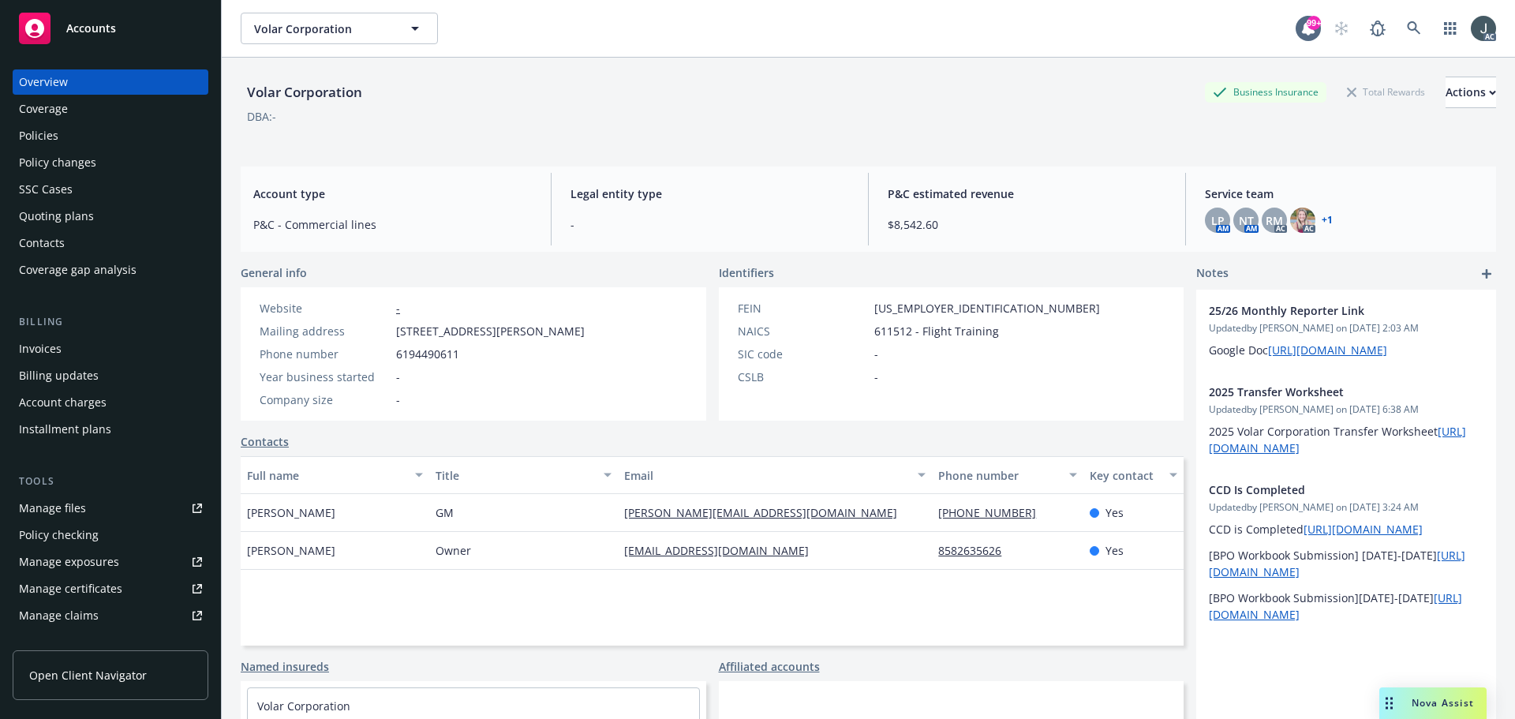
click at [62, 537] on div "Policy checking" at bounding box center [59, 534] width 80 height 25
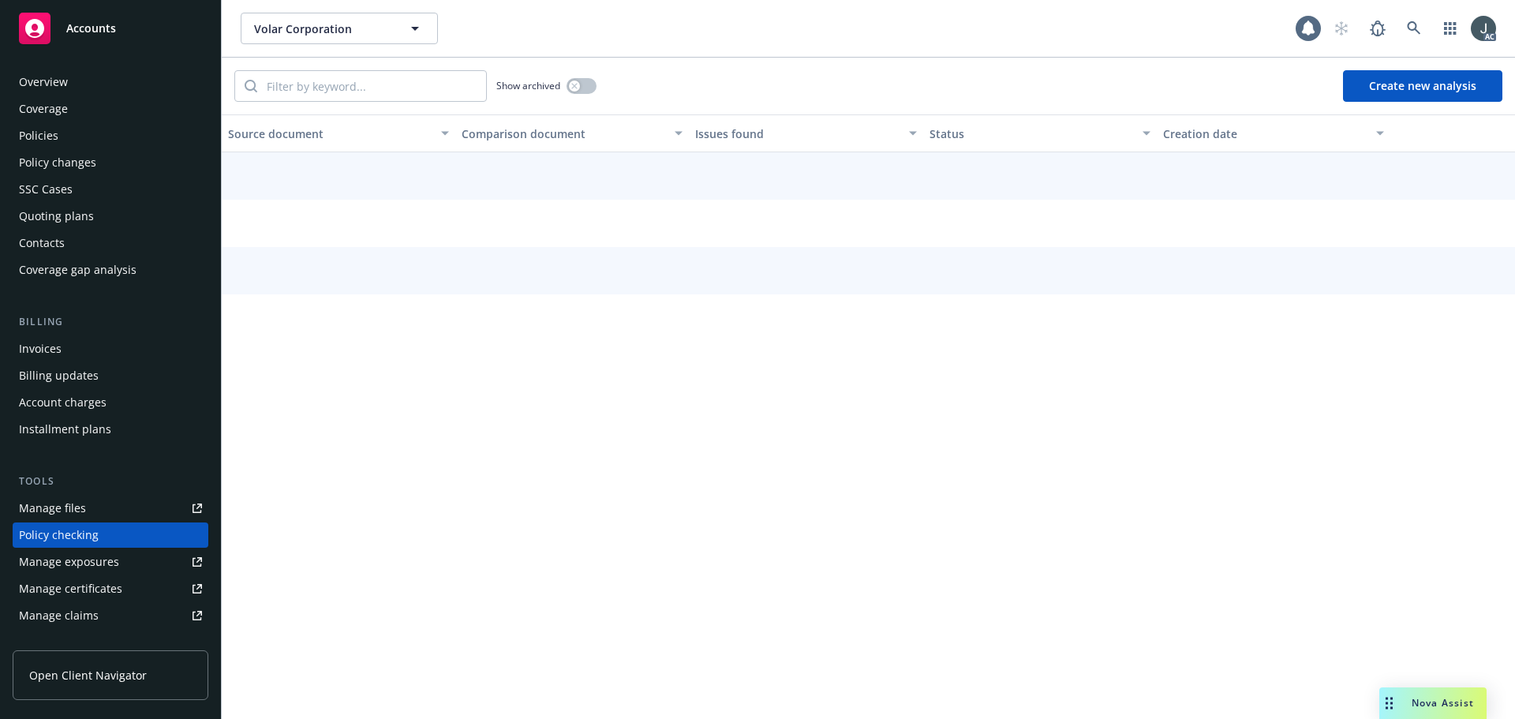
click at [87, 713] on div "Analytics hub" at bounding box center [111, 721] width 196 height 16
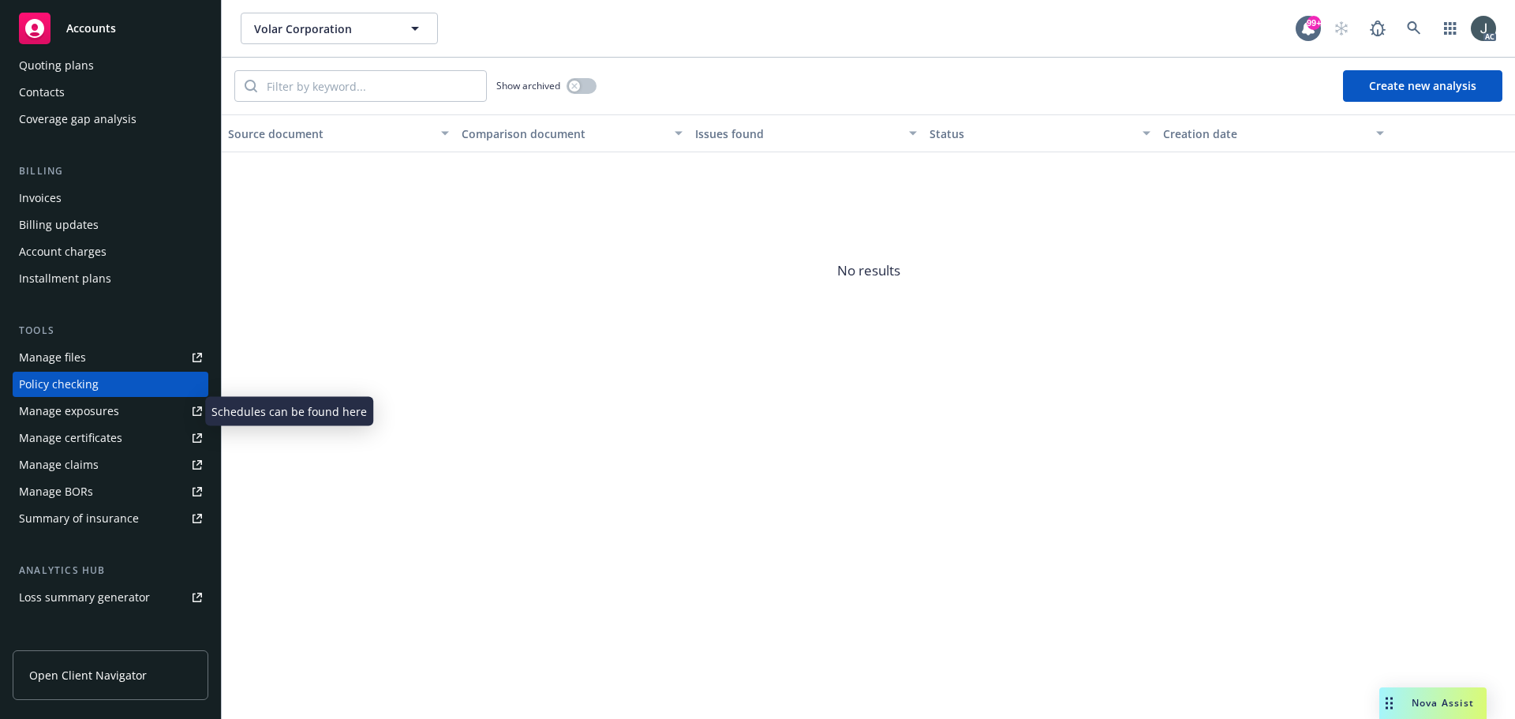
click at [79, 417] on div "Manage exposures" at bounding box center [69, 410] width 100 height 25
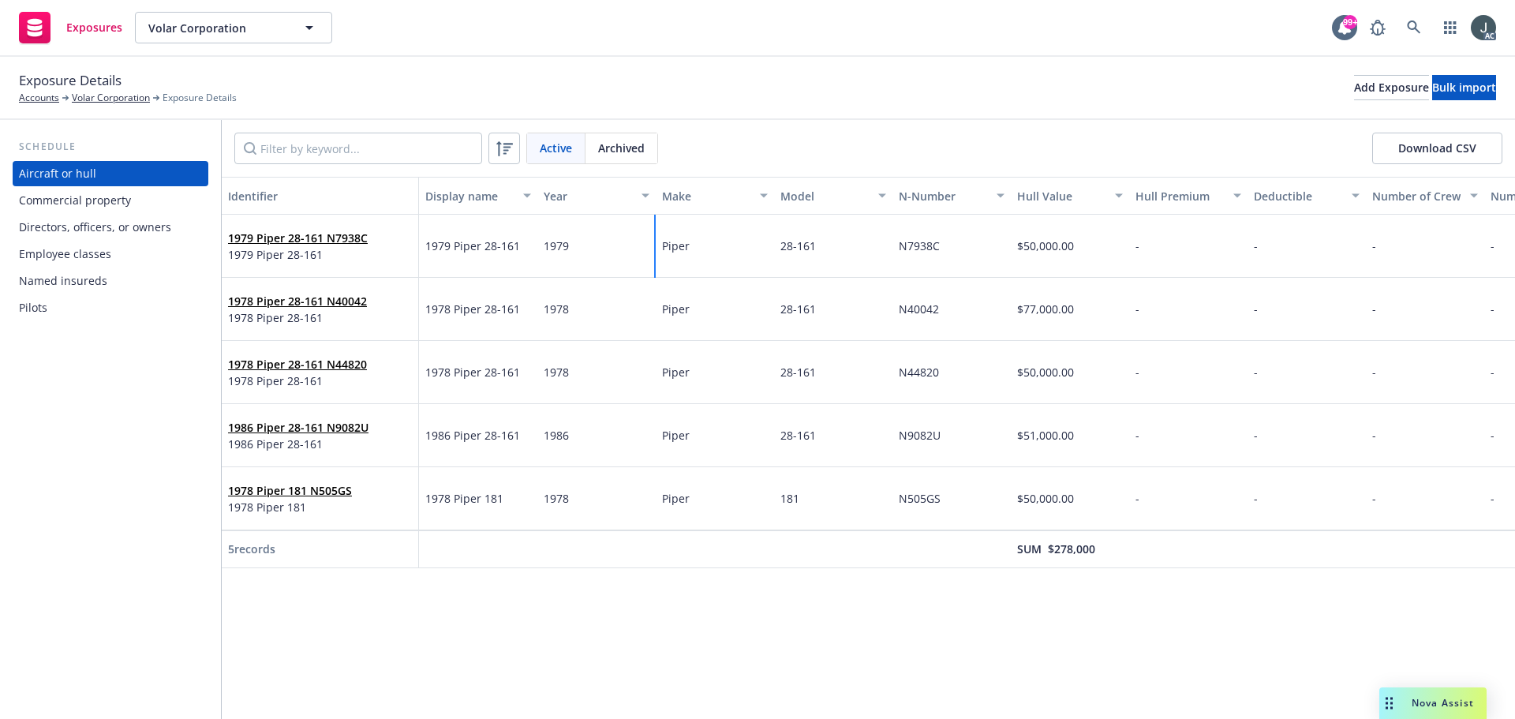
click at [675, 249] on span "Piper" at bounding box center [676, 245] width 28 height 15
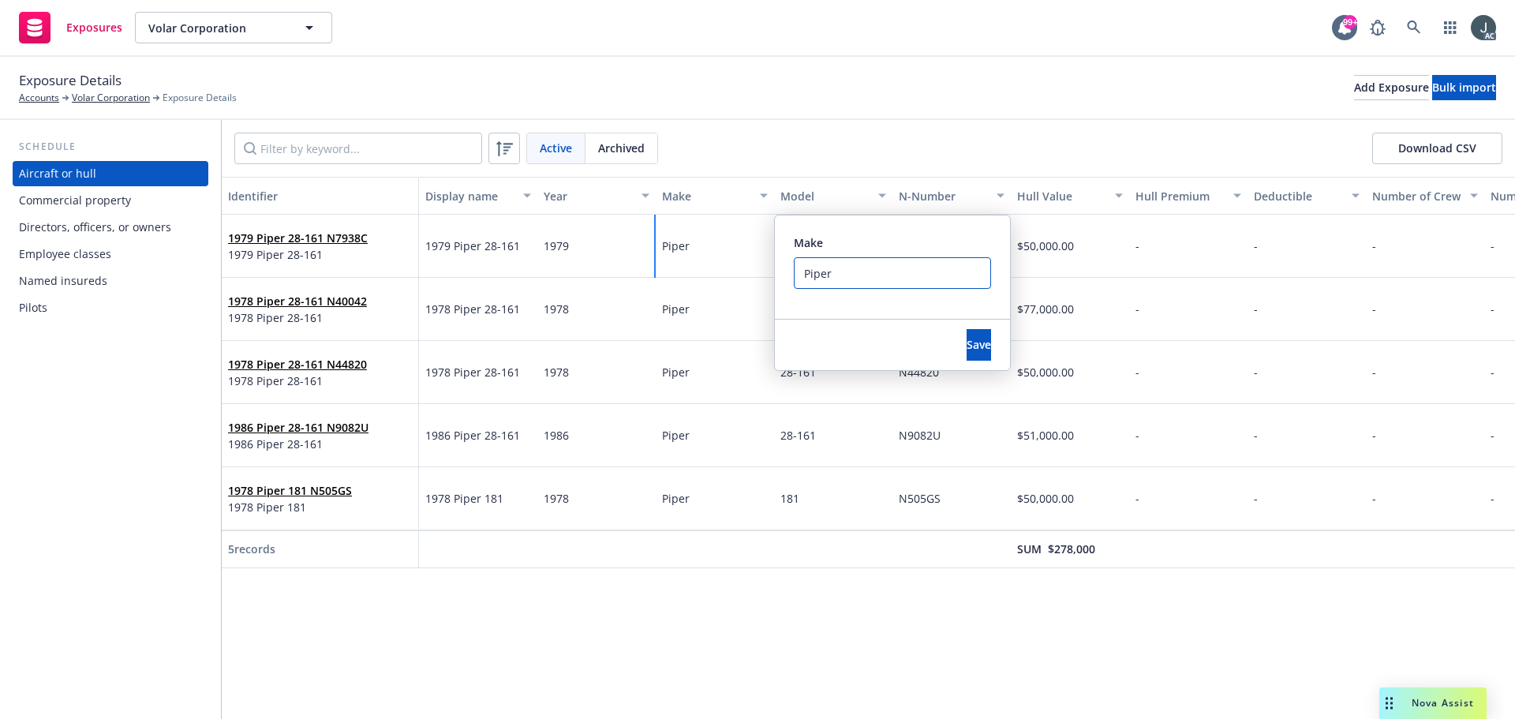
click at [821, 274] on input "Piper" at bounding box center [892, 273] width 197 height 32
click at [926, 649] on div "Identifier Display name Year Make Model N-Number Hull Value Hull Premium Deduct…" at bounding box center [868, 448] width 1293 height 542
click at [967, 353] on button "Save" at bounding box center [979, 345] width 24 height 32
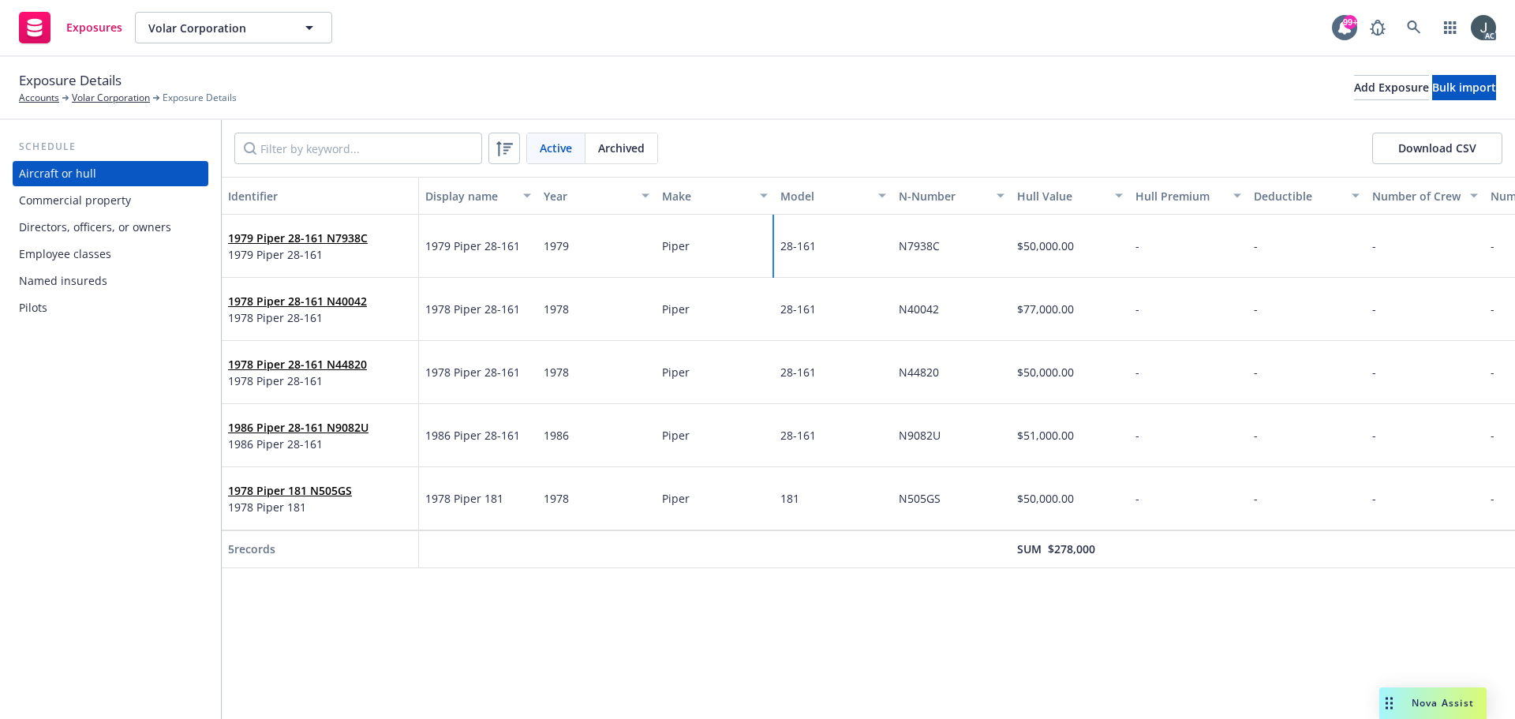
drag, startPoint x: 784, startPoint y: 248, endPoint x: 820, endPoint y: 248, distance: 36.3
click at [820, 248] on div "28-161" at bounding box center [833, 246] width 118 height 63
copy span "28-161"
drag, startPoint x: 786, startPoint y: 309, endPoint x: 827, endPoint y: 309, distance: 41.0
click at [827, 309] on div "28-161" at bounding box center [833, 309] width 118 height 63
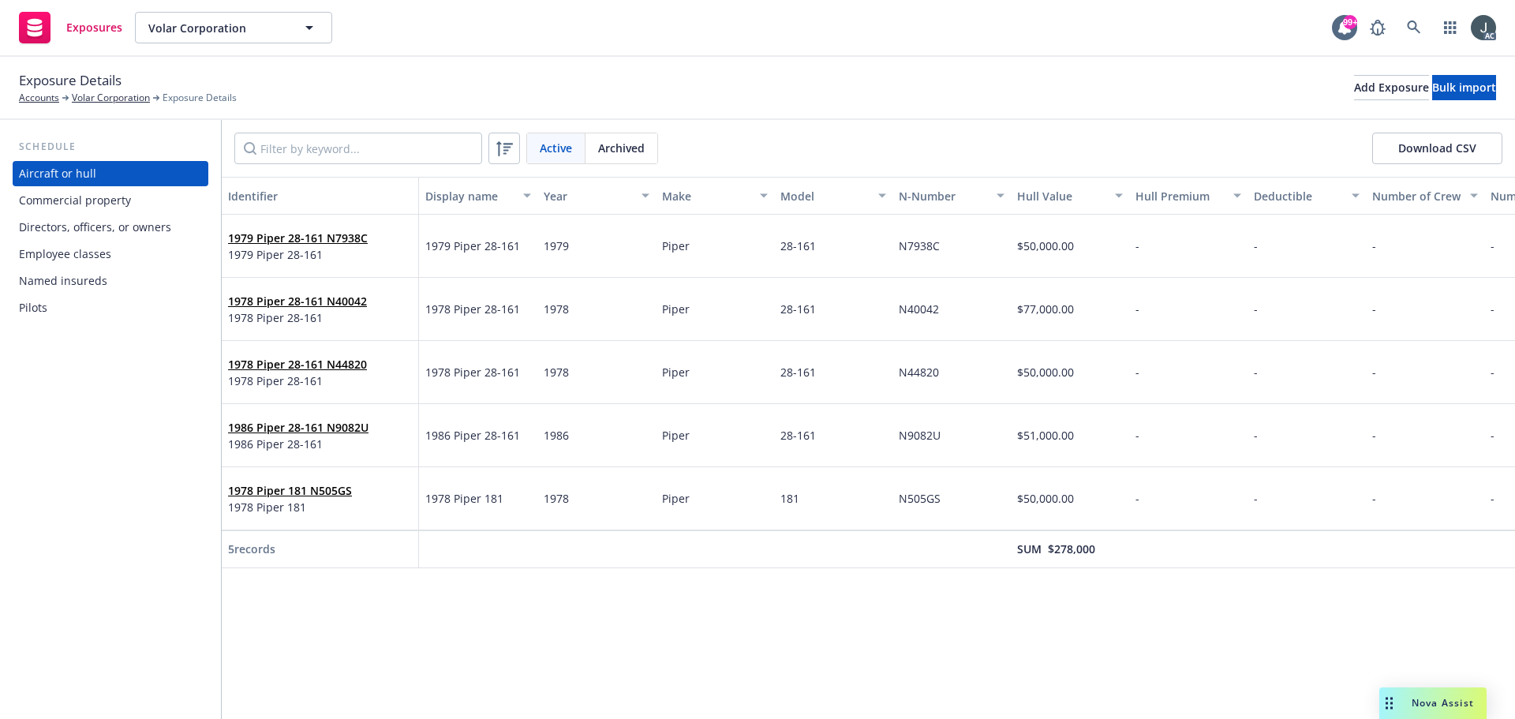
click at [72, 301] on div "Pilots" at bounding box center [110, 307] width 183 height 25
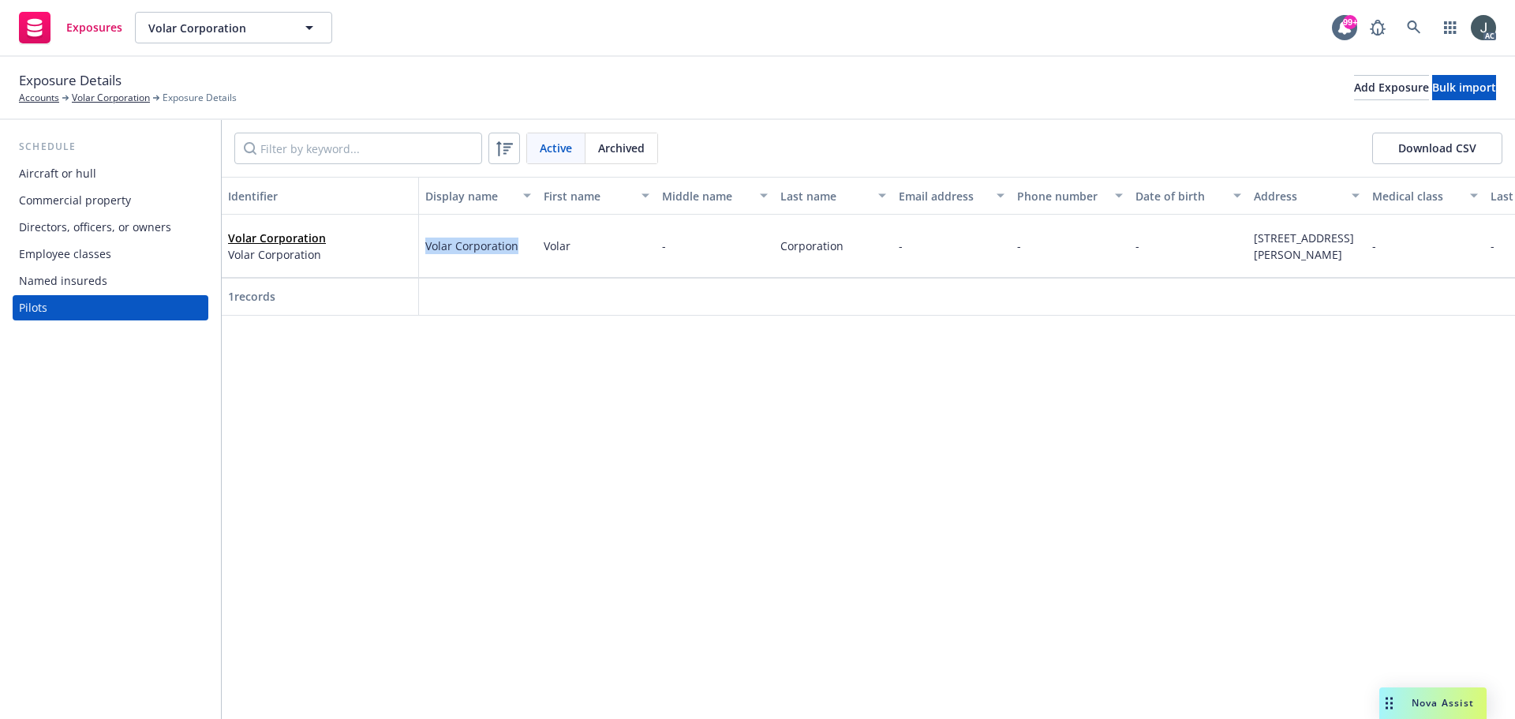
drag, startPoint x: 423, startPoint y: 249, endPoint x: 517, endPoint y: 250, distance: 93.9
click at [517, 250] on div "Volar Corporation" at bounding box center [478, 246] width 118 height 63
copy span "Volar Corporation"
click at [730, 313] on div at bounding box center [715, 297] width 118 height 38
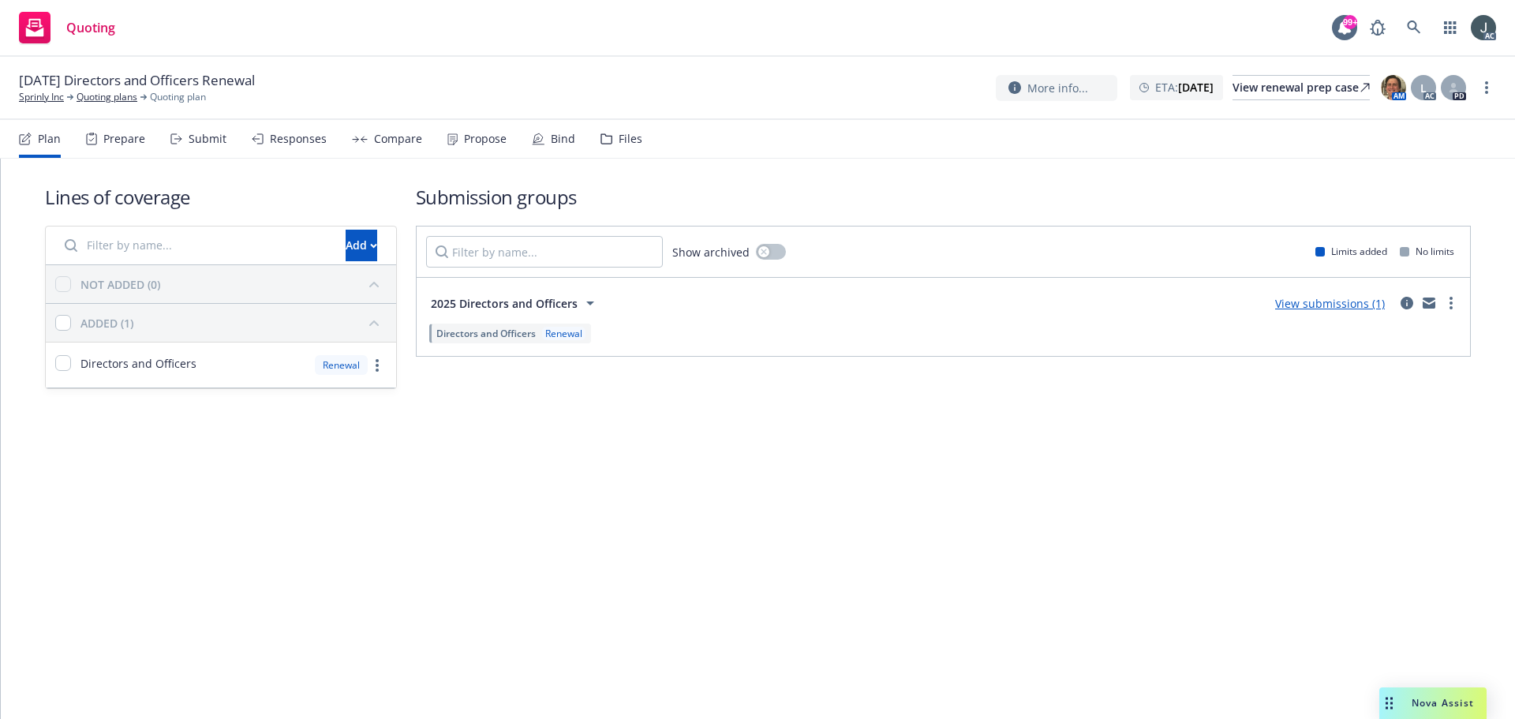
click at [148, 150] on div "Plan Prepare Submit Responses Compare Propose Bind Files" at bounding box center [330, 139] width 623 height 38
click at [131, 140] on div "Prepare" at bounding box center [124, 139] width 42 height 13
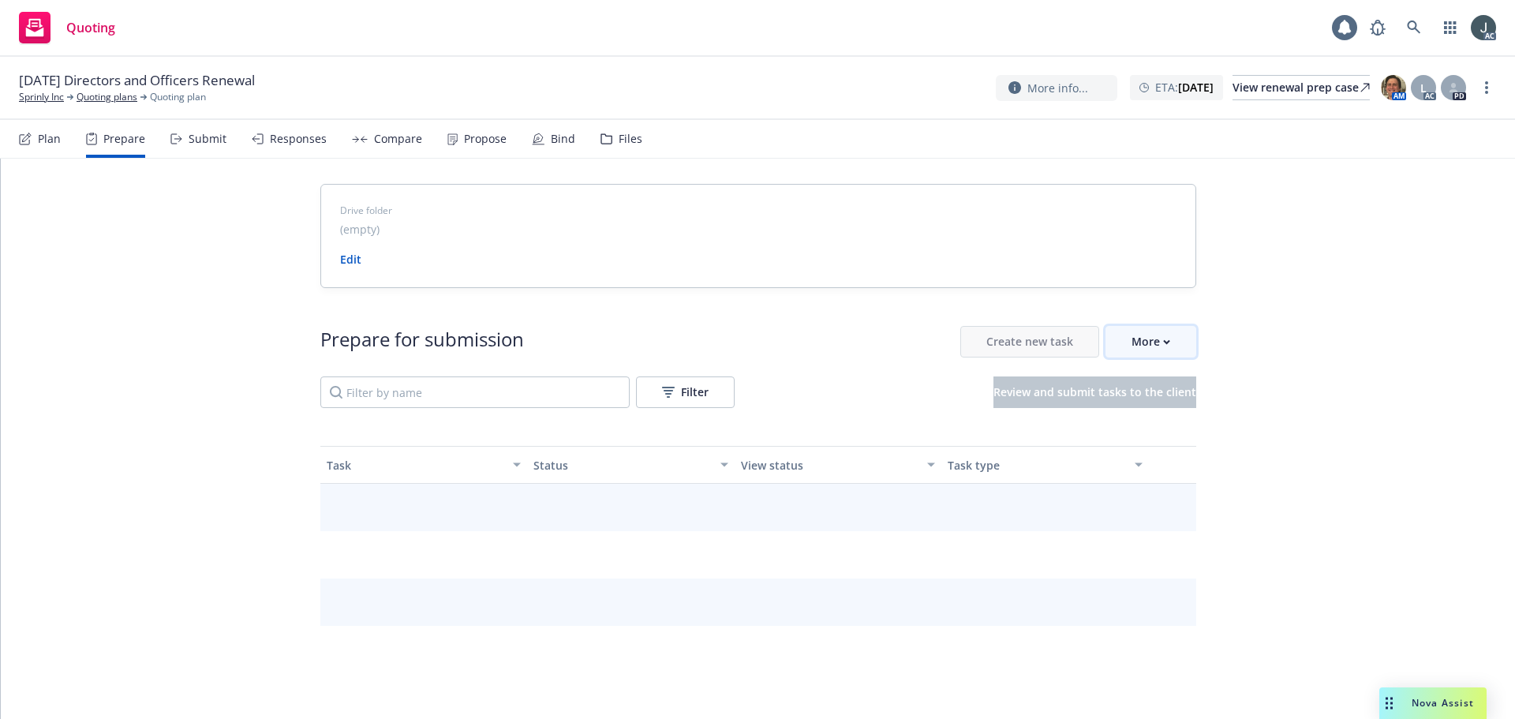
click at [1155, 338] on div "More" at bounding box center [1151, 342] width 39 height 30
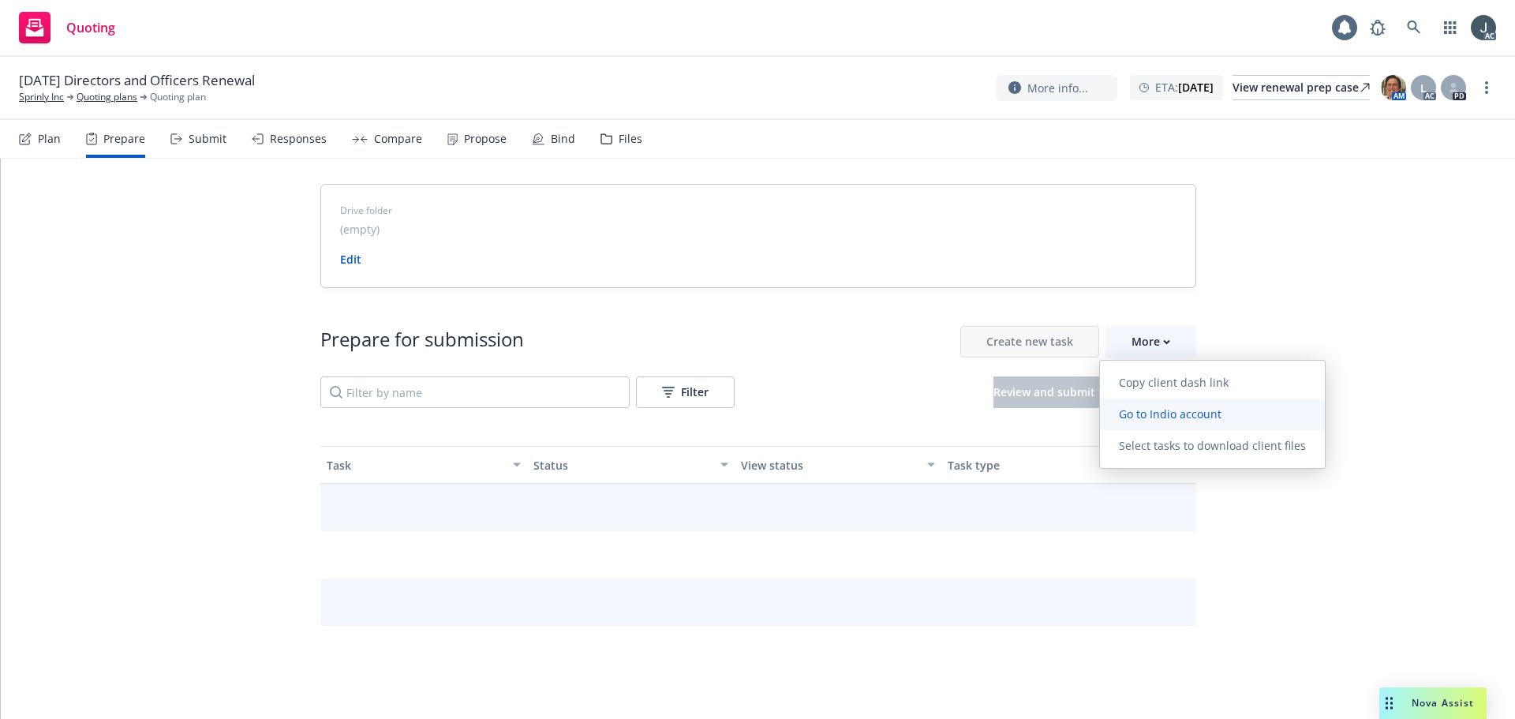
click at [1175, 413] on span "Go to Indio account" at bounding box center [1170, 413] width 140 height 15
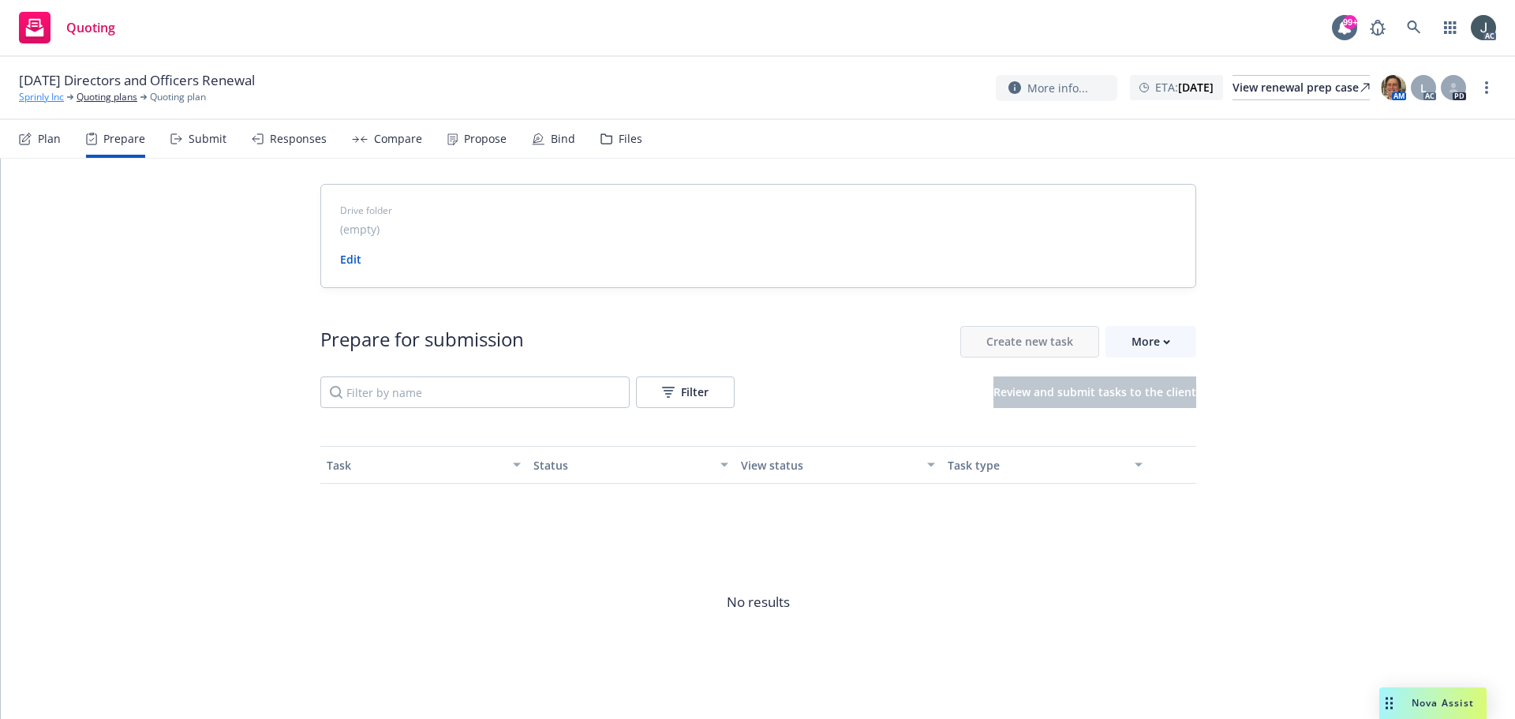
click at [50, 99] on link "Sprinly Inc" at bounding box center [41, 97] width 45 height 14
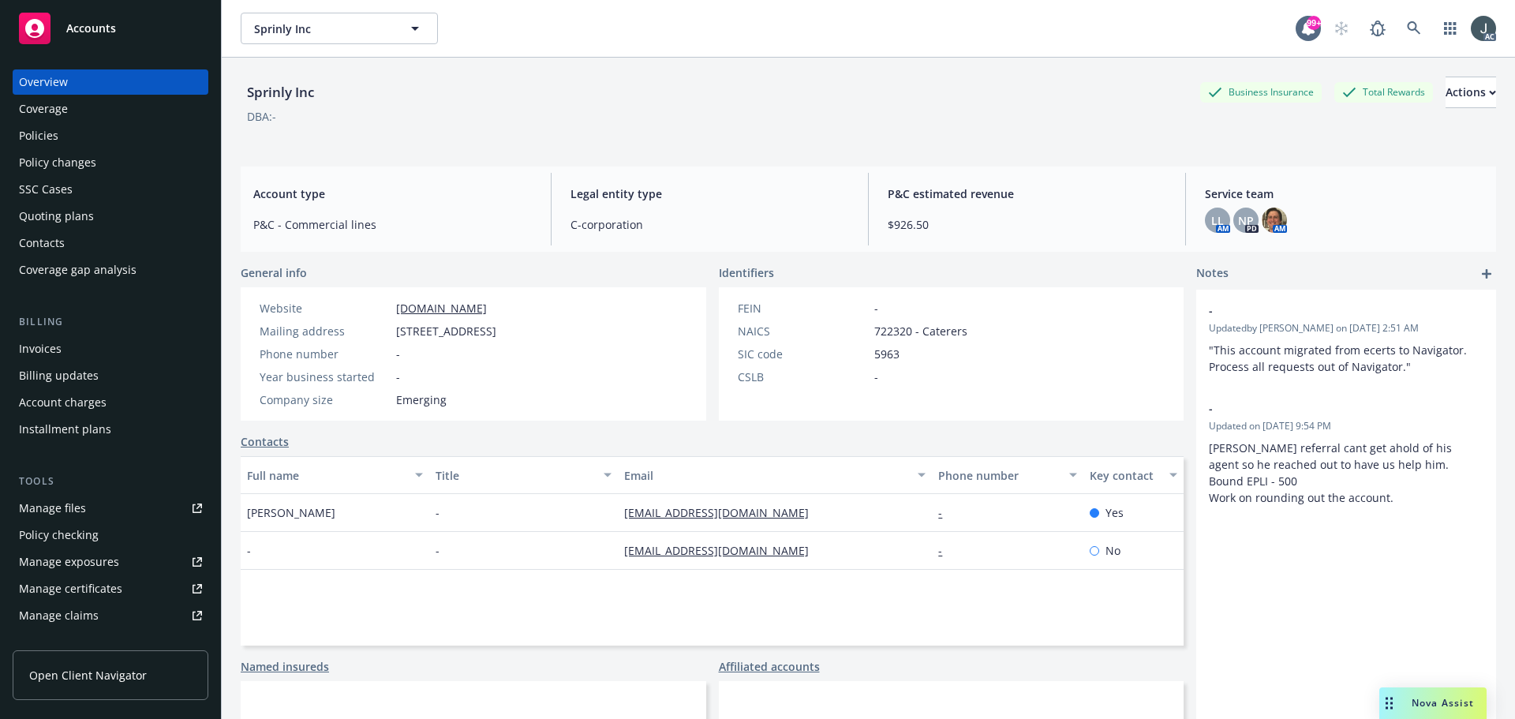
click at [52, 146] on div "Policies" at bounding box center [38, 135] width 39 height 25
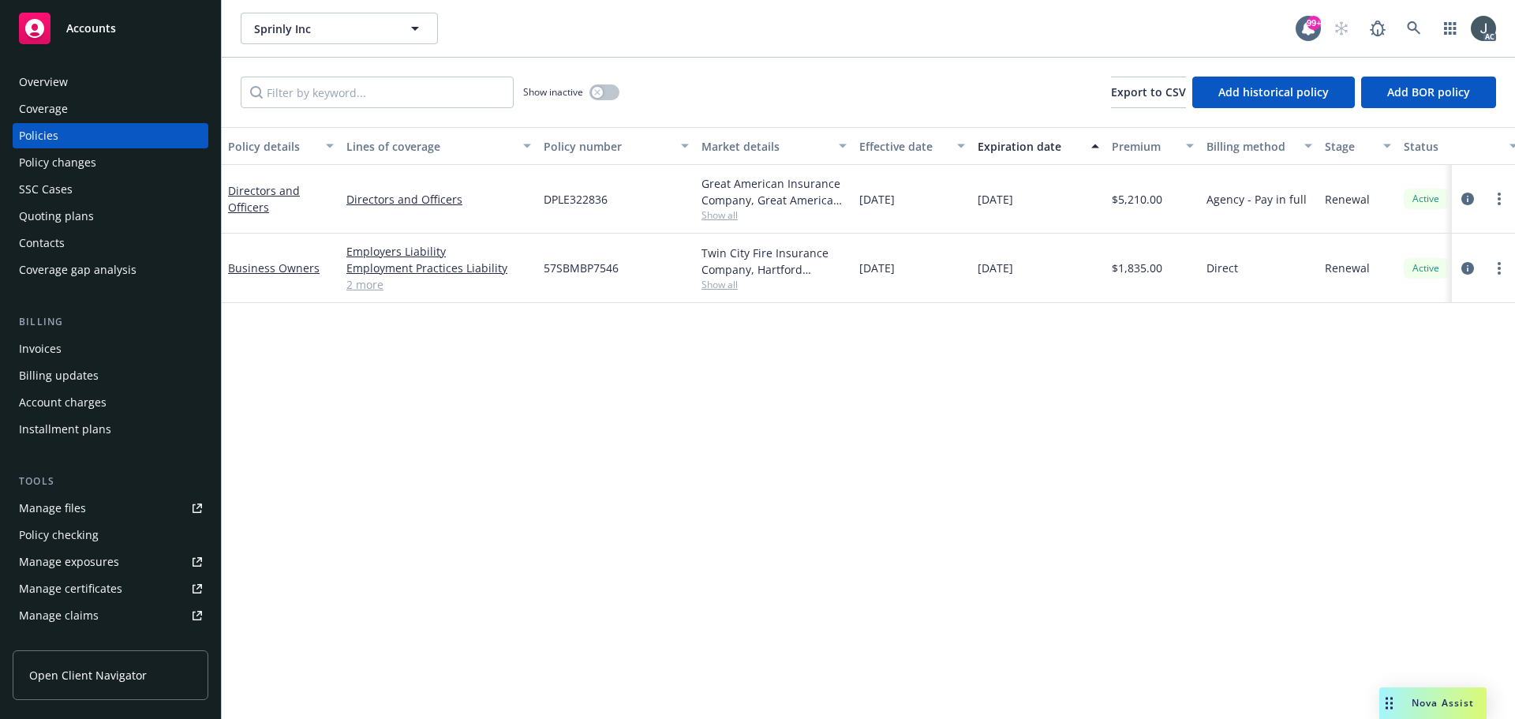
click at [58, 82] on div "Overview" at bounding box center [43, 81] width 49 height 25
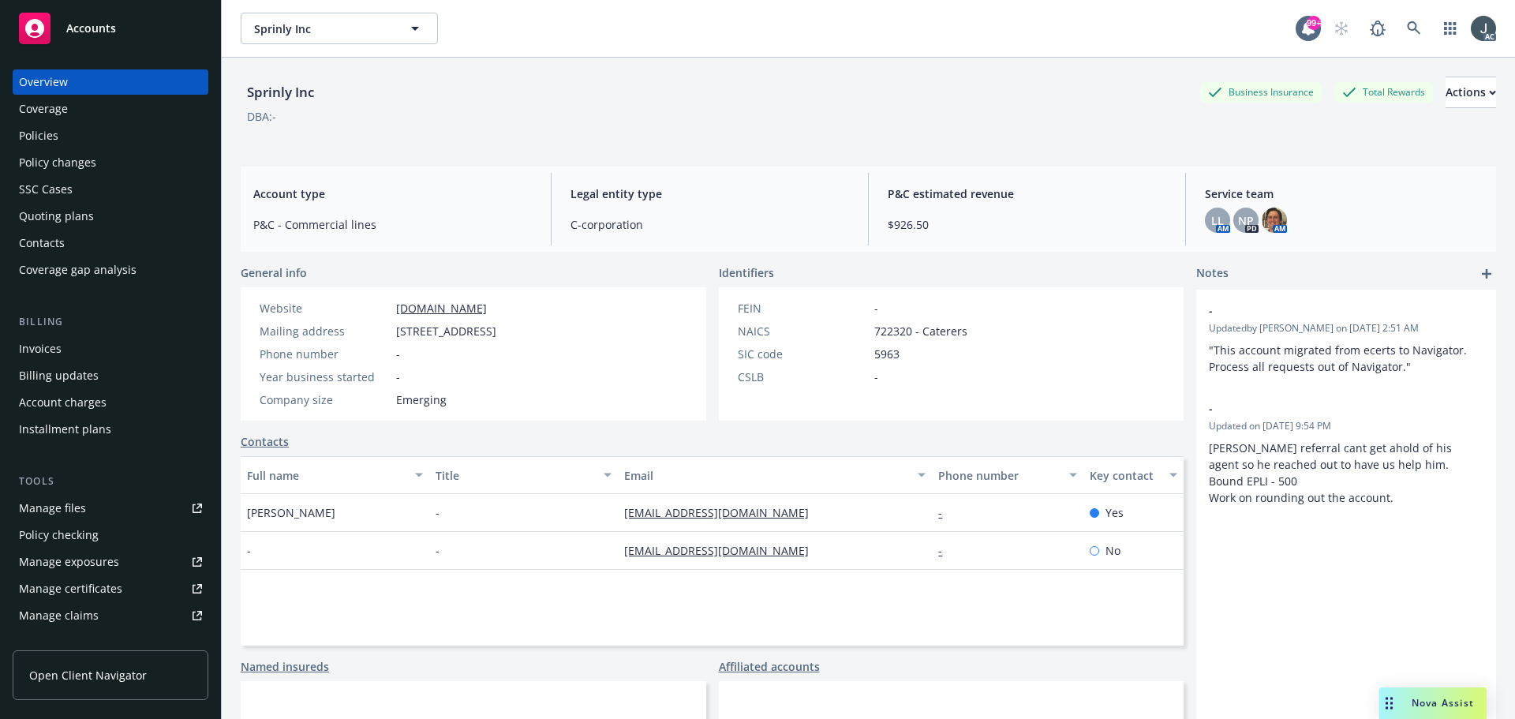
scroll to position [309, 0]
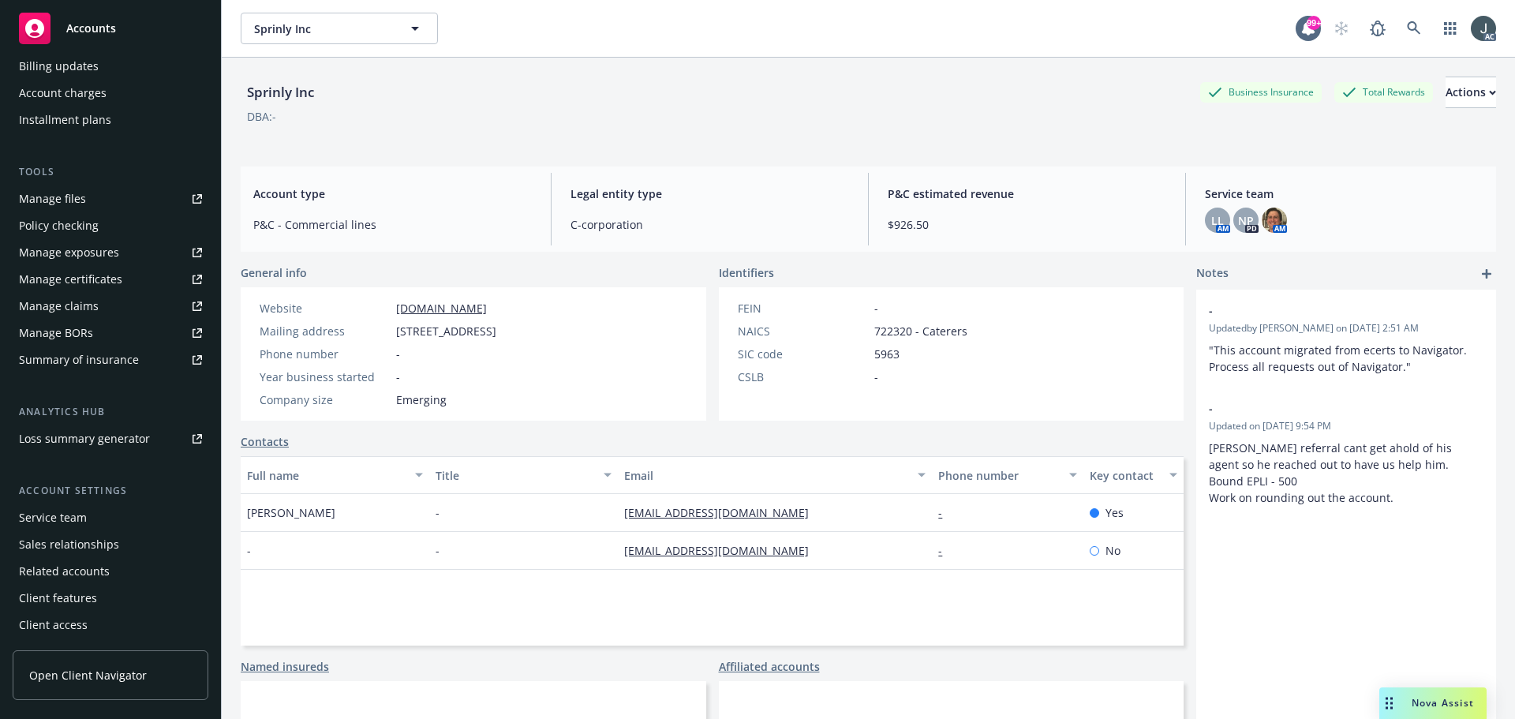
click at [71, 518] on div "Service team" at bounding box center [53, 517] width 68 height 25
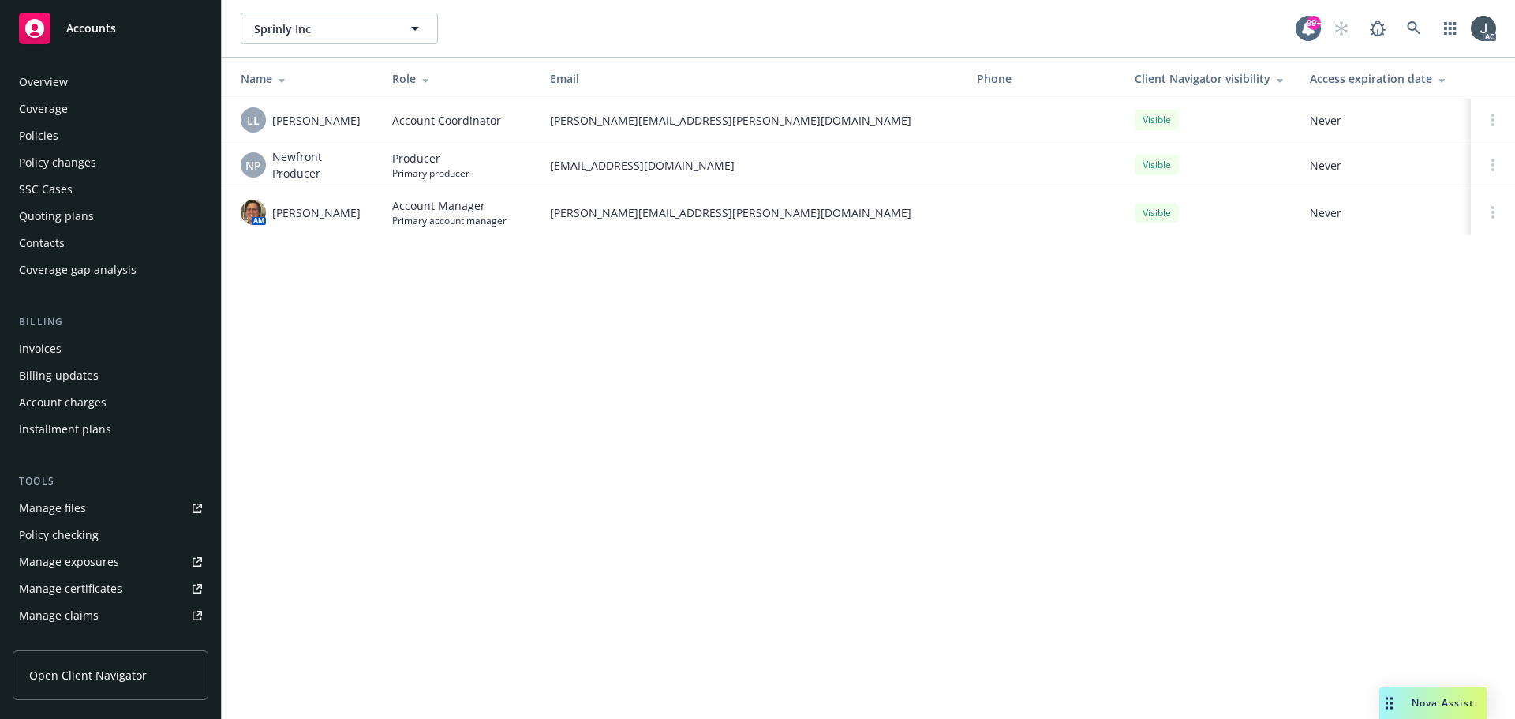
click at [43, 133] on div "Policies" at bounding box center [38, 135] width 39 height 25
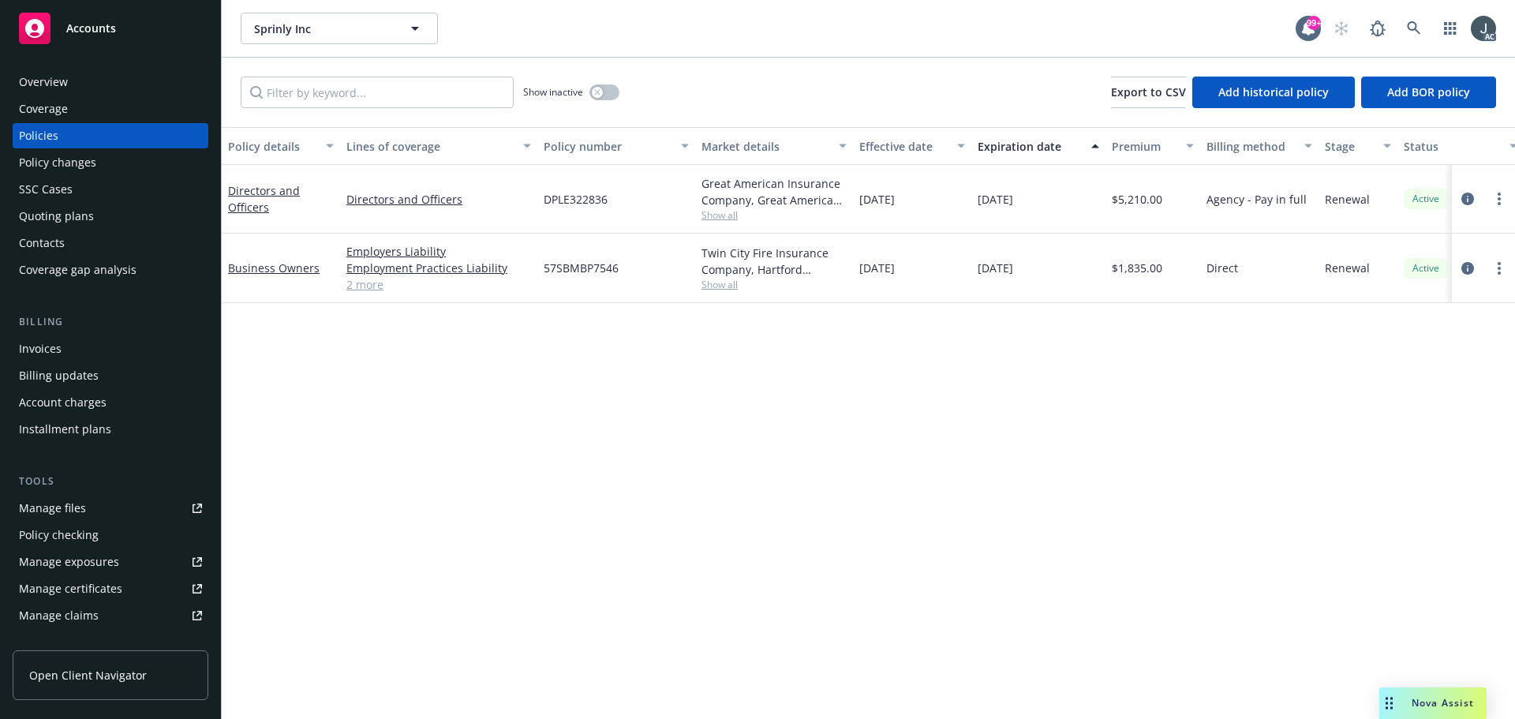
drag, startPoint x: 974, startPoint y: 202, endPoint x: 1055, endPoint y: 204, distance: 80.5
click at [1055, 204] on div "12/15/2025" at bounding box center [1038, 199] width 134 height 69
copy span "12/15/2025"
drag, startPoint x: 466, startPoint y: 214, endPoint x: 345, endPoint y: 211, distance: 121.6
click at [345, 211] on div "Directors and Officers" at bounding box center [438, 199] width 197 height 69
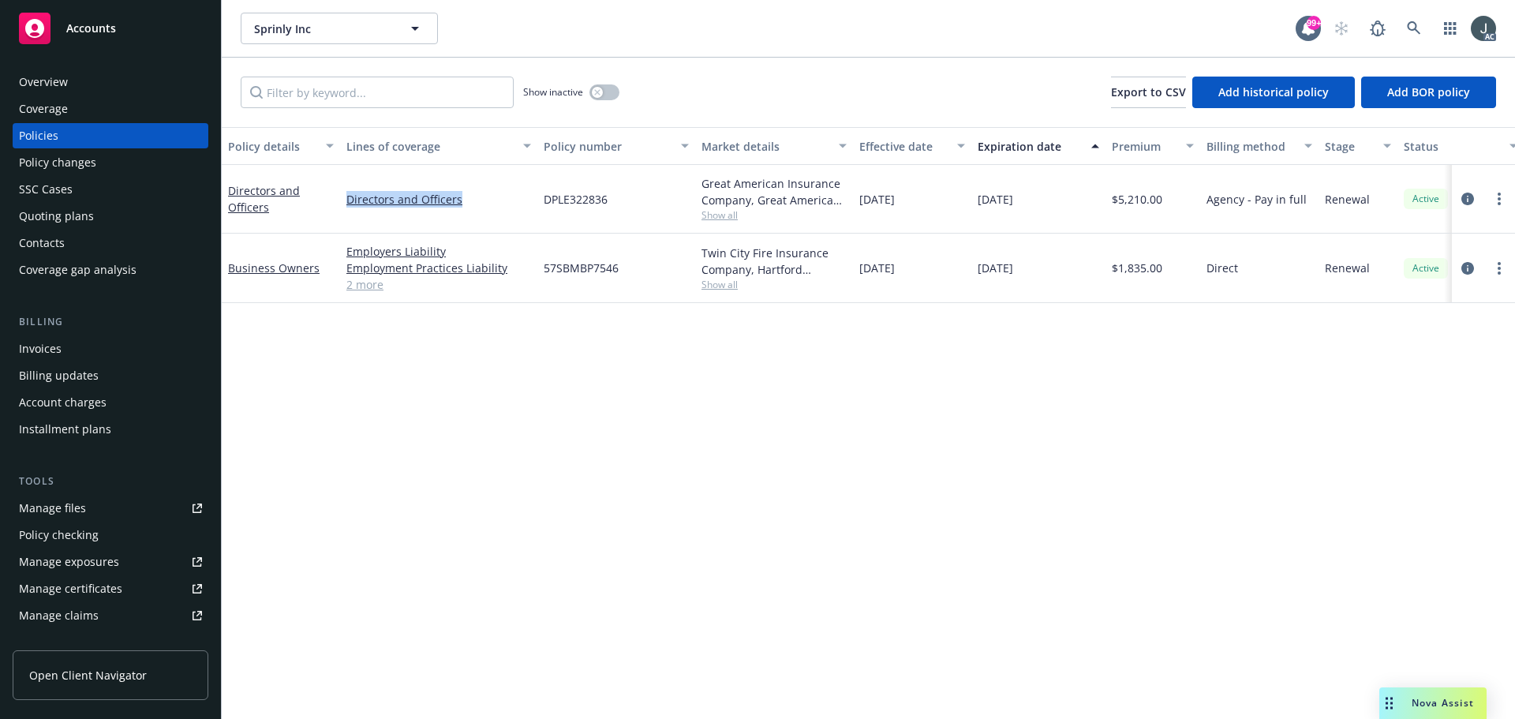
copy link "Directors and Officers"
click at [1468, 196] on icon "circleInformation" at bounding box center [1467, 199] width 13 height 13
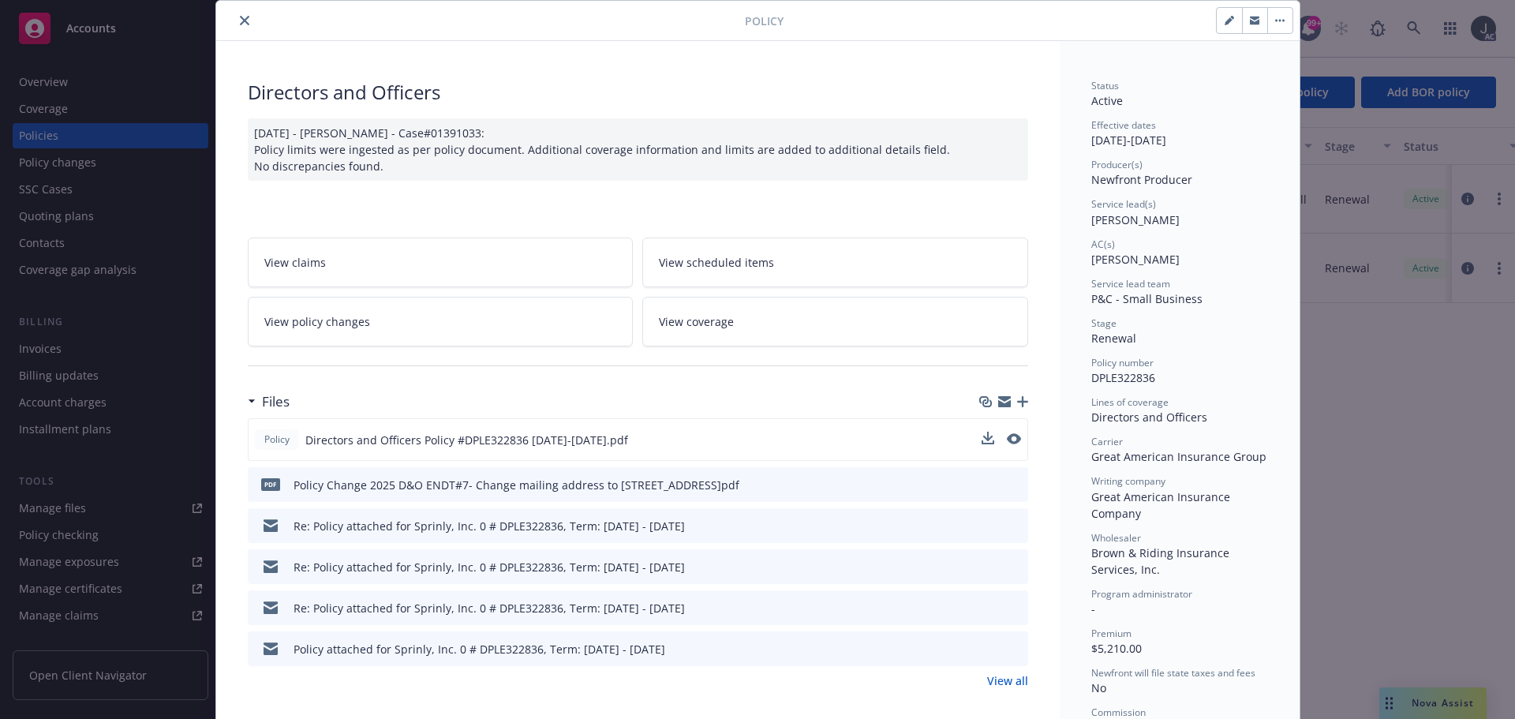
scroll to position [79, 0]
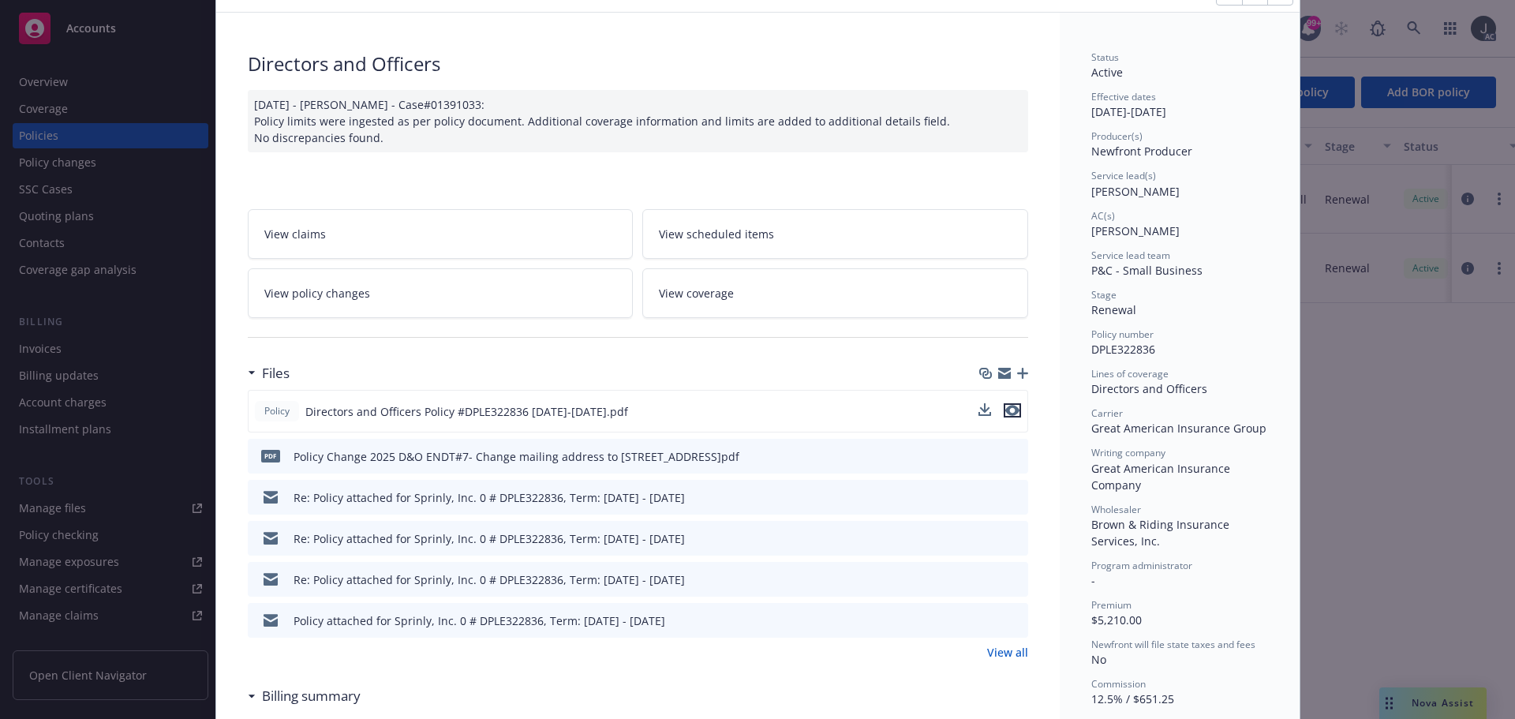
click at [1005, 414] on icon "preview file" at bounding box center [1012, 410] width 14 height 11
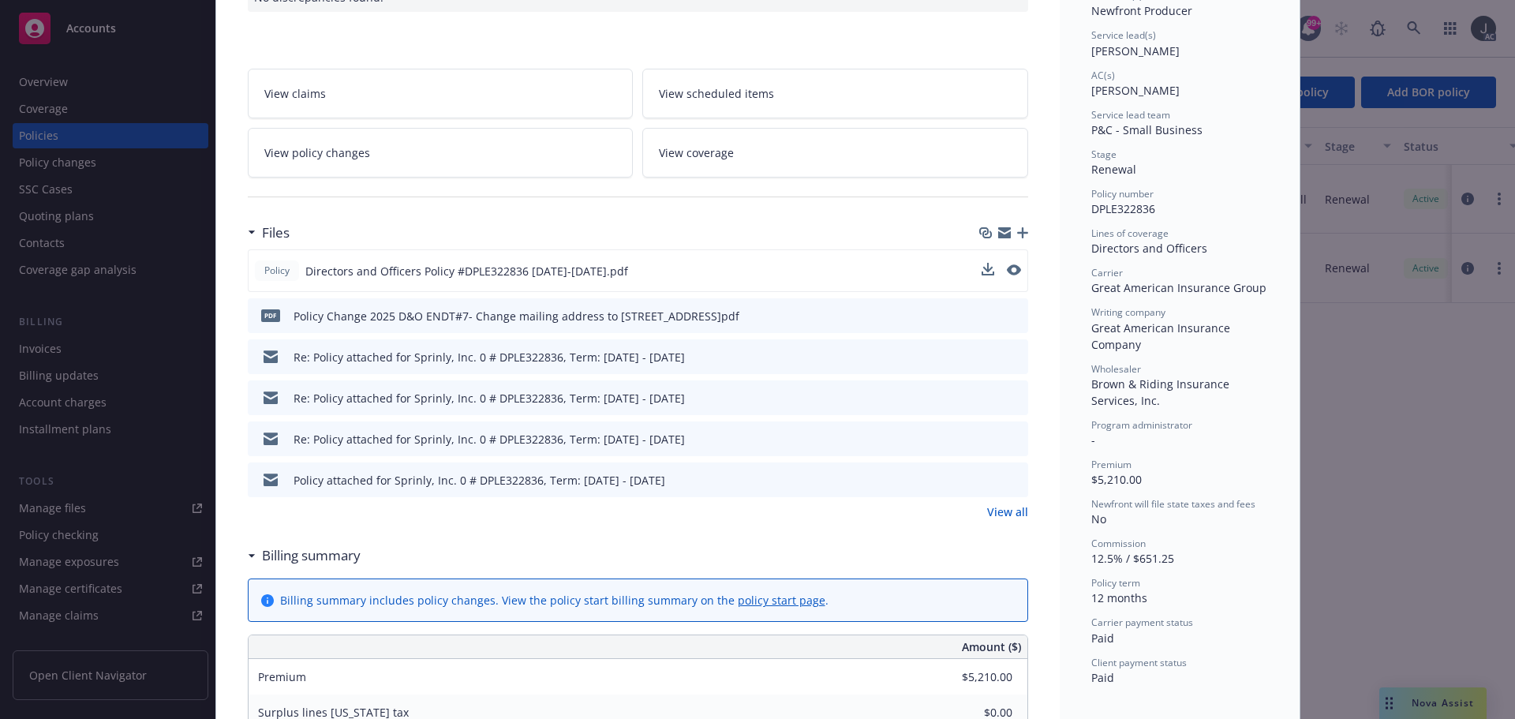
scroll to position [237, 0]
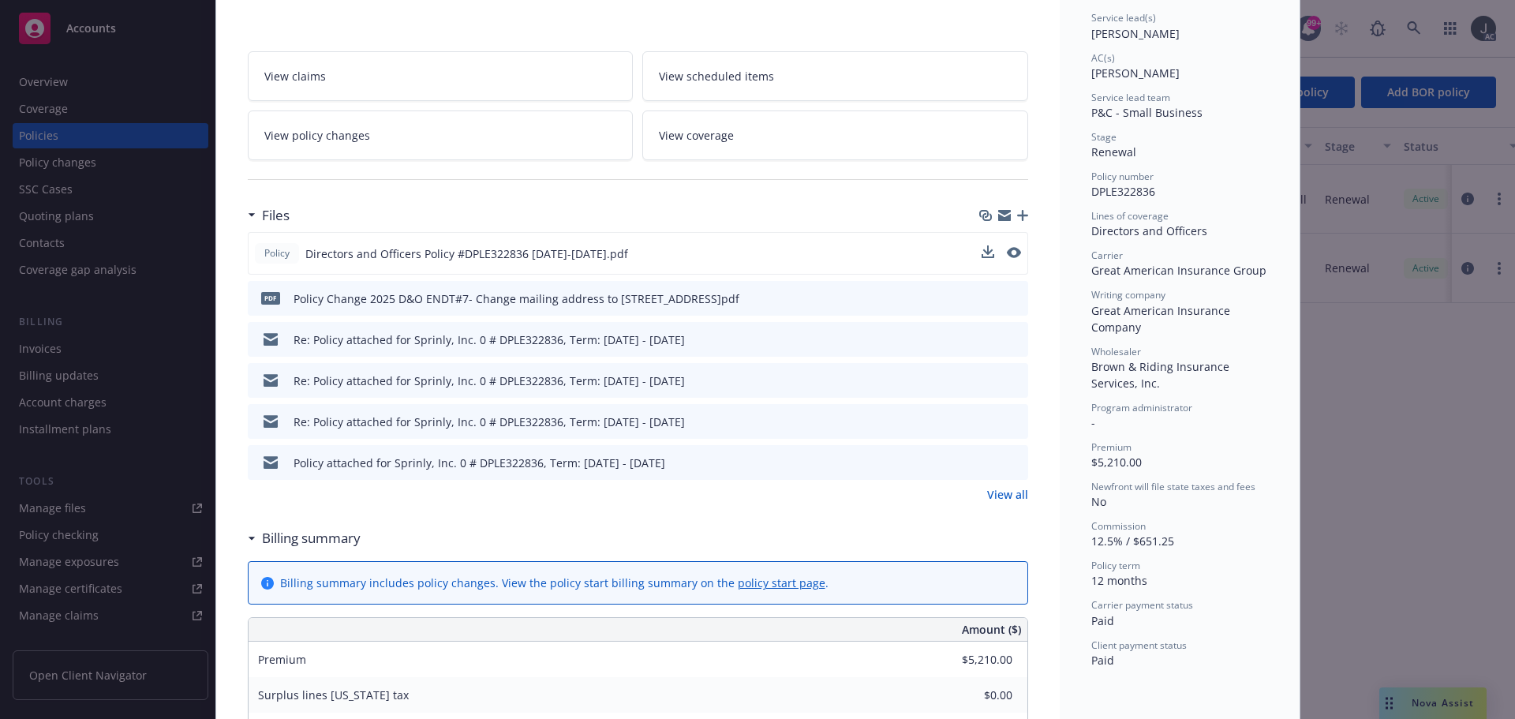
click at [1003, 499] on link "View all" at bounding box center [1007, 494] width 41 height 17
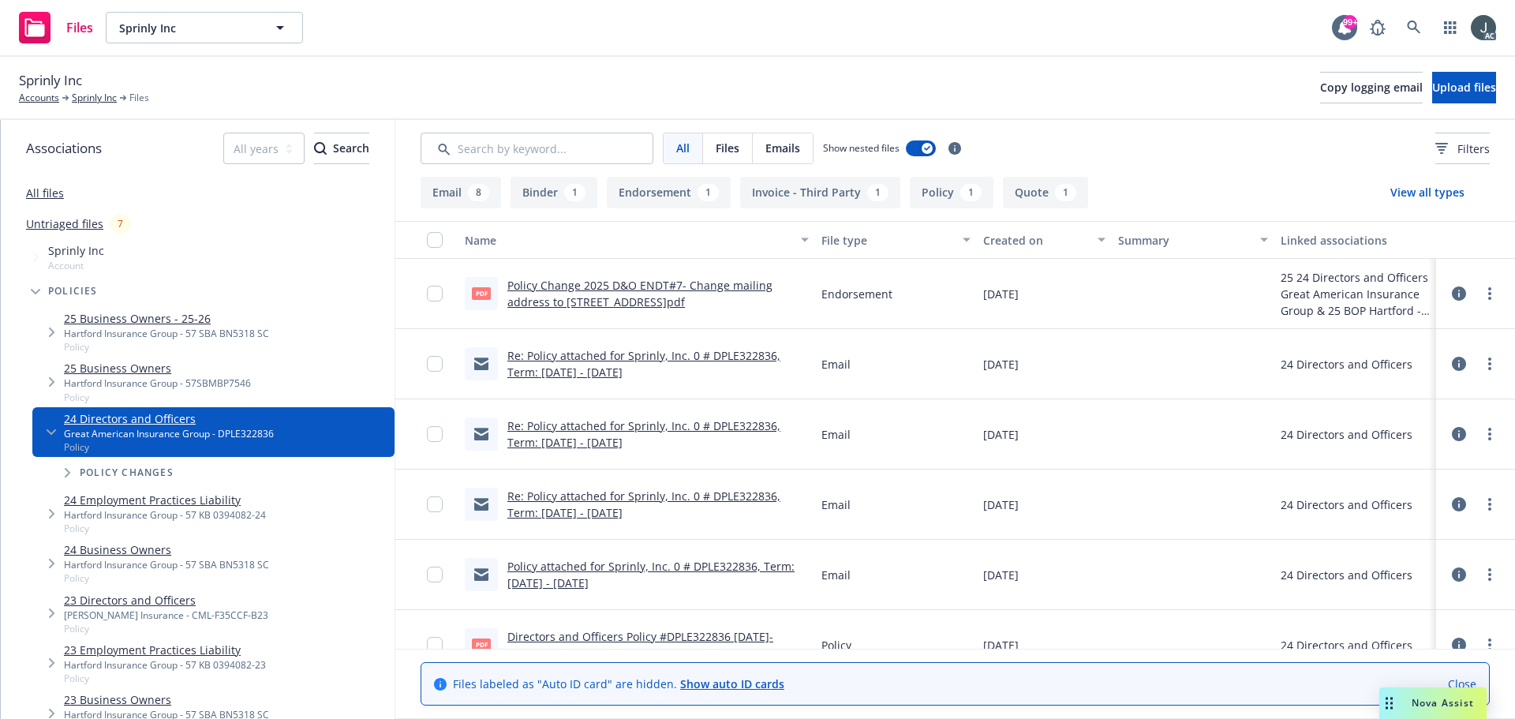
click at [535, 99] on div "Sprinly Inc Accounts Sprinly Inc Files Copy logging email Upload files" at bounding box center [757, 87] width 1477 height 35
click at [618, 86] on div "Sprinly Inc Accounts Sprinly Inc Files Copy logging email Upload files" at bounding box center [757, 87] width 1477 height 35
click at [668, 286] on link "Policy Change 2025 D&O ENDT#7- Change mailing address to [STREET_ADDRESS]pdf" at bounding box center [639, 294] width 265 height 32
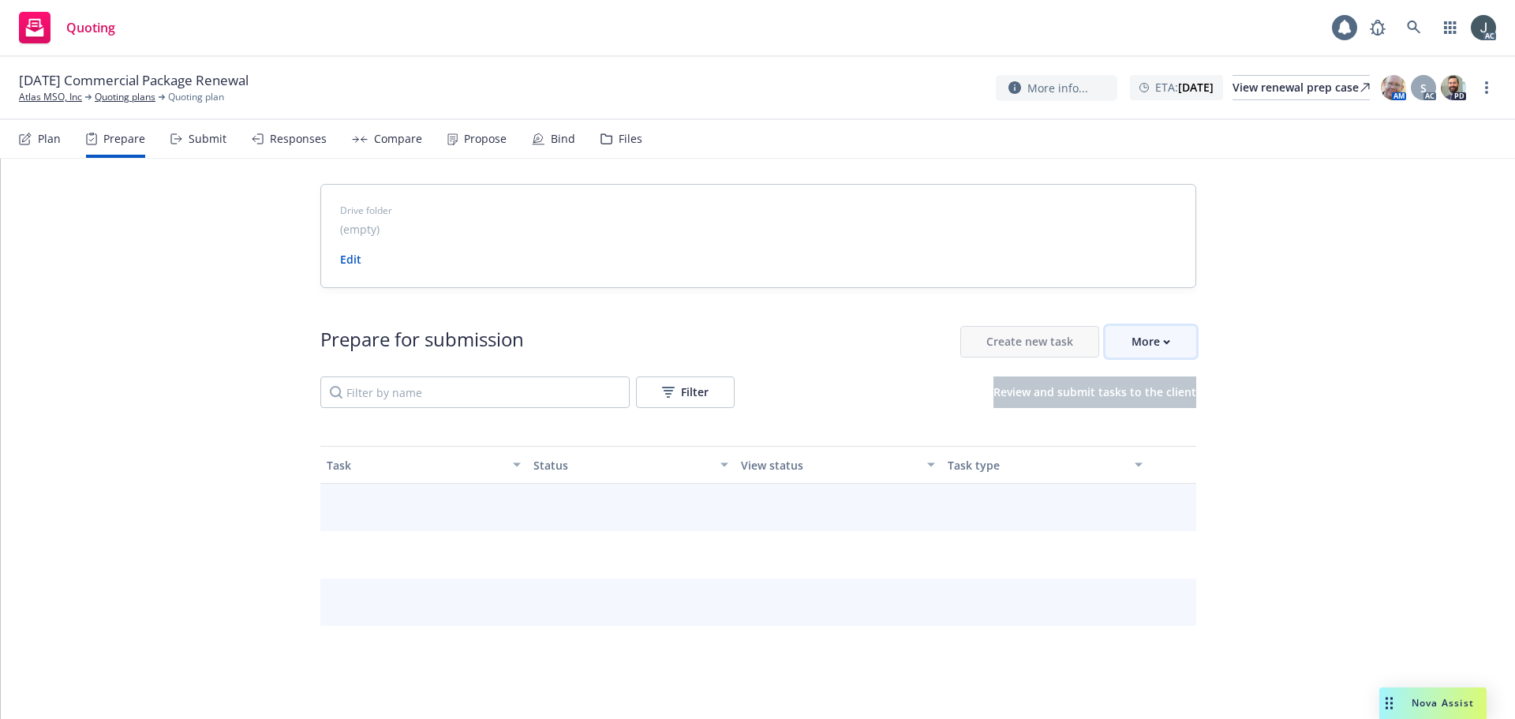
click at [1140, 346] on div "More" at bounding box center [1151, 342] width 39 height 30
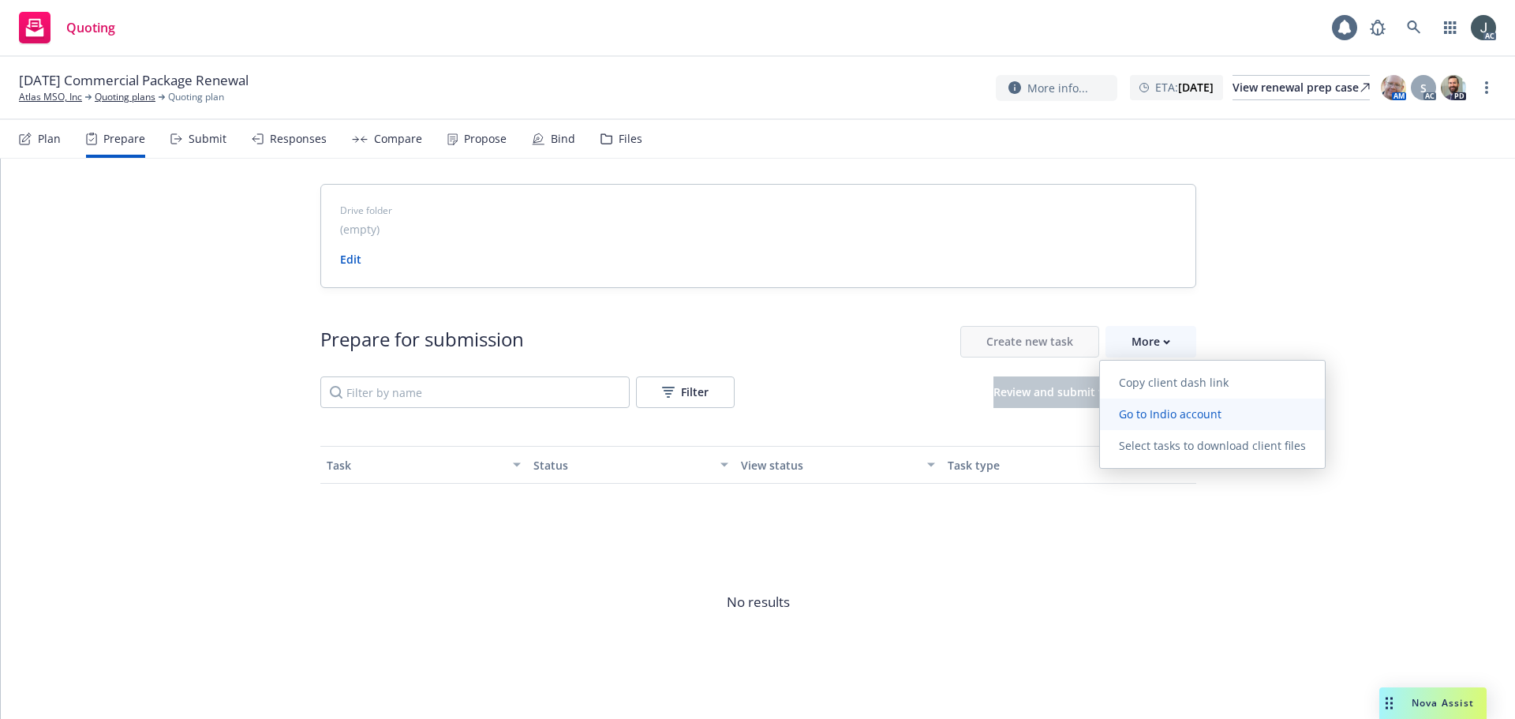
click at [1152, 409] on span "Go to Indio account" at bounding box center [1170, 413] width 140 height 15
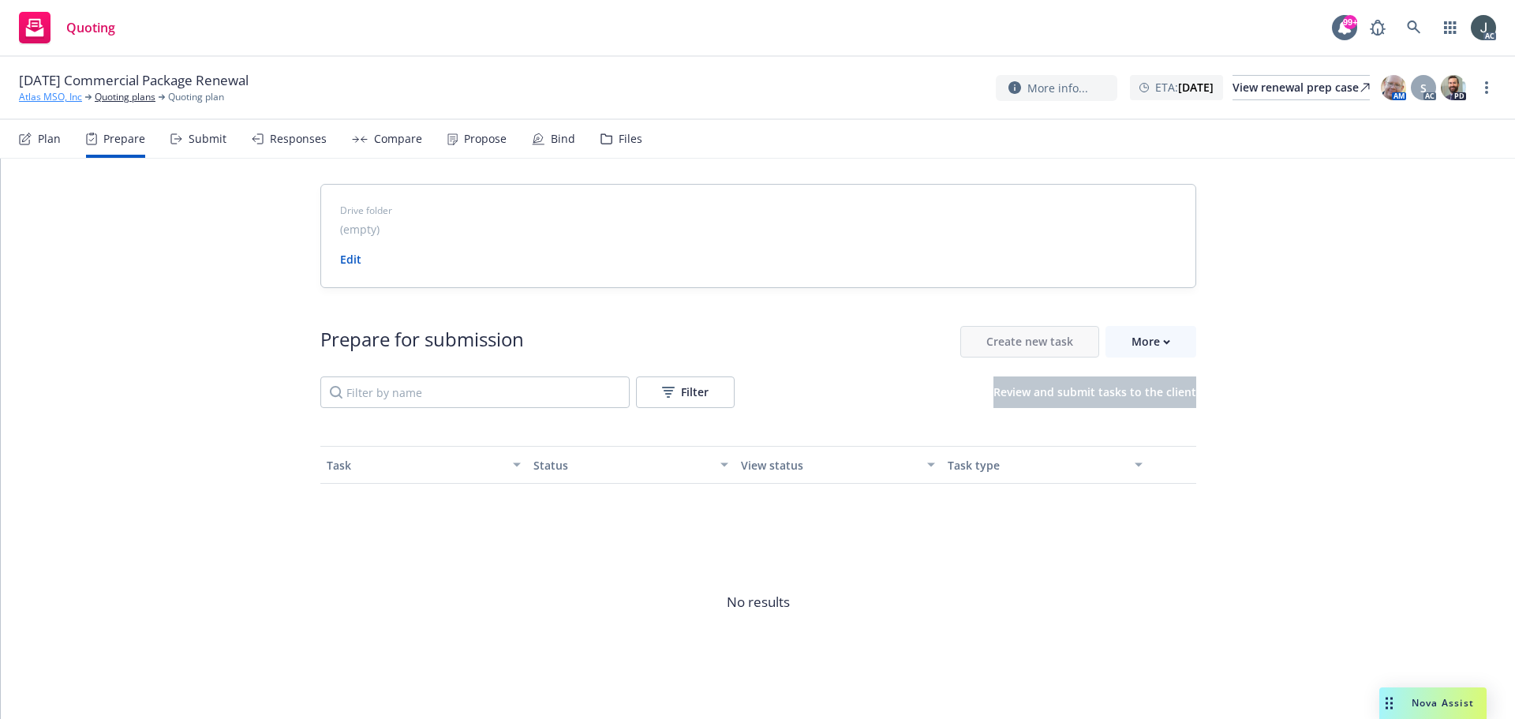
click at [38, 97] on link "Atlas MSO, Inc" at bounding box center [50, 97] width 63 height 14
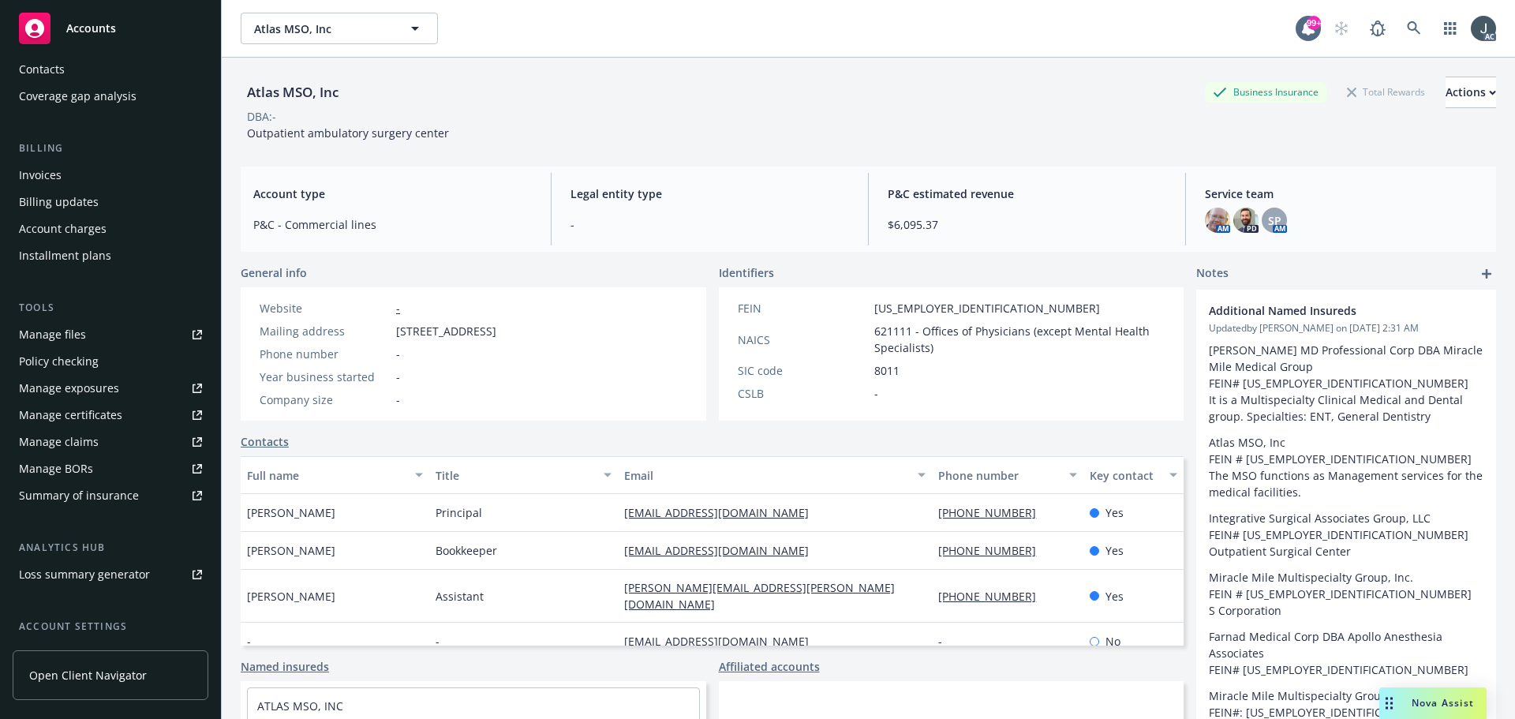
scroll to position [309, 0]
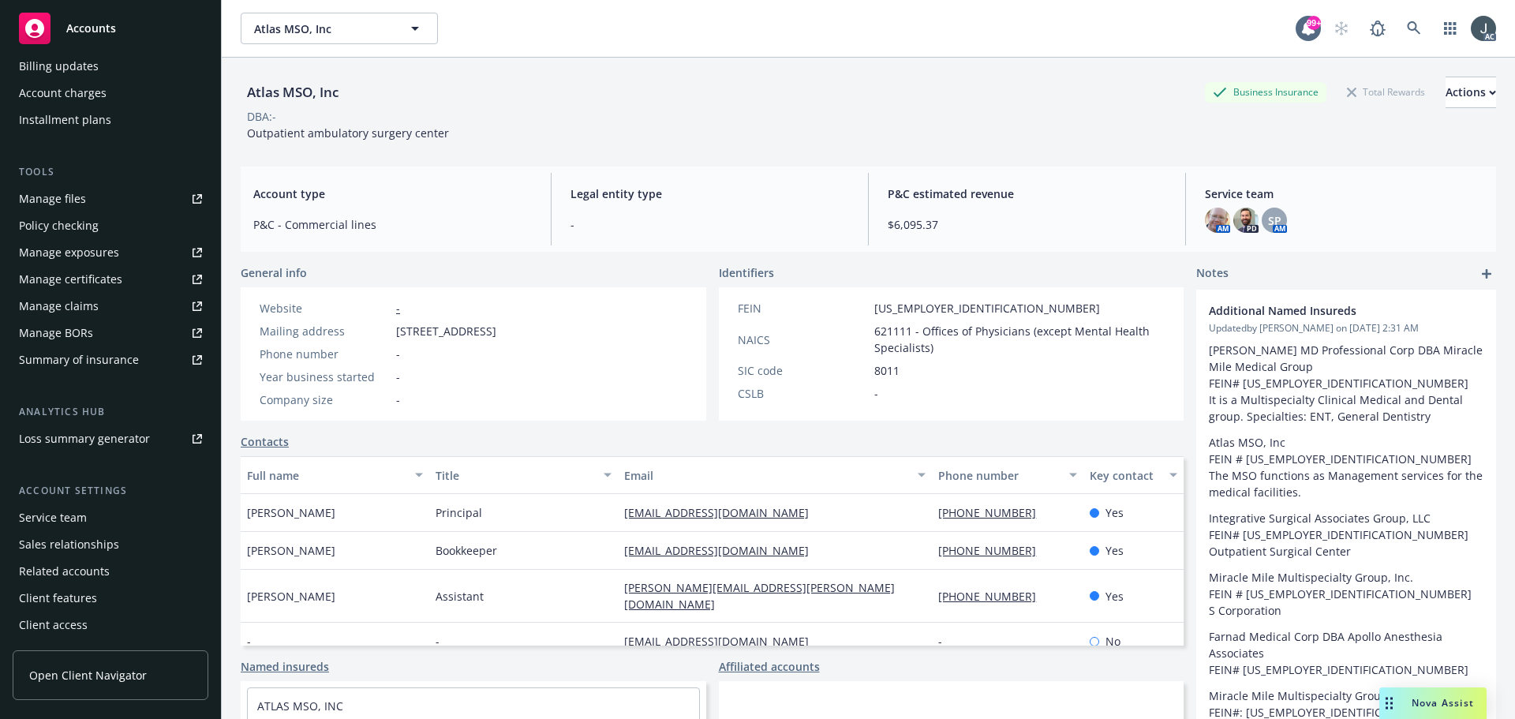
click at [62, 518] on div "Service team" at bounding box center [53, 517] width 68 height 25
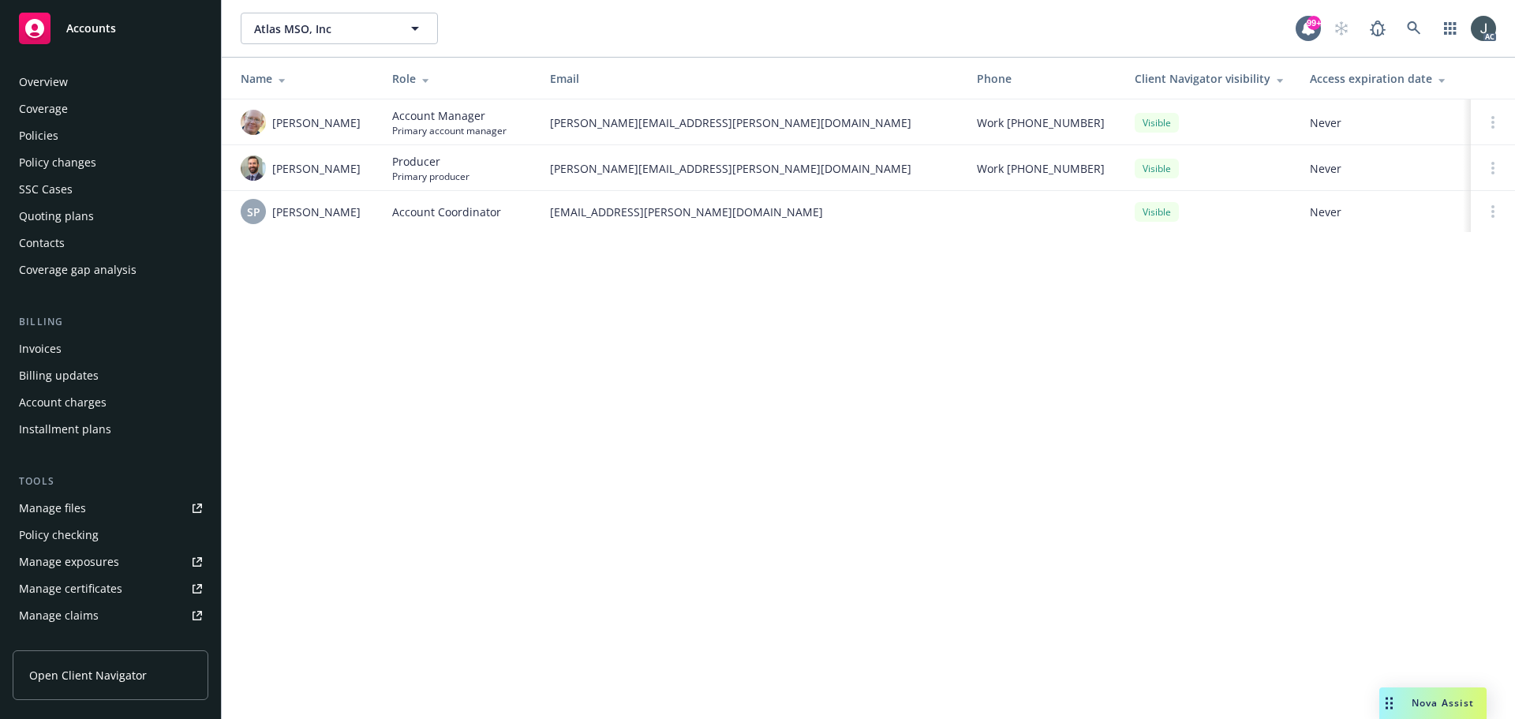
click at [54, 137] on div "Policies" at bounding box center [38, 135] width 39 height 25
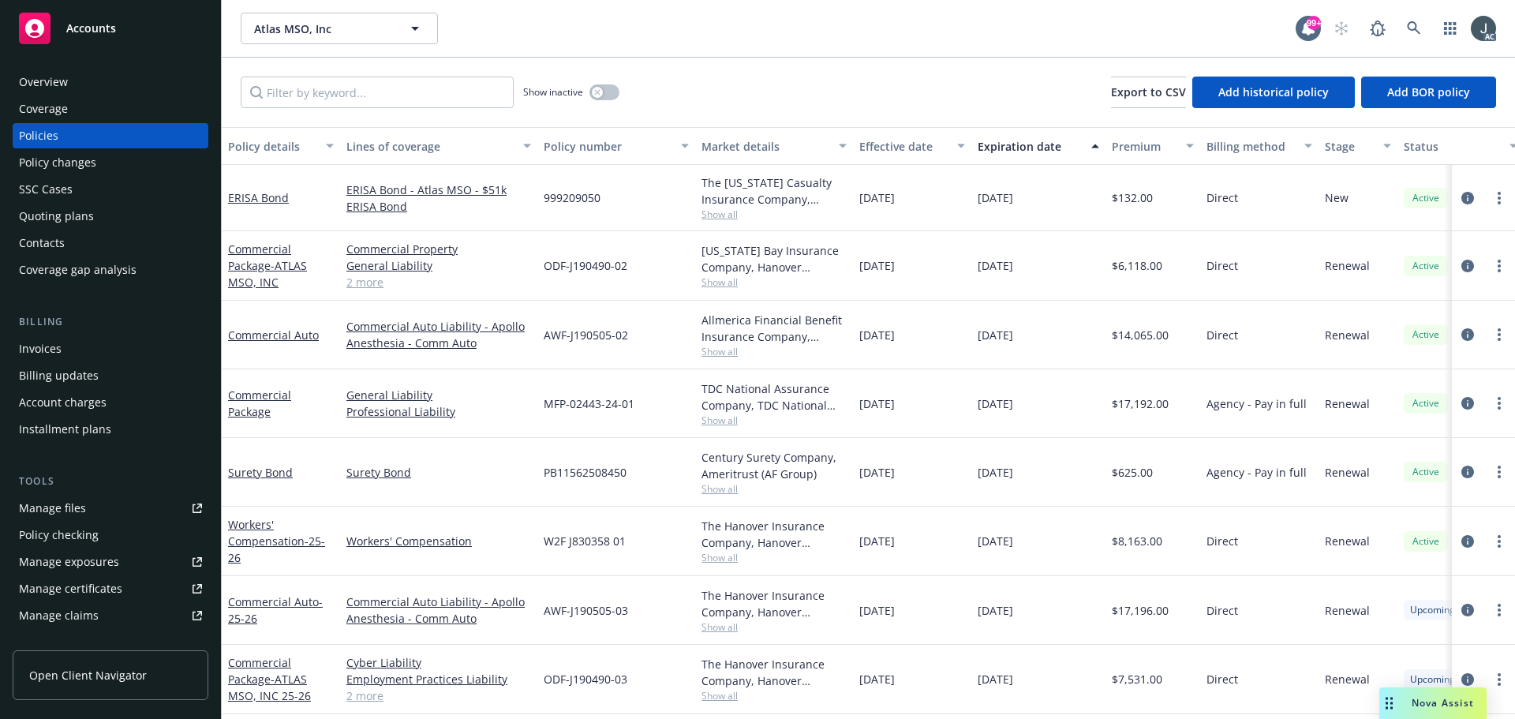
drag, startPoint x: 979, startPoint y: 403, endPoint x: 1046, endPoint y: 408, distance: 66.4
click at [1046, 408] on div "[DATE]" at bounding box center [1038, 403] width 134 height 69
copy span "[DATE]"
drag, startPoint x: 286, startPoint y: 425, endPoint x: 229, endPoint y: 395, distance: 64.9
click at [229, 395] on div "Commercial Package" at bounding box center [281, 403] width 118 height 69
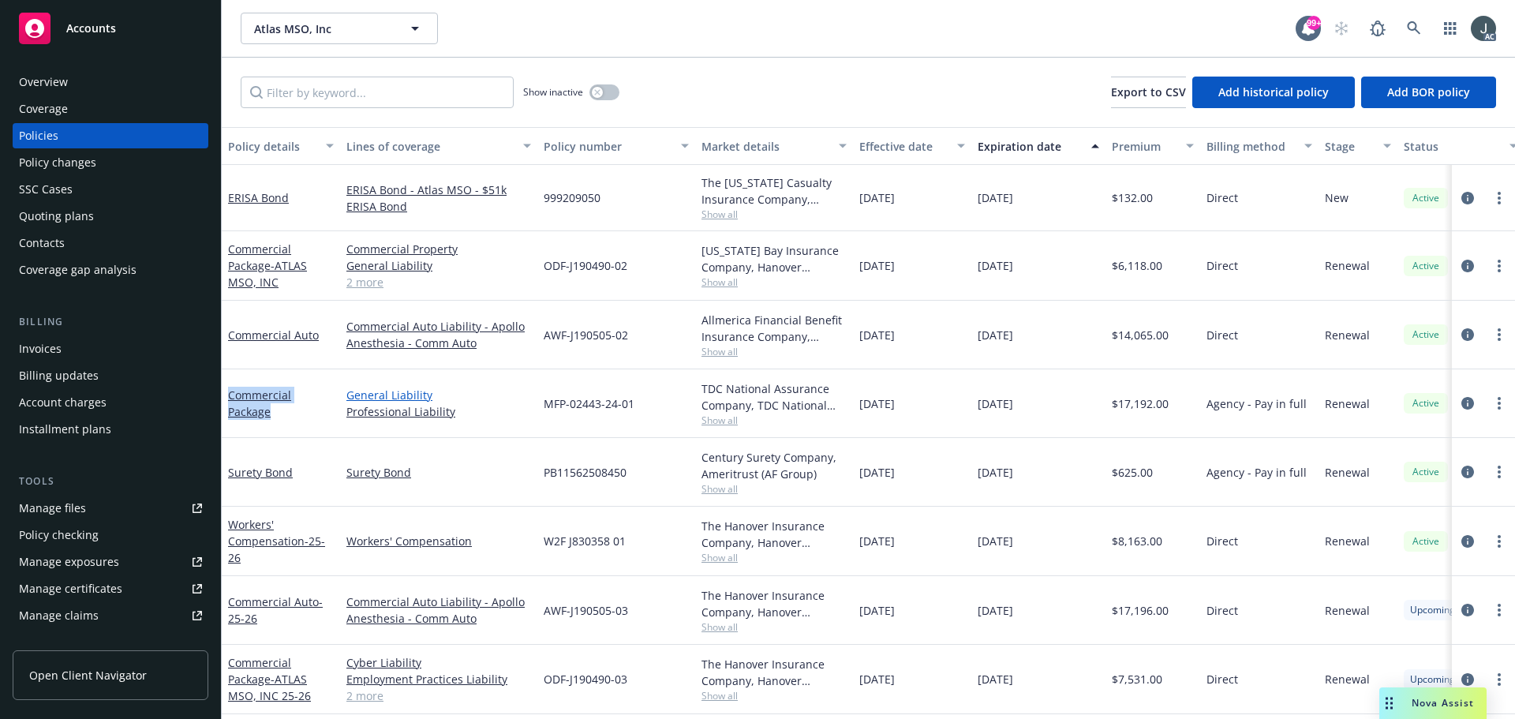
copy link "Commercial Package"
click at [1461, 402] on icon "circleInformation" at bounding box center [1467, 403] width 13 height 13
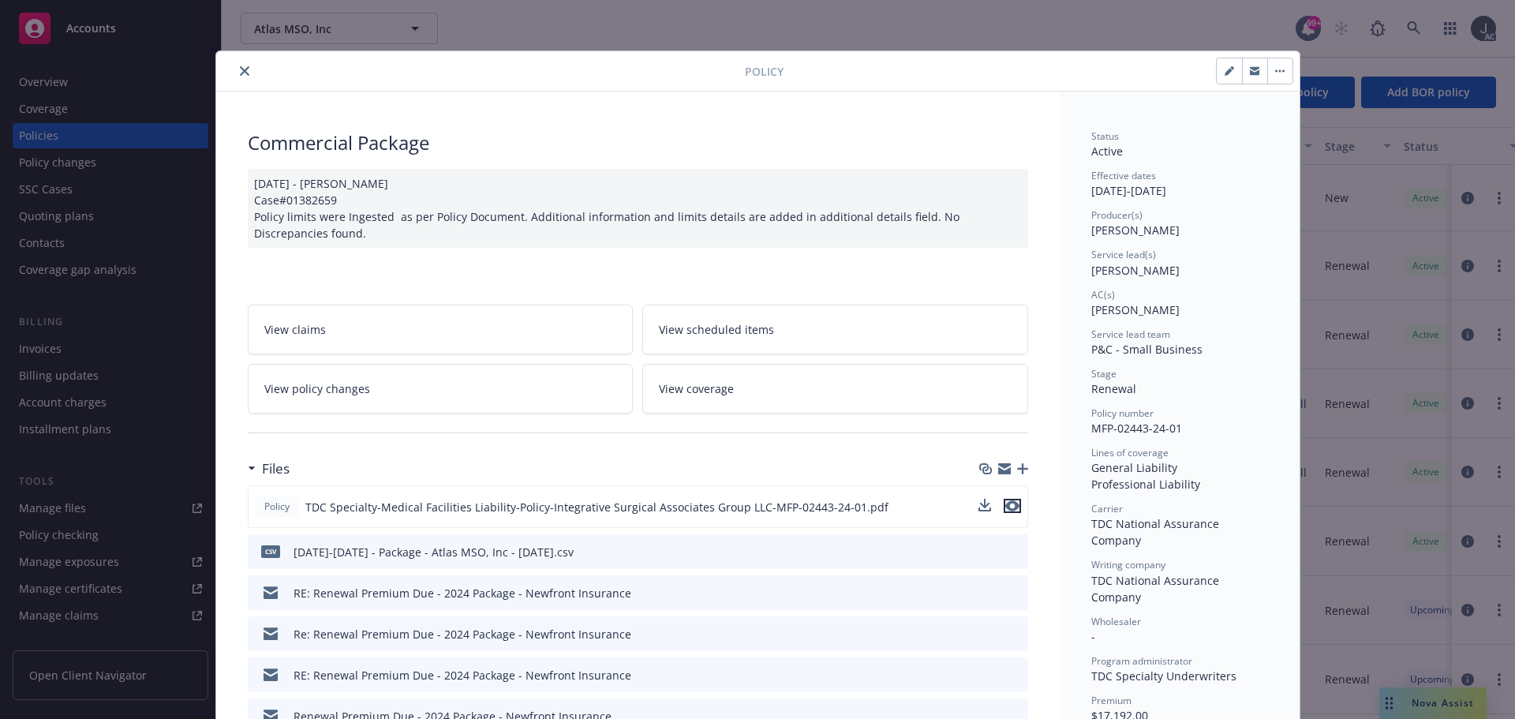
click at [1008, 508] on icon "preview file" at bounding box center [1012, 505] width 14 height 11
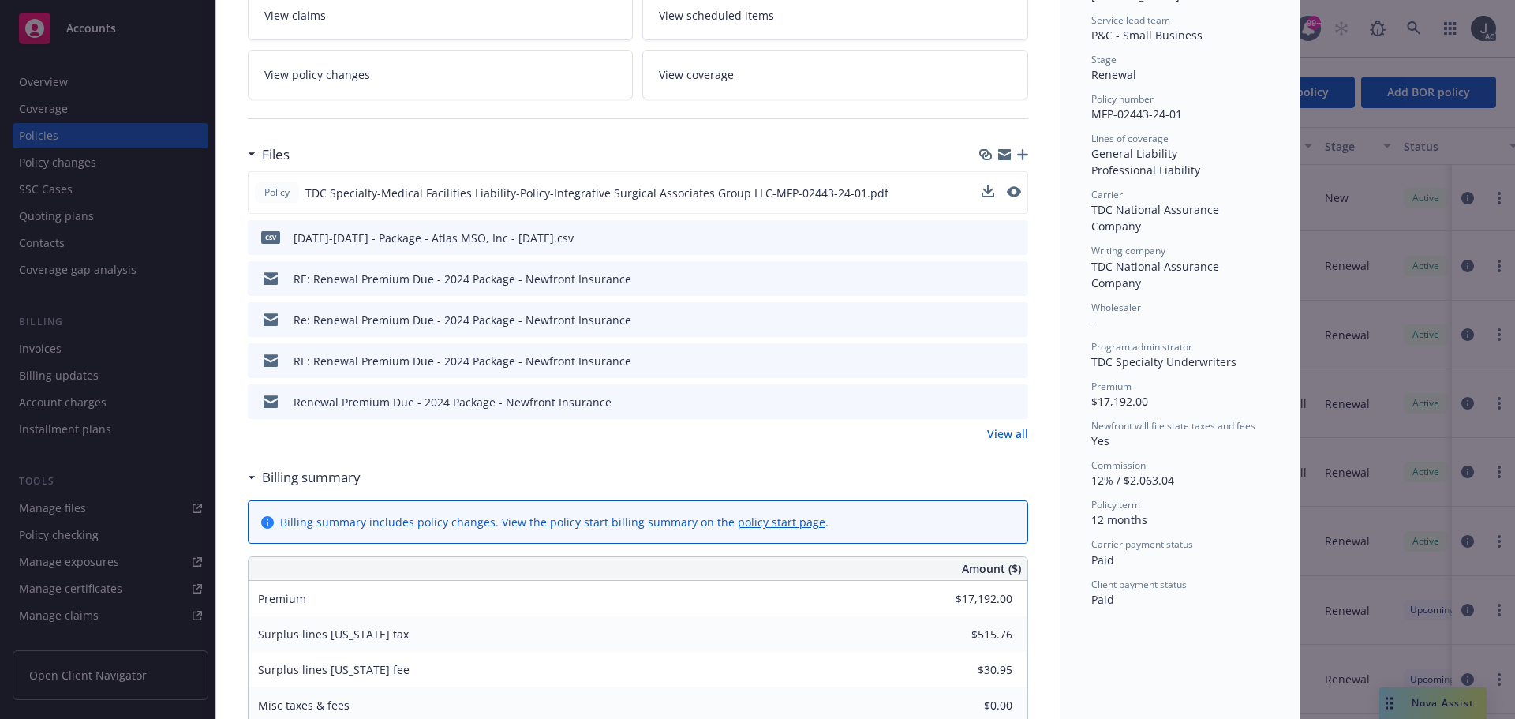
scroll to position [316, 0]
click at [1007, 427] on link "View all" at bounding box center [1007, 432] width 41 height 17
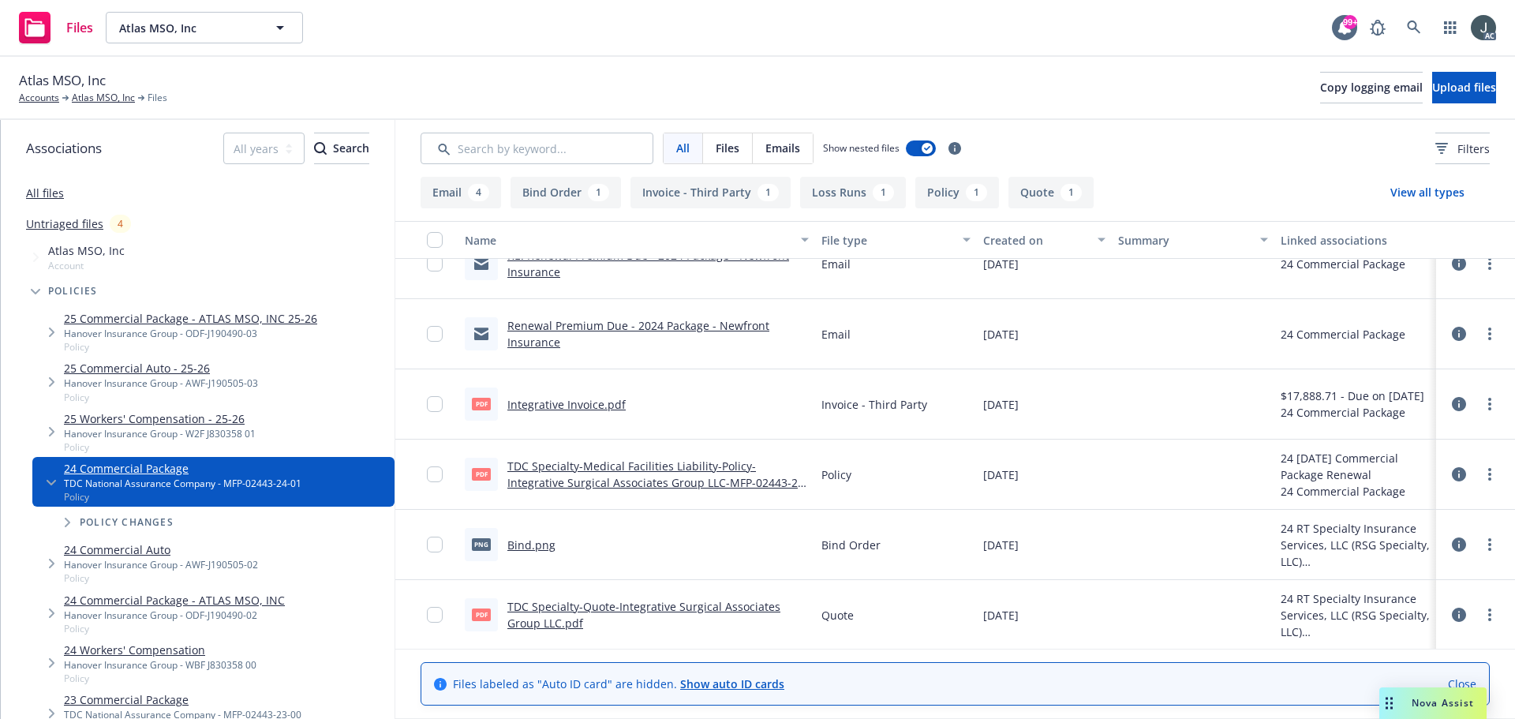
scroll to position [241, 0]
drag, startPoint x: 90, startPoint y: 99, endPoint x: 124, endPoint y: 108, distance: 35.2
click at [90, 99] on link "Atlas MSO, Inc" at bounding box center [103, 98] width 63 height 14
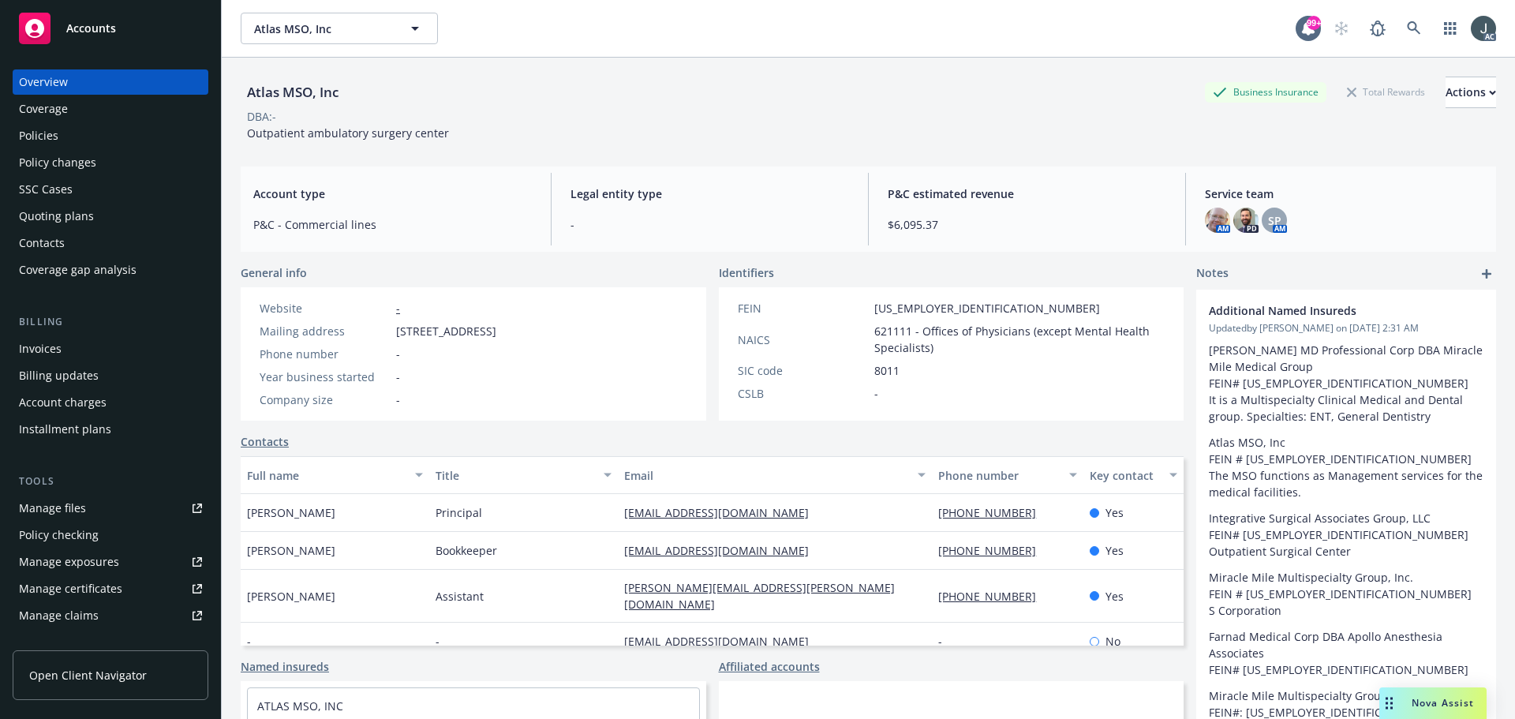
click at [88, 512] on link "Manage files" at bounding box center [111, 508] width 196 height 25
click at [21, 137] on div "Policies" at bounding box center [38, 135] width 39 height 25
click at [38, 135] on div "Policies" at bounding box center [38, 135] width 39 height 25
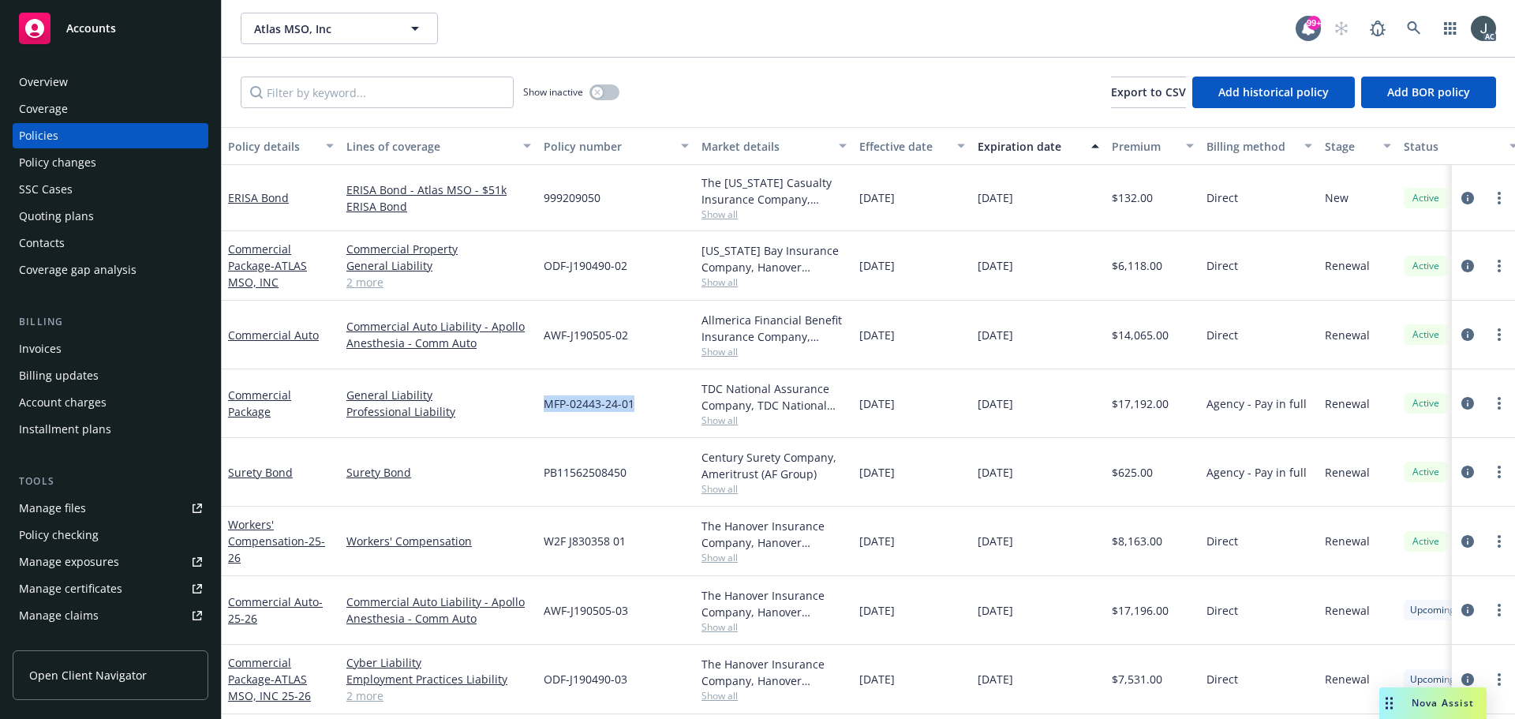
drag, startPoint x: 546, startPoint y: 405, endPoint x: 633, endPoint y: 404, distance: 86.8
click at [633, 405] on span "MFP-02443-24-01" at bounding box center [589, 403] width 91 height 17
copy span "MFP-02443-24-01"
click at [62, 86] on div "Overview" at bounding box center [43, 81] width 49 height 25
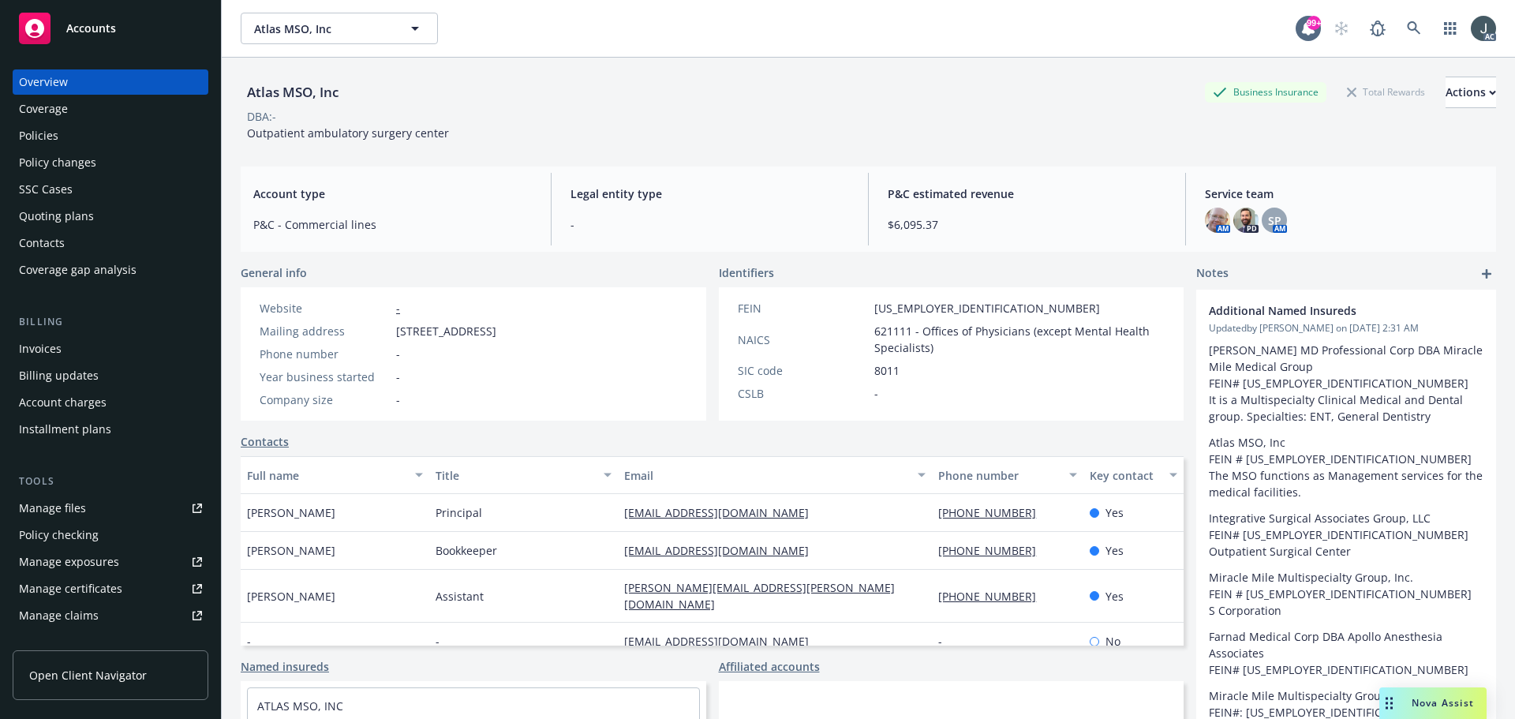
drag, startPoint x: 397, startPoint y: 330, endPoint x: 530, endPoint y: 334, distance: 133.4
click at [496, 334] on span "[STREET_ADDRESS]" at bounding box center [446, 331] width 100 height 17
copy span "[STREET_ADDRESS]"
drag, startPoint x: 249, startPoint y: 511, endPoint x: 499, endPoint y: 512, distance: 250.9
click at [499, 512] on div "[PERSON_NAME] Principal [EMAIL_ADDRESS][DOMAIN_NAME] [PHONE_NUMBER] Yes" at bounding box center [712, 513] width 943 height 38
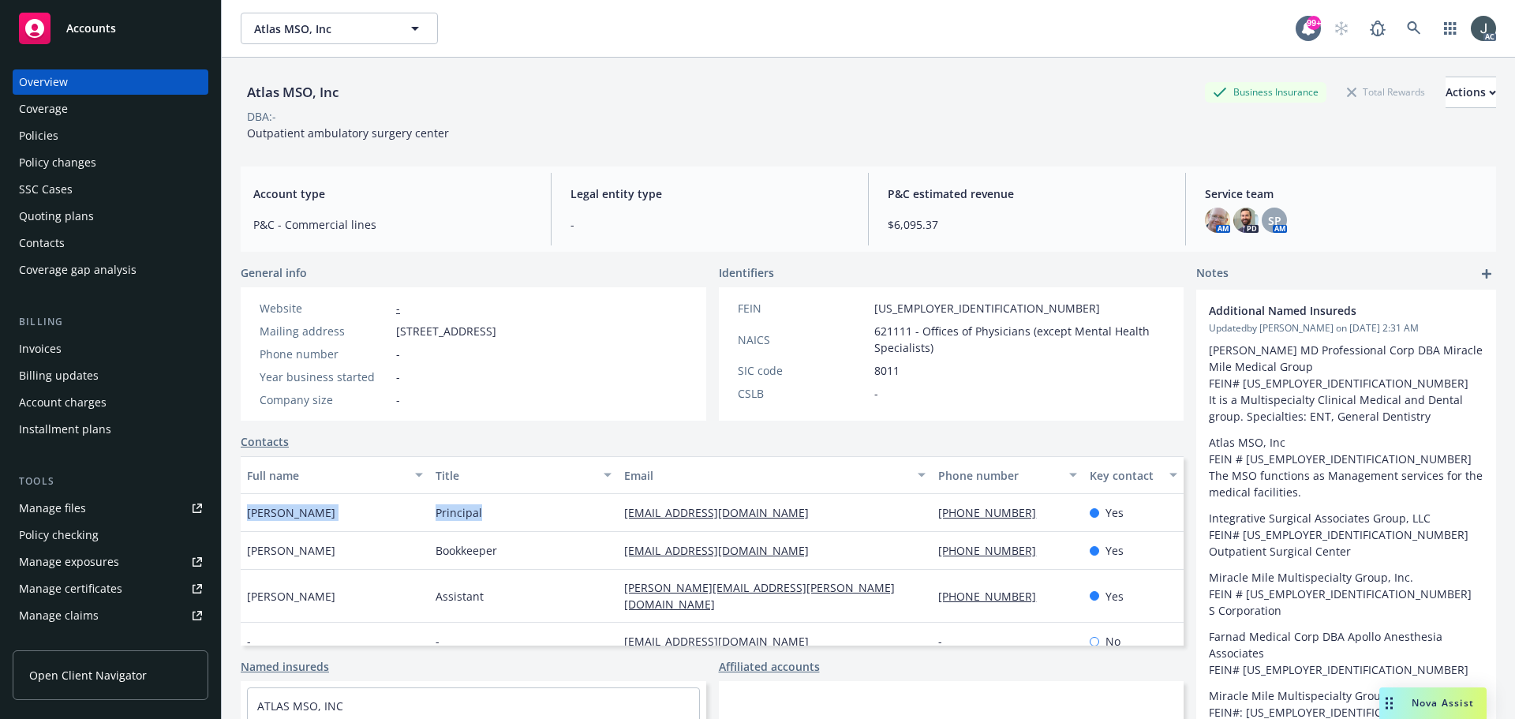
copy div "[PERSON_NAME] Principal"
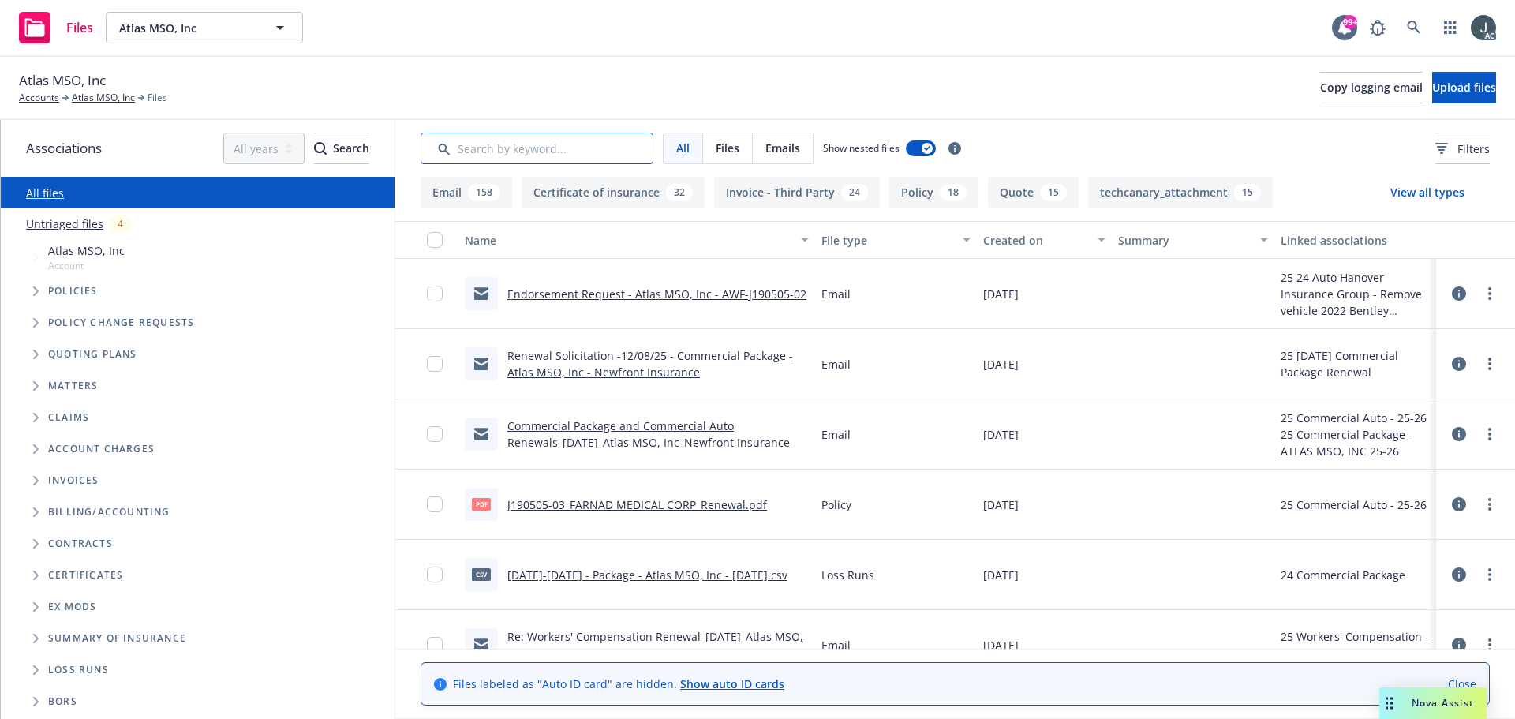
click at [582, 144] on input "Search by keyword..." at bounding box center [537, 149] width 233 height 32
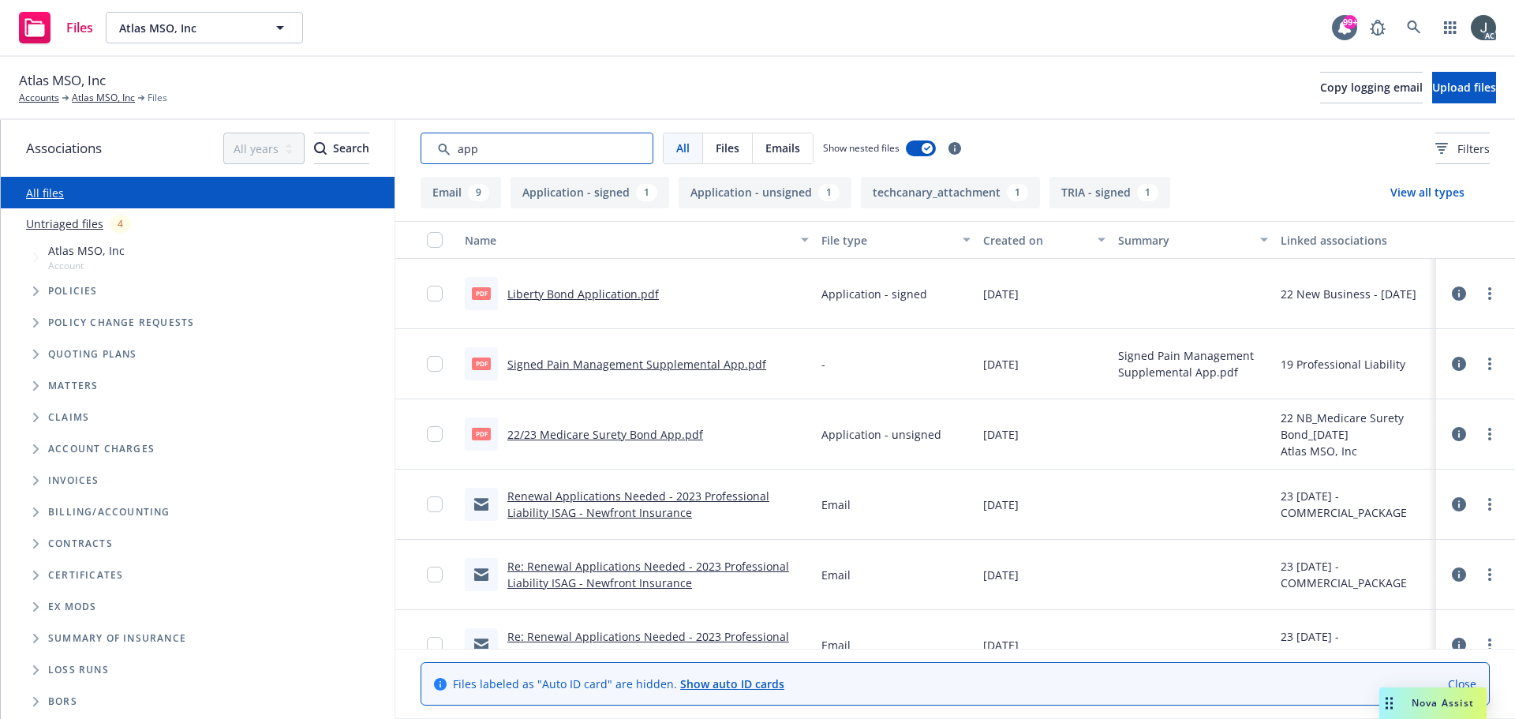
type input "app"
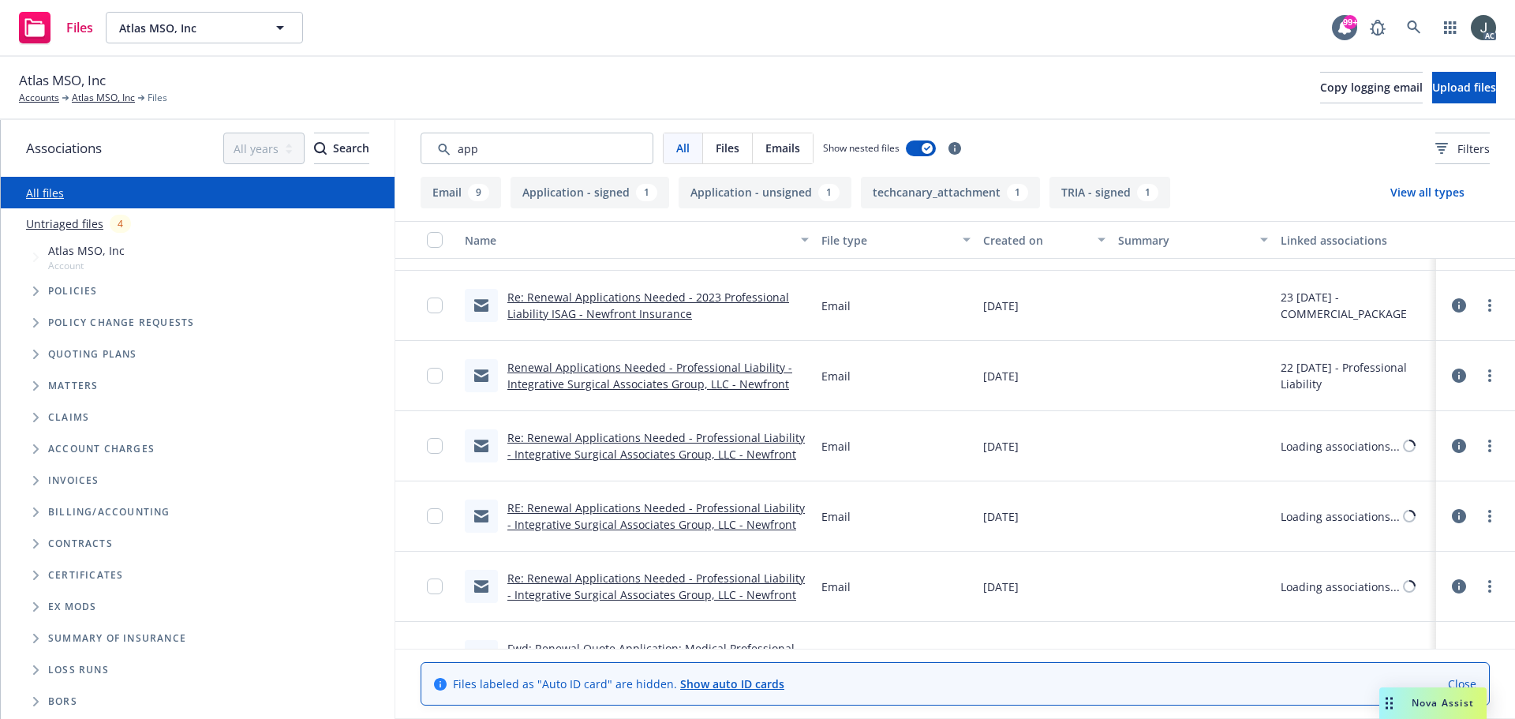
scroll to position [518, 0]
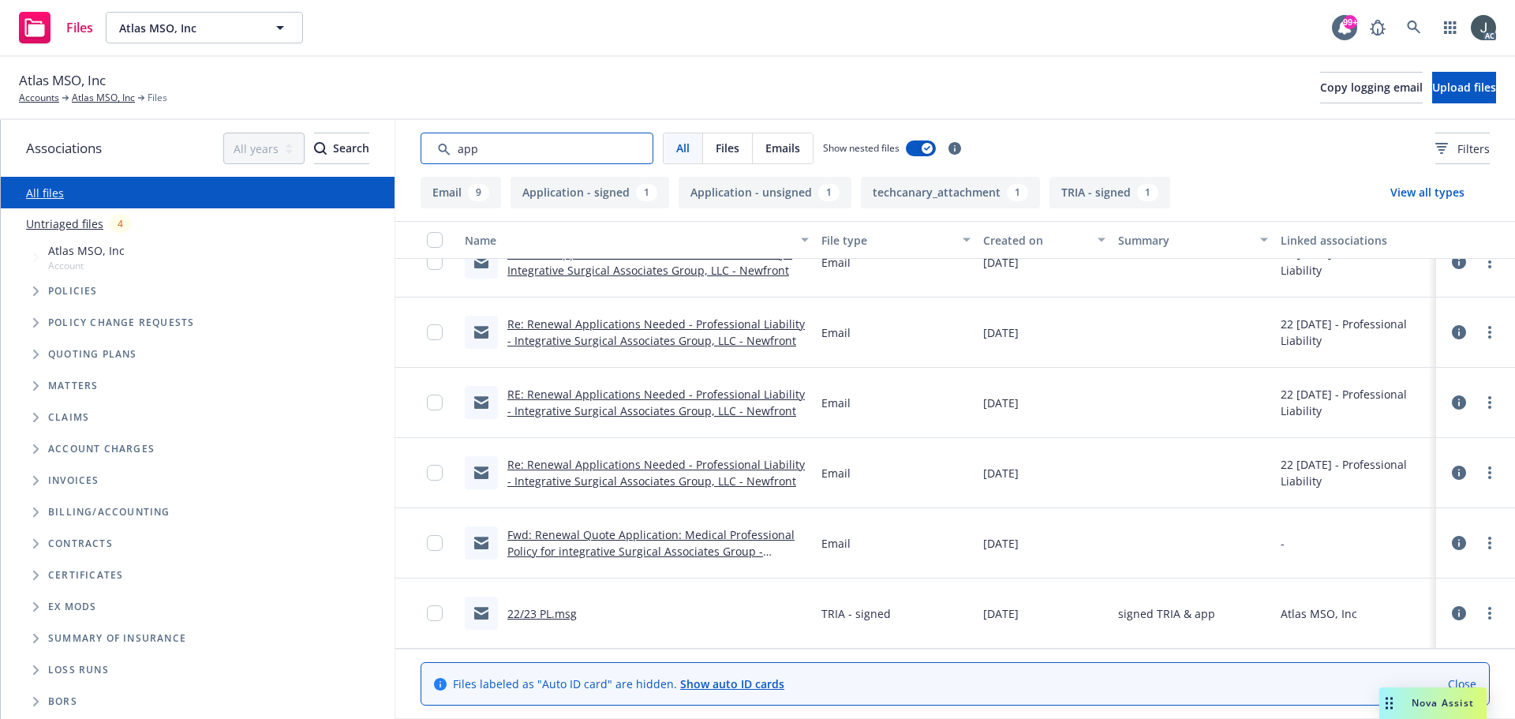
click at [642, 151] on input "Search by keyword..." at bounding box center [537, 149] width 233 height 32
click at [638, 148] on input "Search by keyword..." at bounding box center [537, 149] width 233 height 32
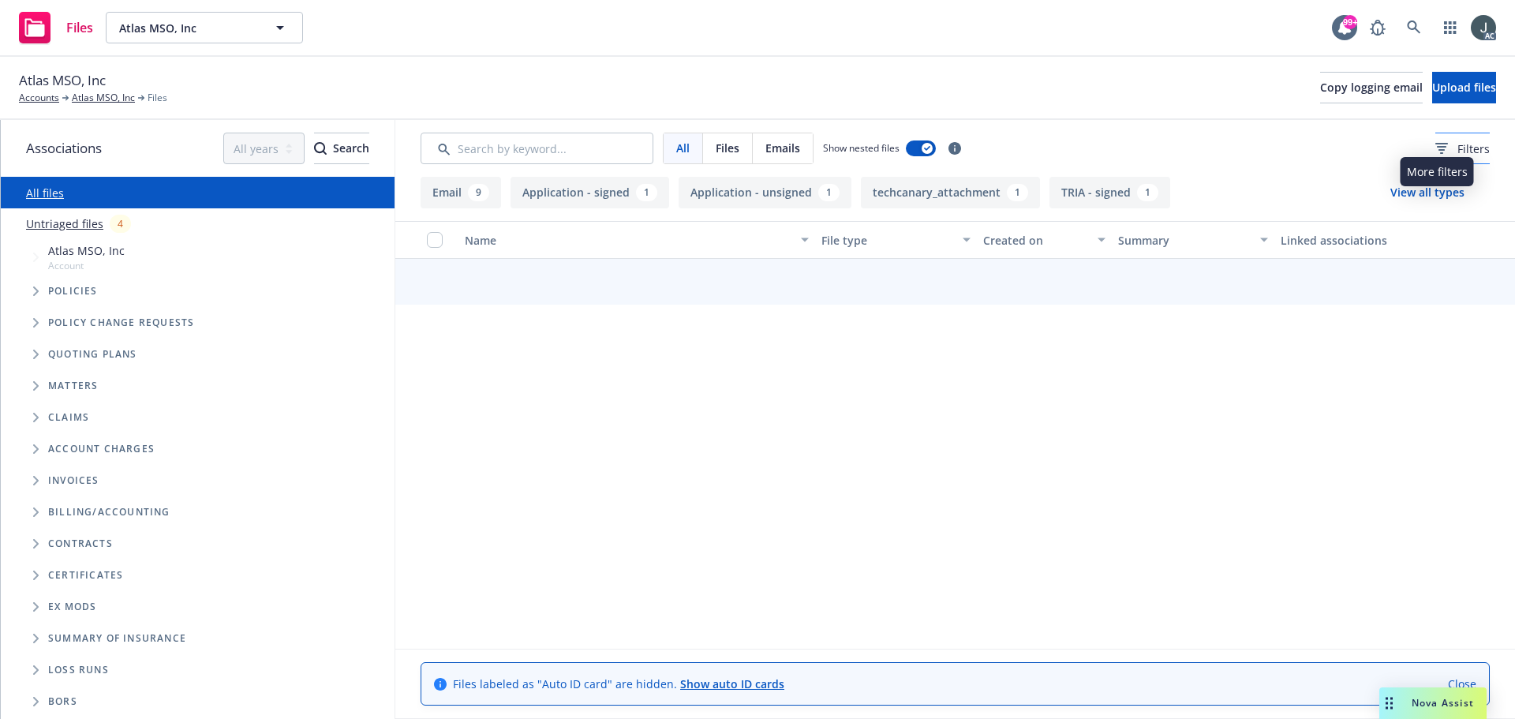
scroll to position [513, 0]
click at [1440, 152] on icon at bounding box center [1441, 153] width 3 height 2
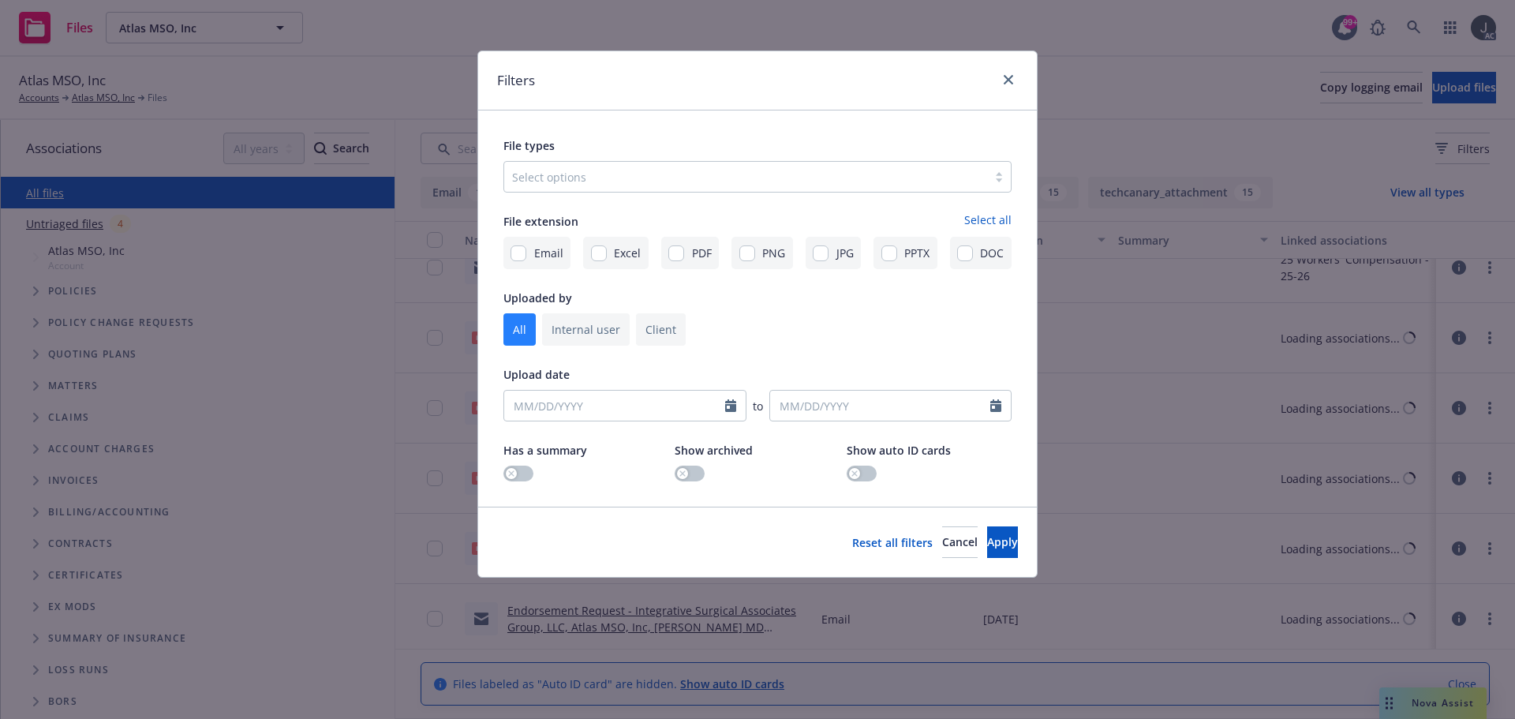
click at [624, 190] on div "Select options" at bounding box center [757, 177] width 508 height 32
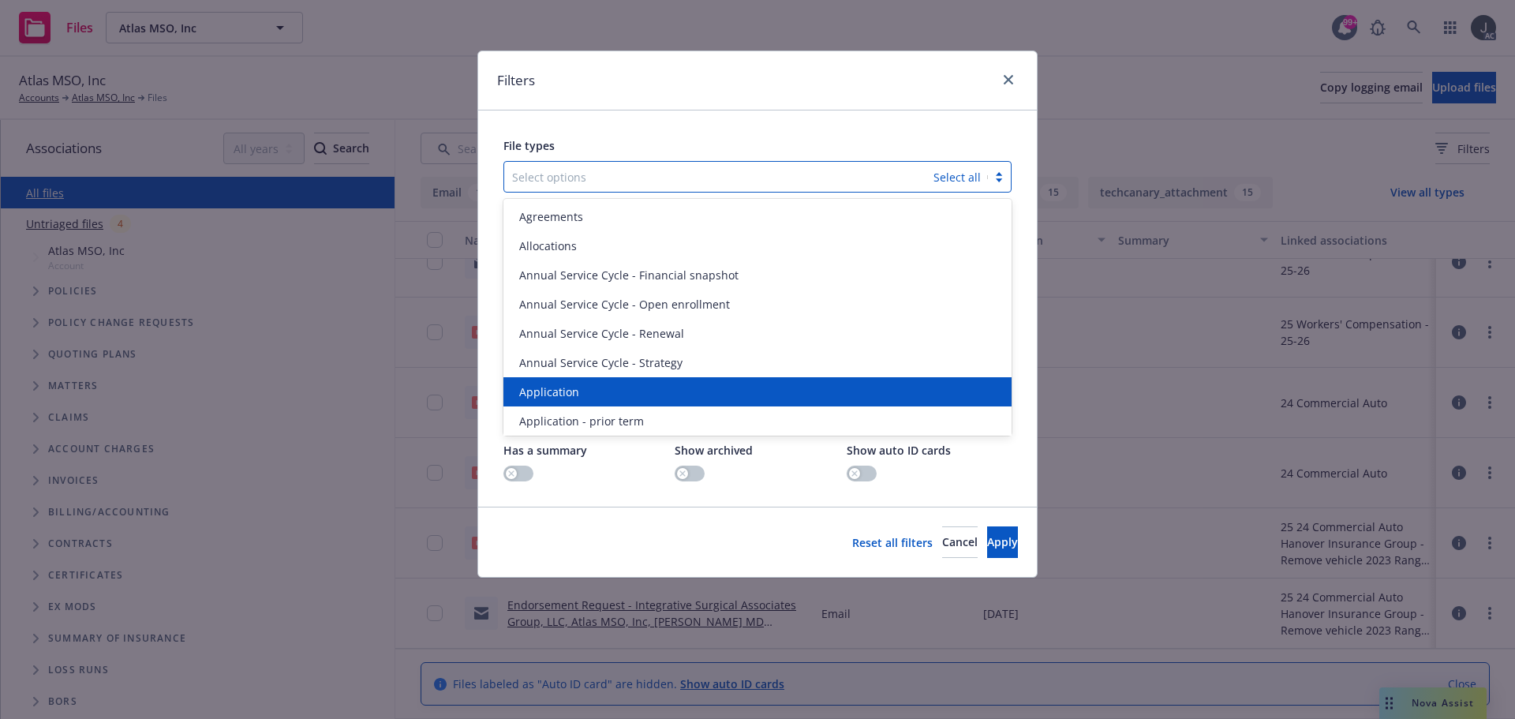
click at [588, 390] on div "Application" at bounding box center [757, 391] width 489 height 17
click at [586, 390] on span "Application - prior term" at bounding box center [581, 391] width 125 height 17
click at [586, 390] on span "Application - signed" at bounding box center [572, 391] width 106 height 17
click at [586, 390] on span "Application - unsigned" at bounding box center [579, 391] width 120 height 17
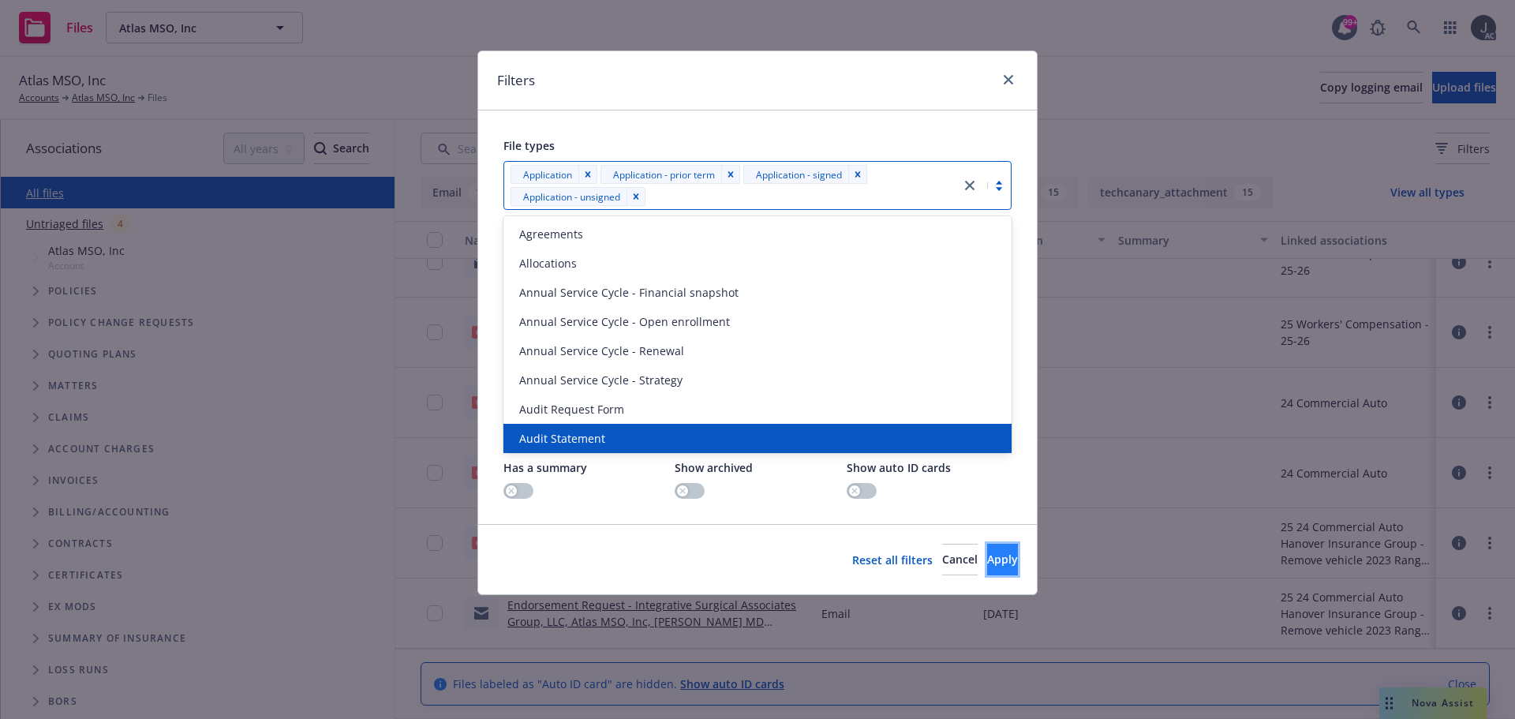
click at [987, 559] on span "Apply" at bounding box center [1002, 559] width 31 height 15
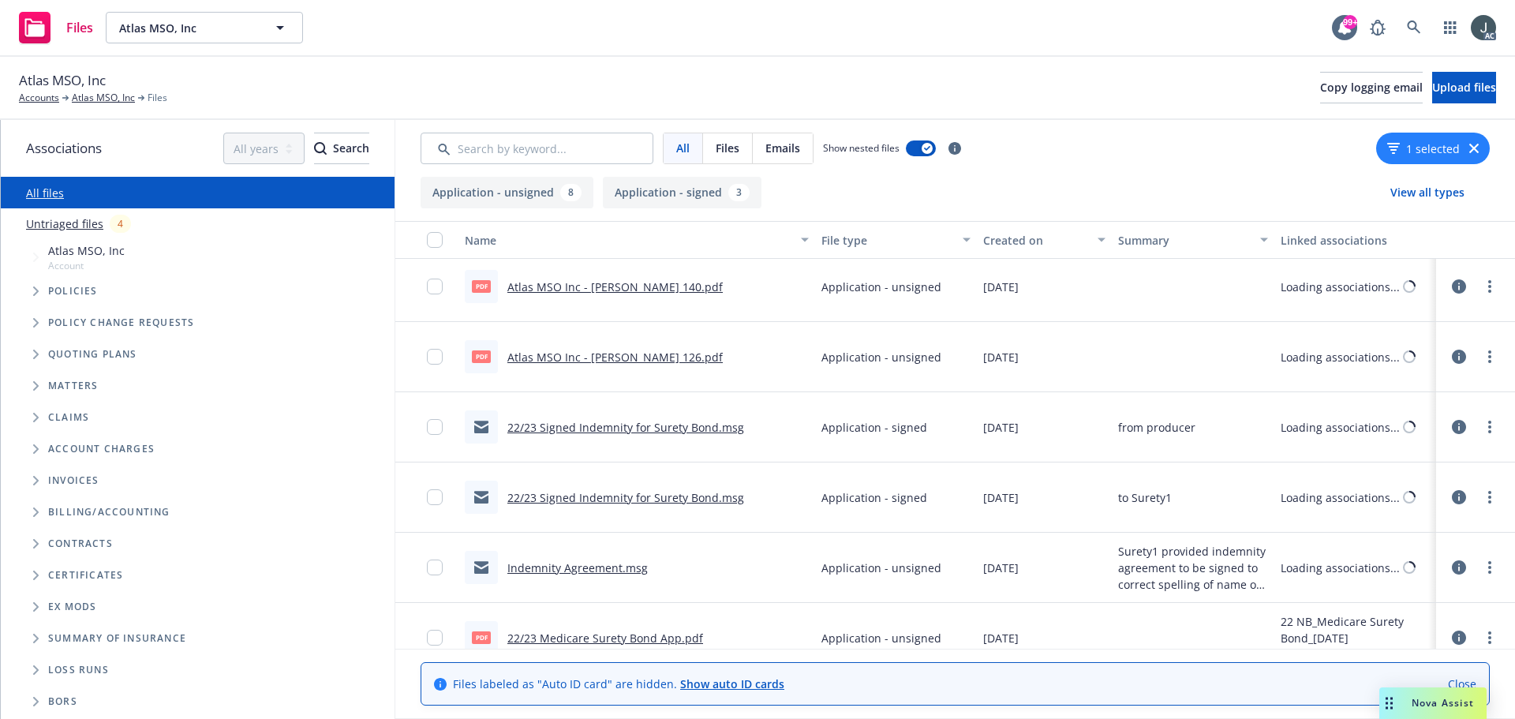
scroll to position [57, 0]
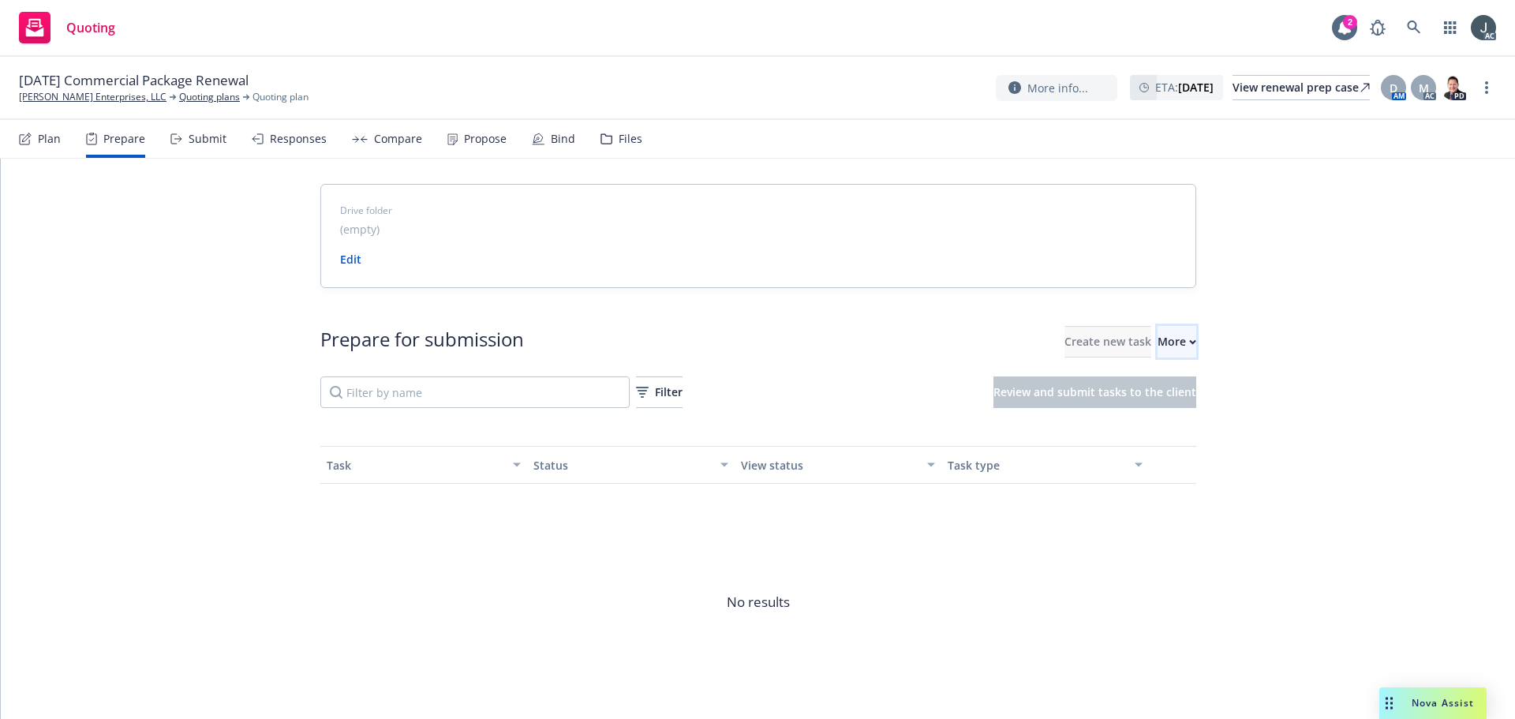
click at [1161, 345] on div "More" at bounding box center [1177, 342] width 39 height 30
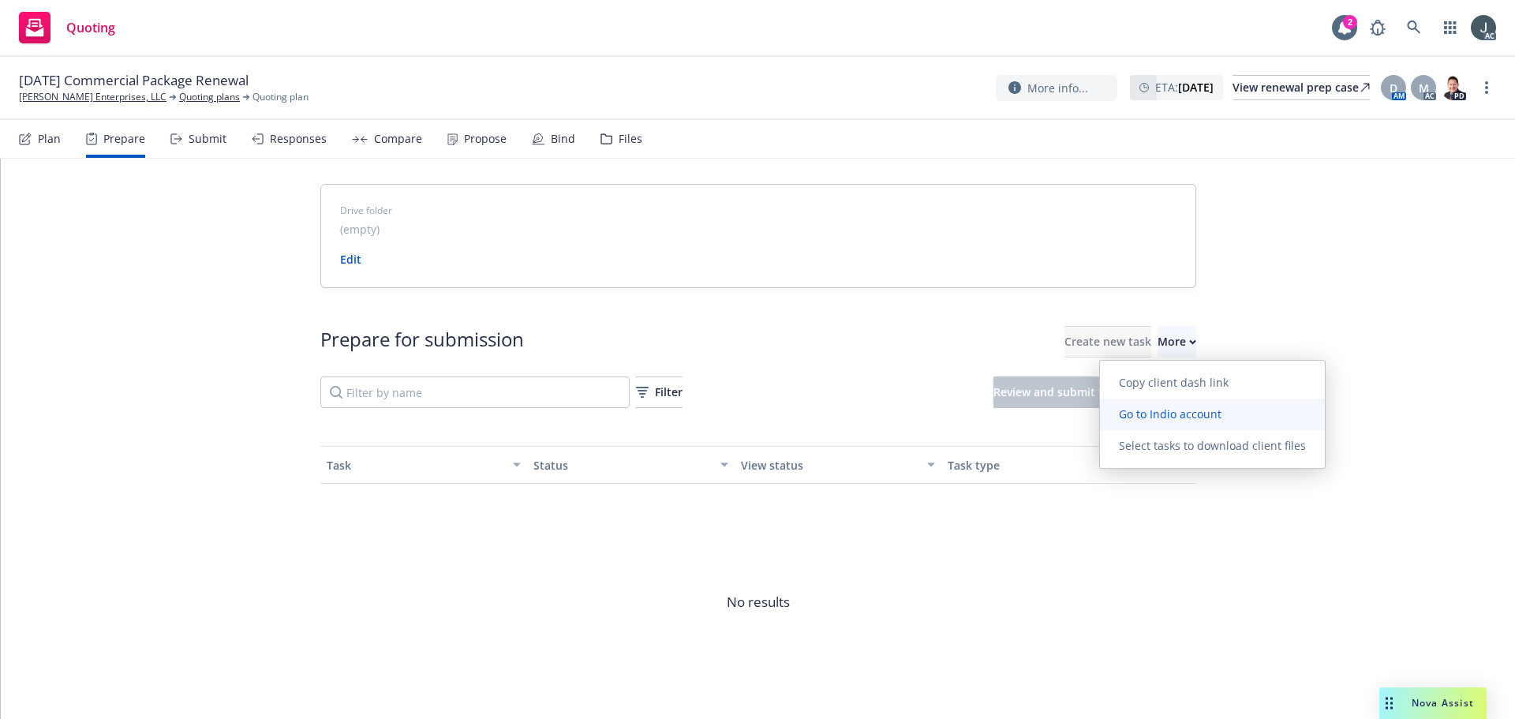
click at [1169, 410] on span "Go to Indio account" at bounding box center [1170, 413] width 140 height 15
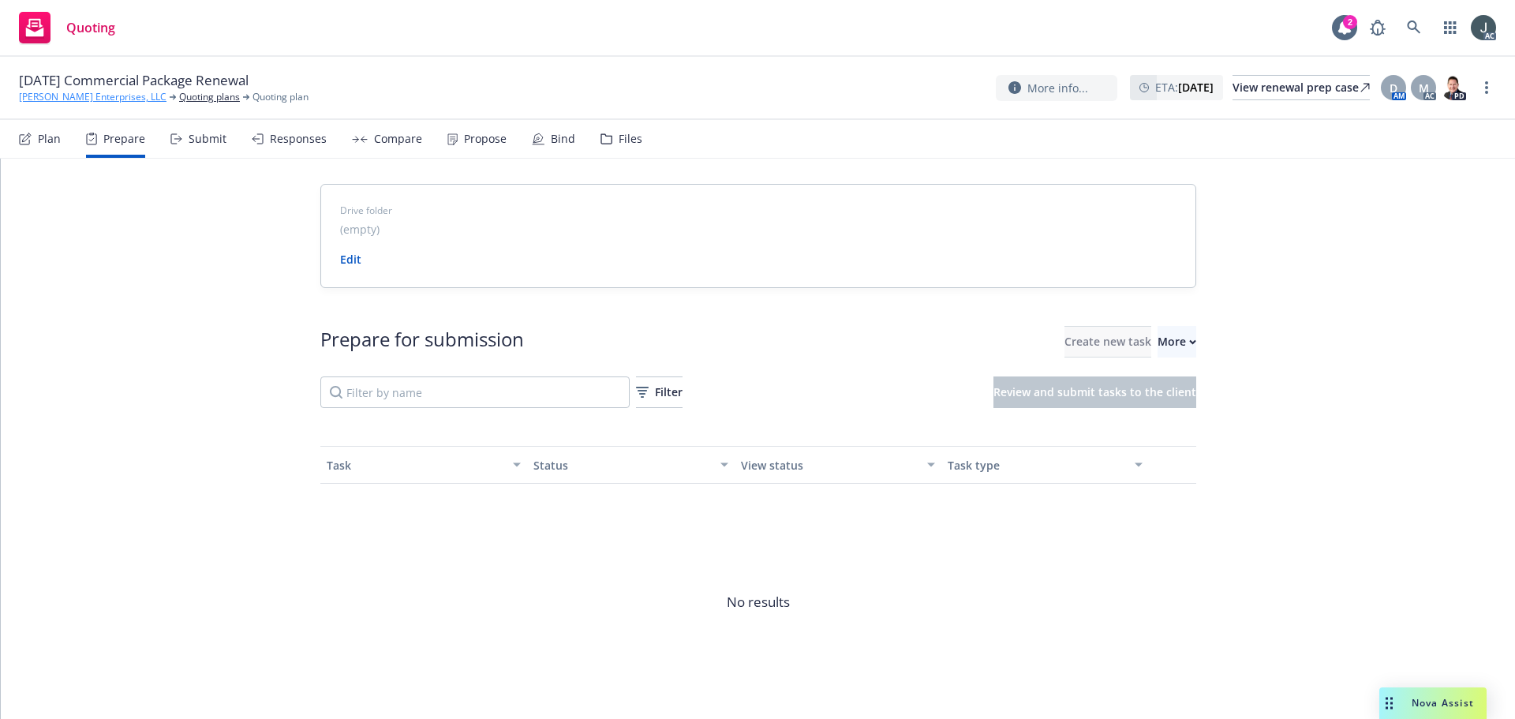
click at [91, 99] on link "[PERSON_NAME] Enterprises, LLC" at bounding box center [93, 97] width 148 height 14
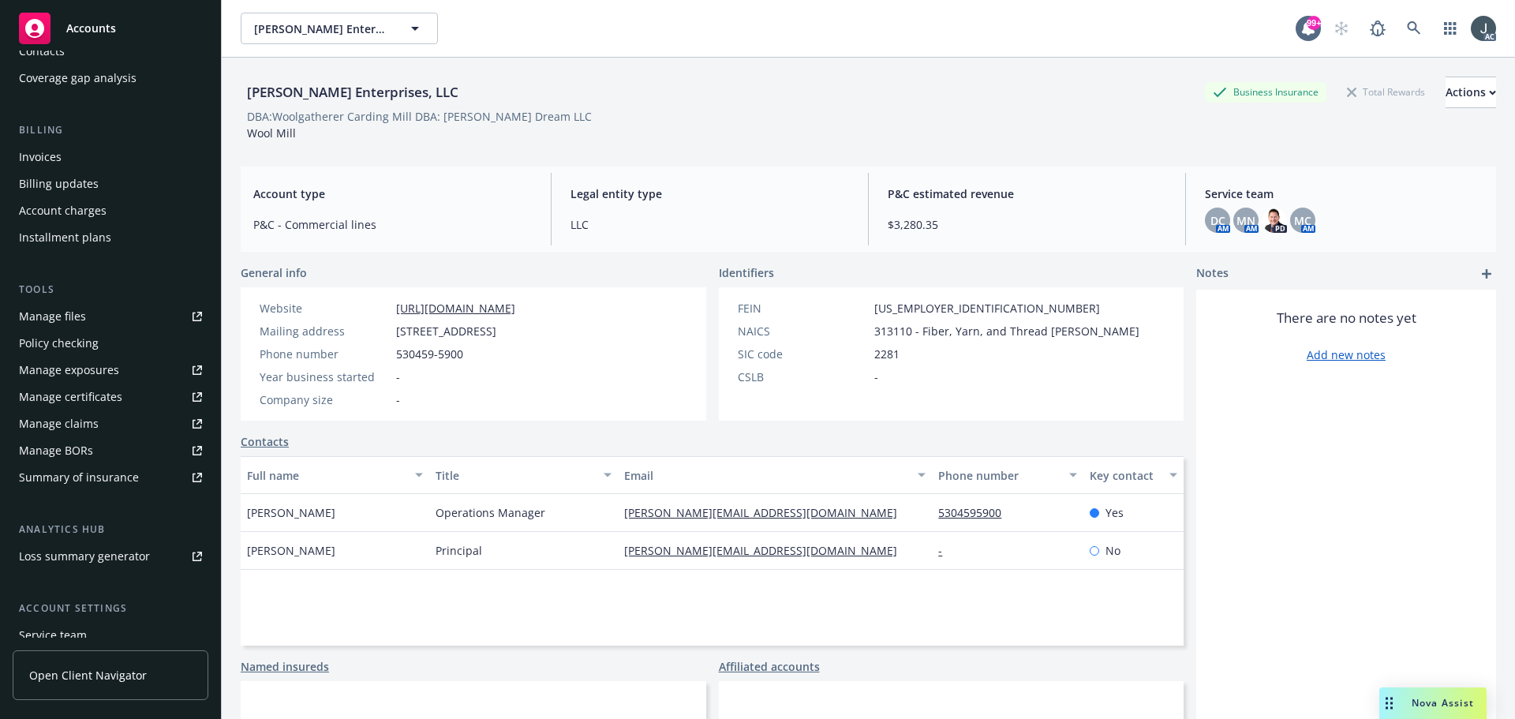
scroll to position [309, 0]
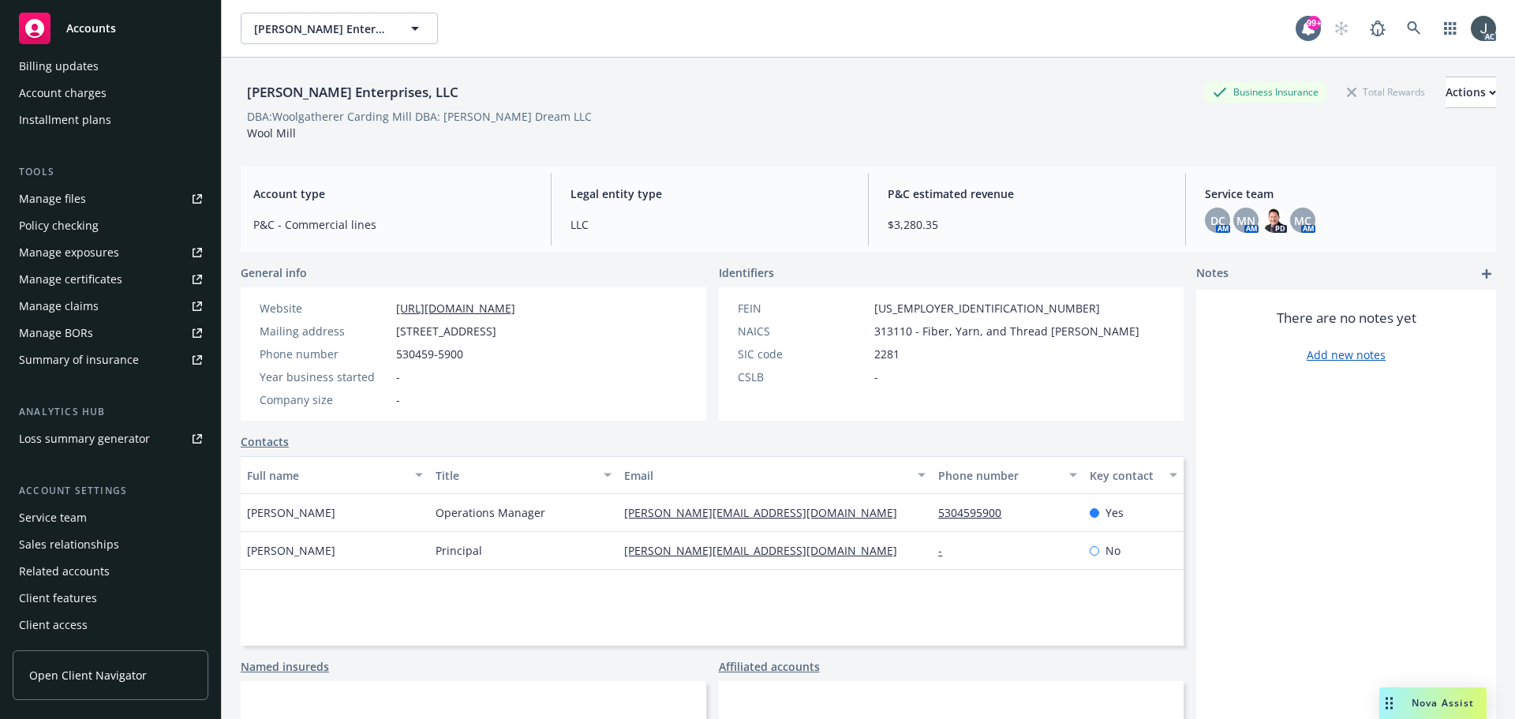
click at [70, 525] on div "Service team" at bounding box center [53, 517] width 68 height 25
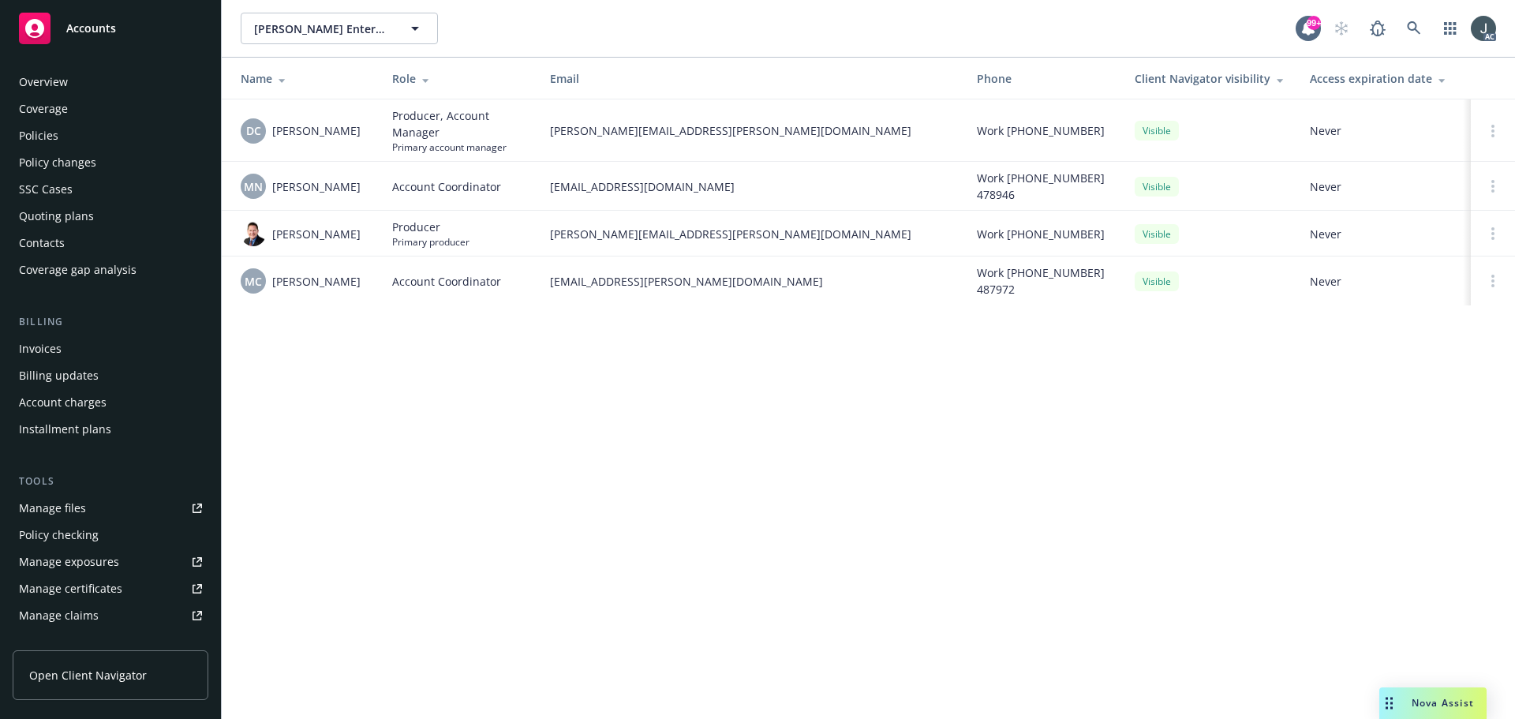
click at [44, 140] on div "Policies" at bounding box center [38, 135] width 39 height 25
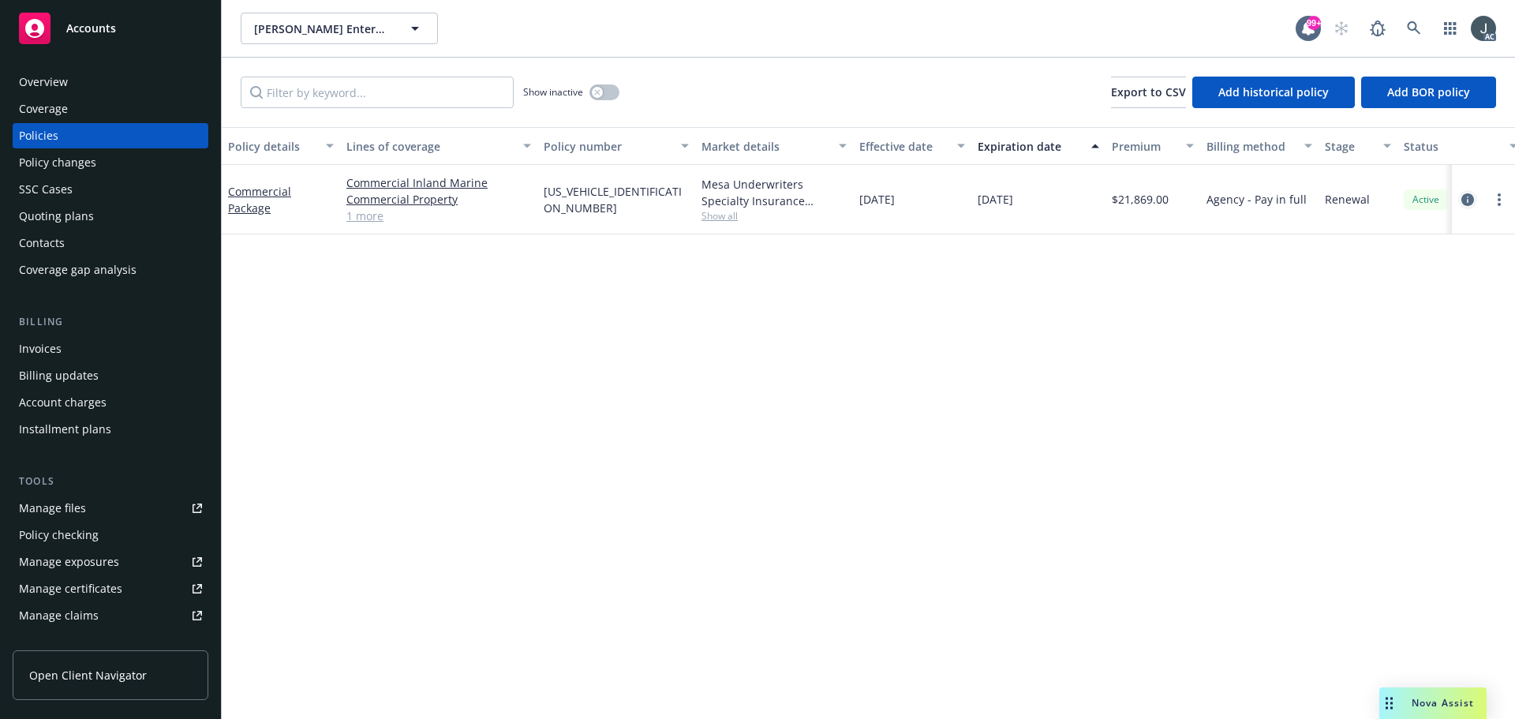
click at [1468, 200] on icon "circleInformation" at bounding box center [1467, 199] width 13 height 13
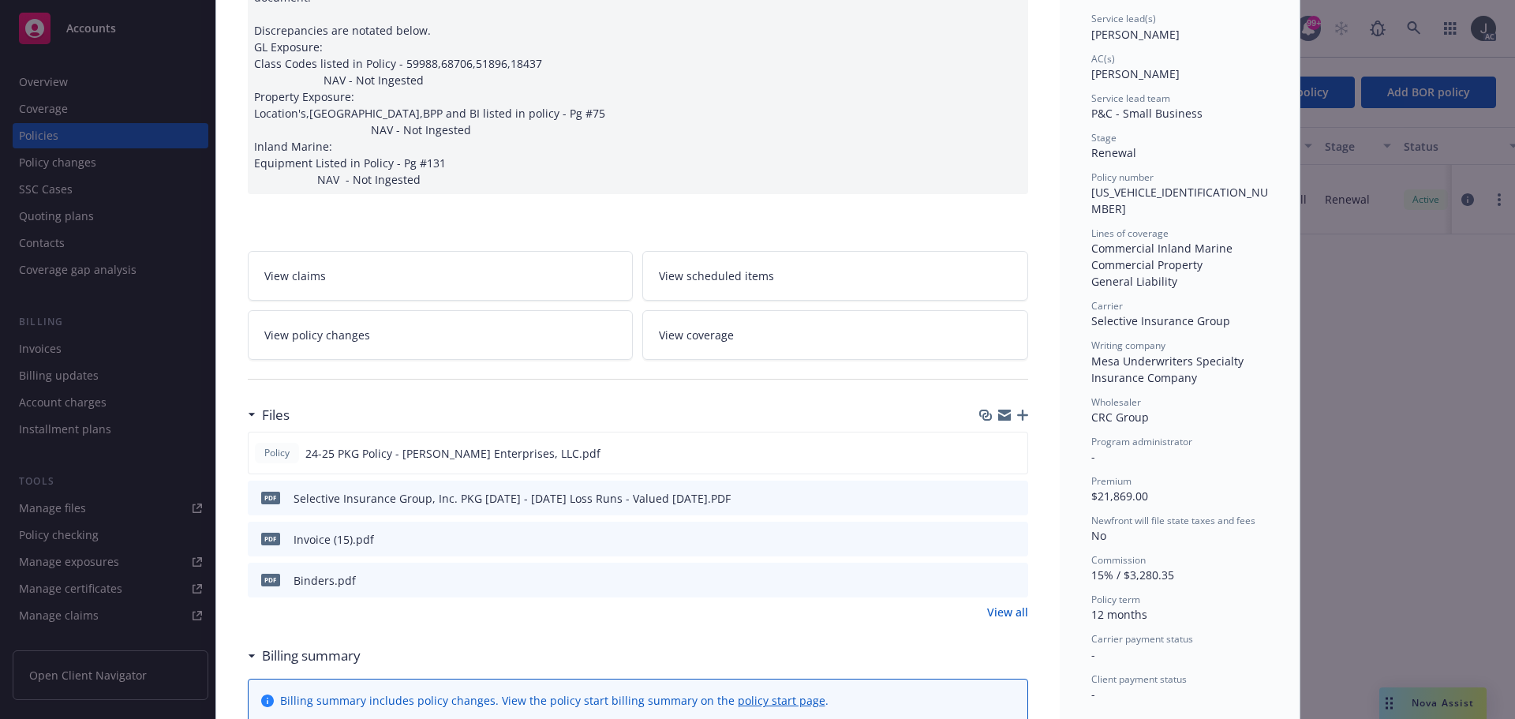
scroll to position [237, 0]
click at [1005, 446] on icon "preview file" at bounding box center [1012, 451] width 14 height 11
